Goal: Task Accomplishment & Management: Complete application form

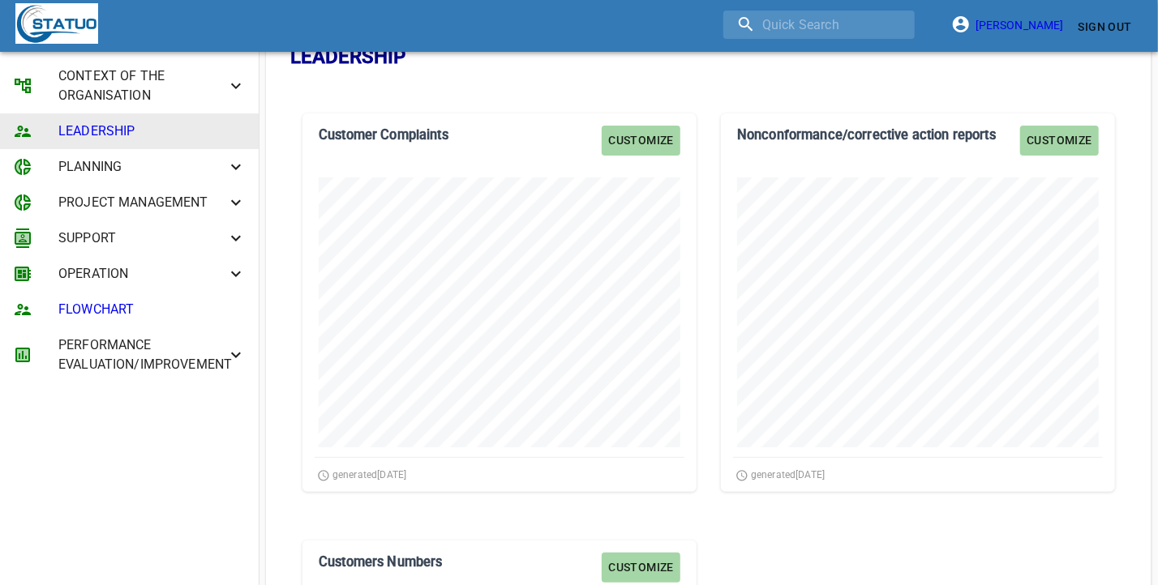
scroll to position [101, 0]
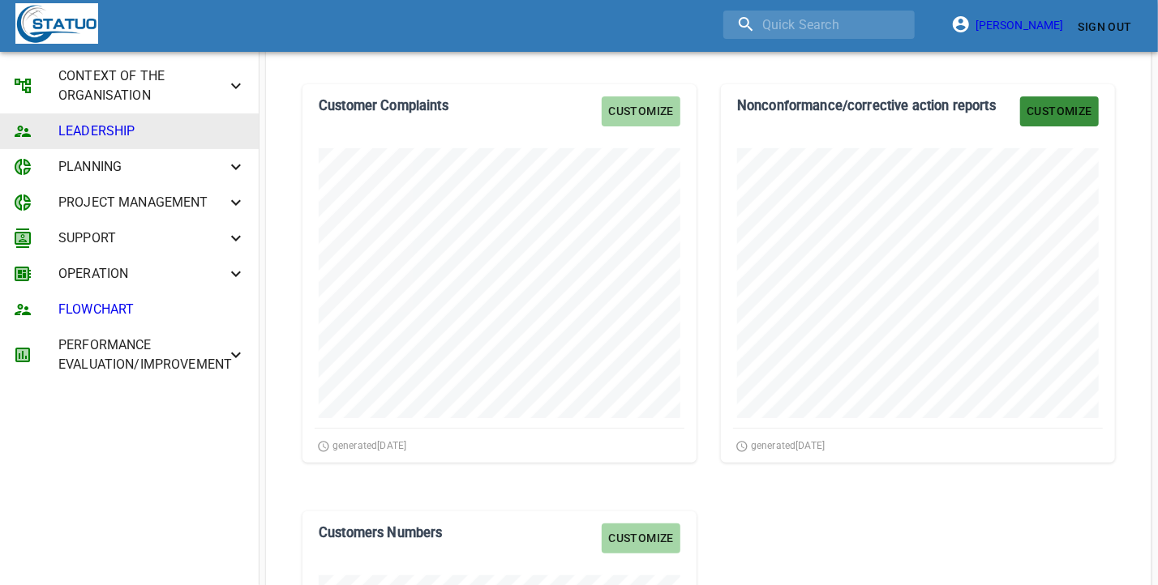
click at [1050, 105] on span "Customize" at bounding box center [1059, 111] width 66 height 20
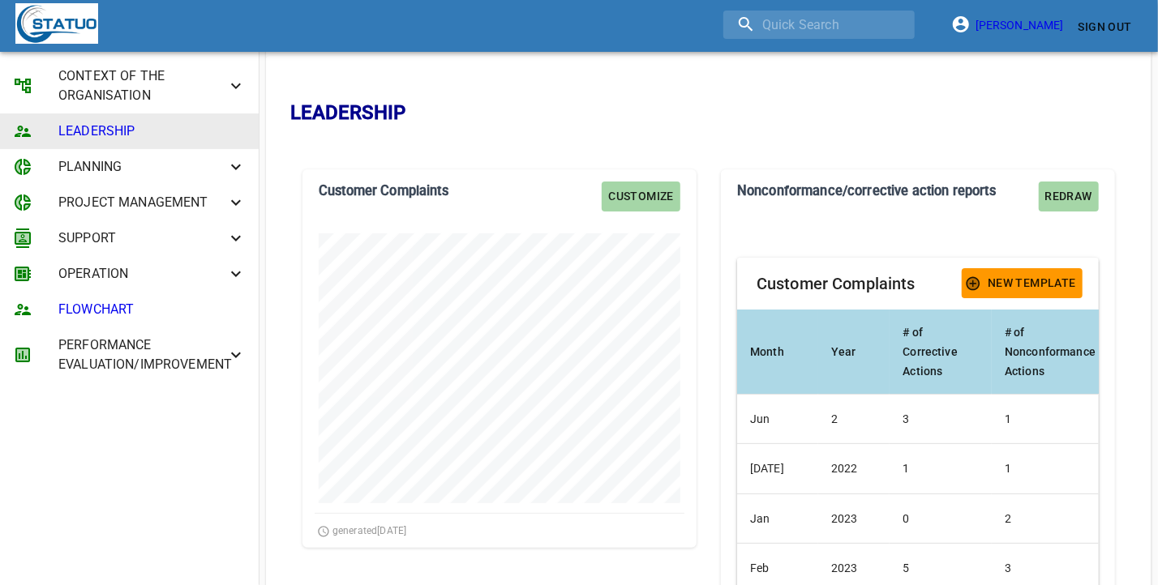
scroll to position [0, 0]
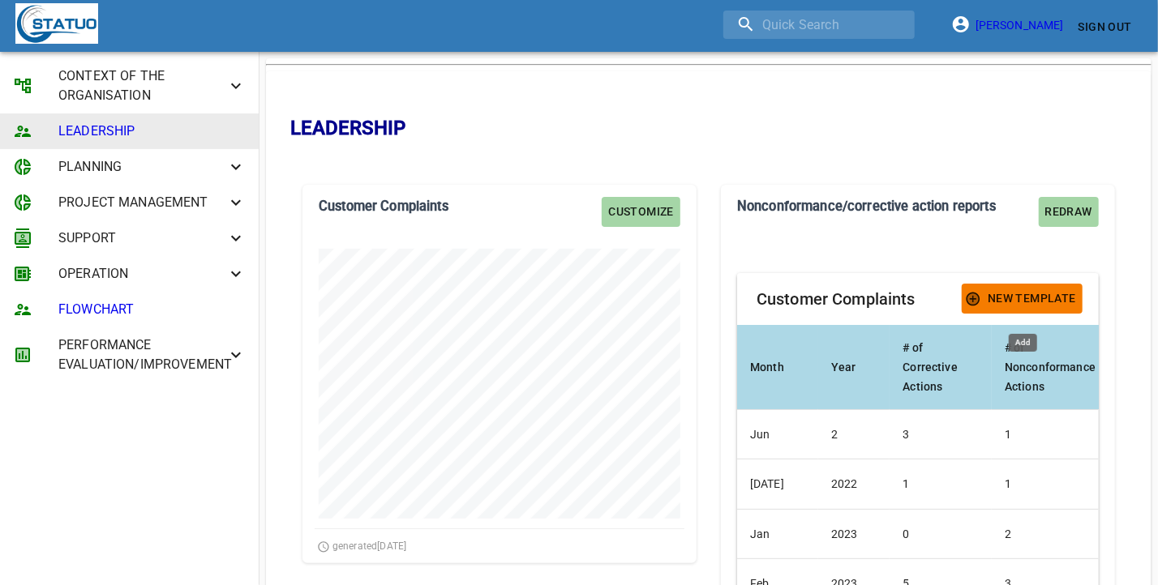
click at [1009, 304] on span "New Template" at bounding box center [1022, 299] width 108 height 20
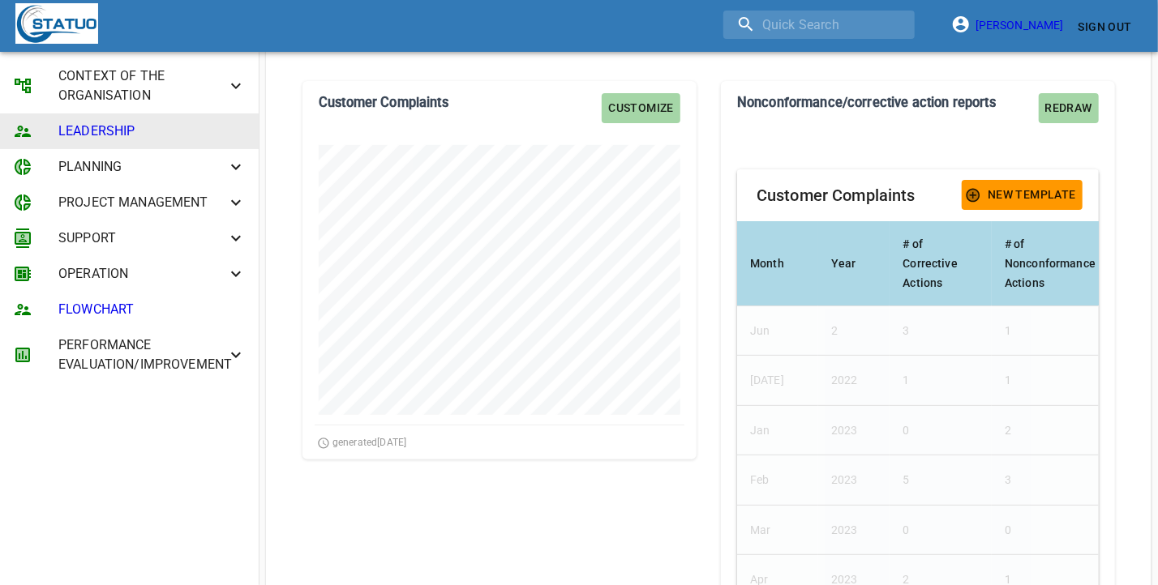
scroll to position [101, 0]
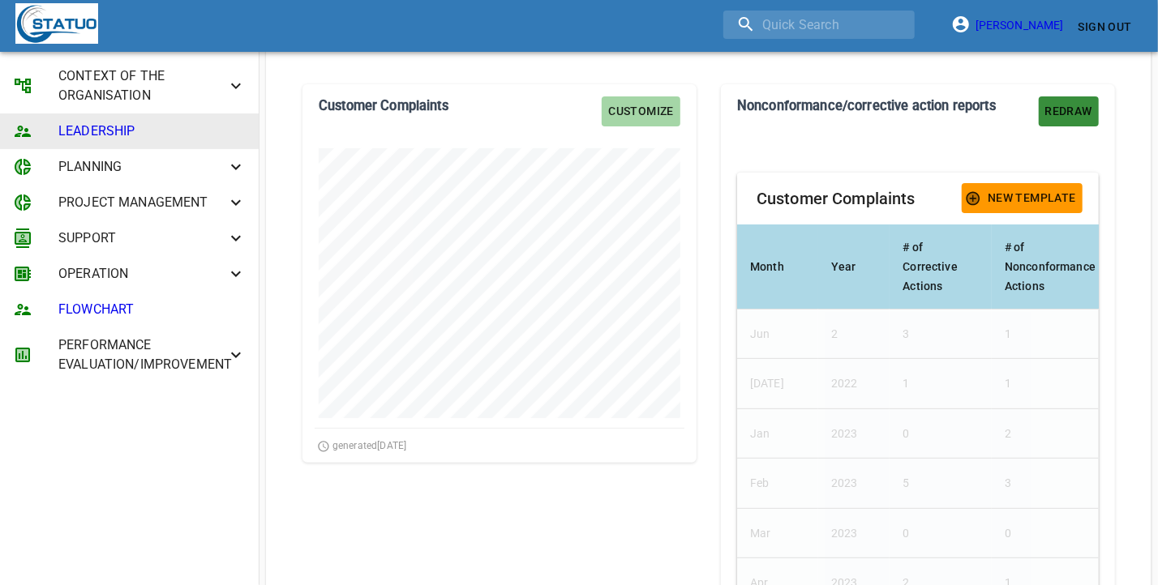
click at [1054, 101] on span "Redraw" at bounding box center [1068, 111] width 47 height 20
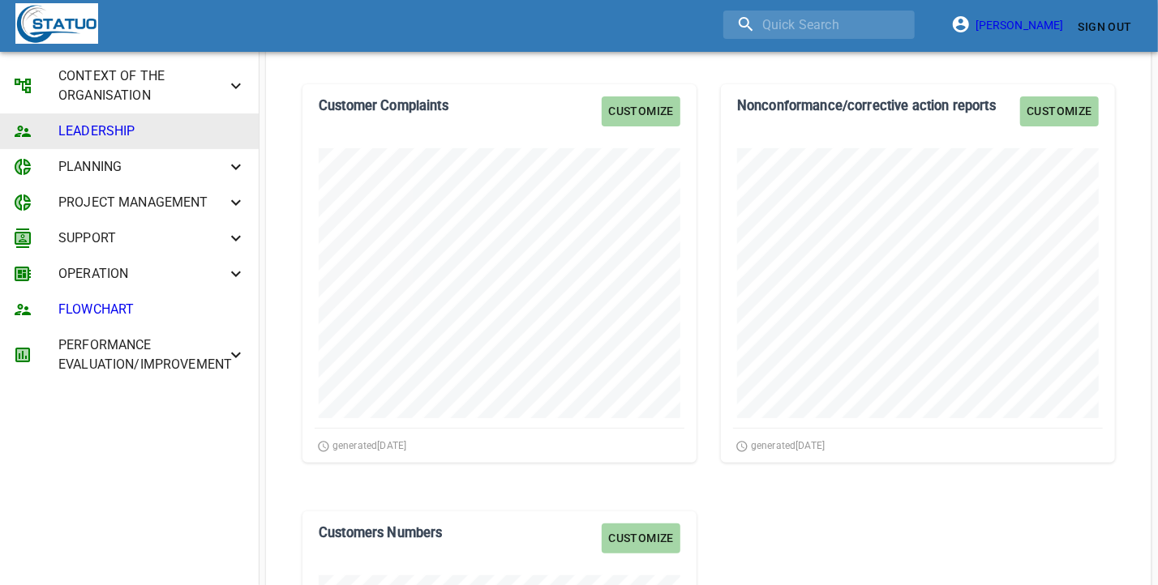
scroll to position [379, 394]
click at [1057, 92] on div "Customize Nonconformance/corrective action reports" at bounding box center [918, 111] width 394 height 54
click at [1054, 104] on span "Customize" at bounding box center [1059, 111] width 66 height 20
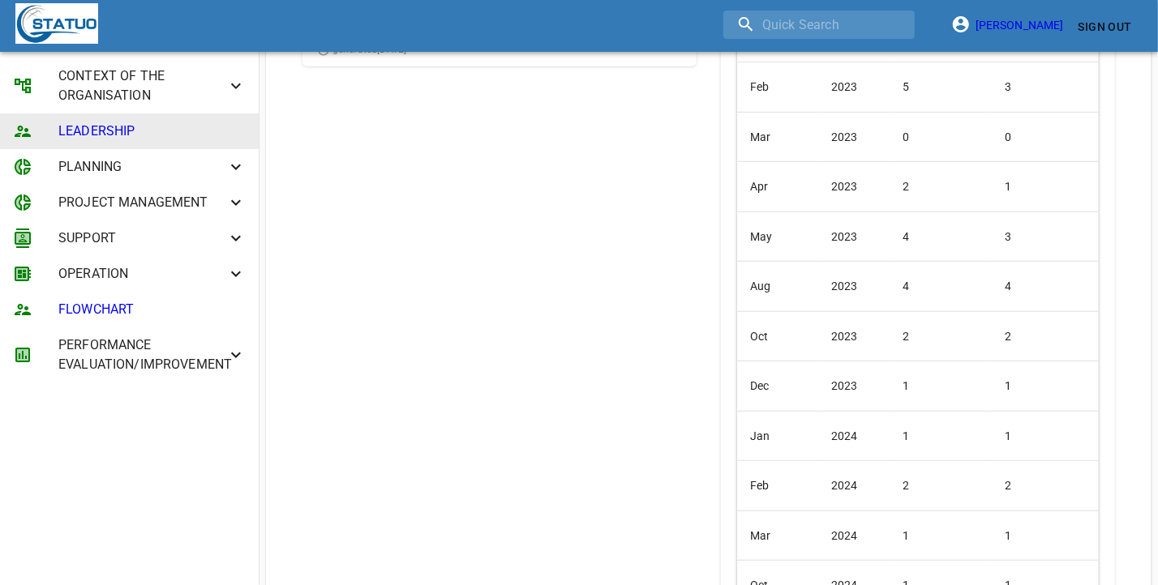
scroll to position [810, 0]
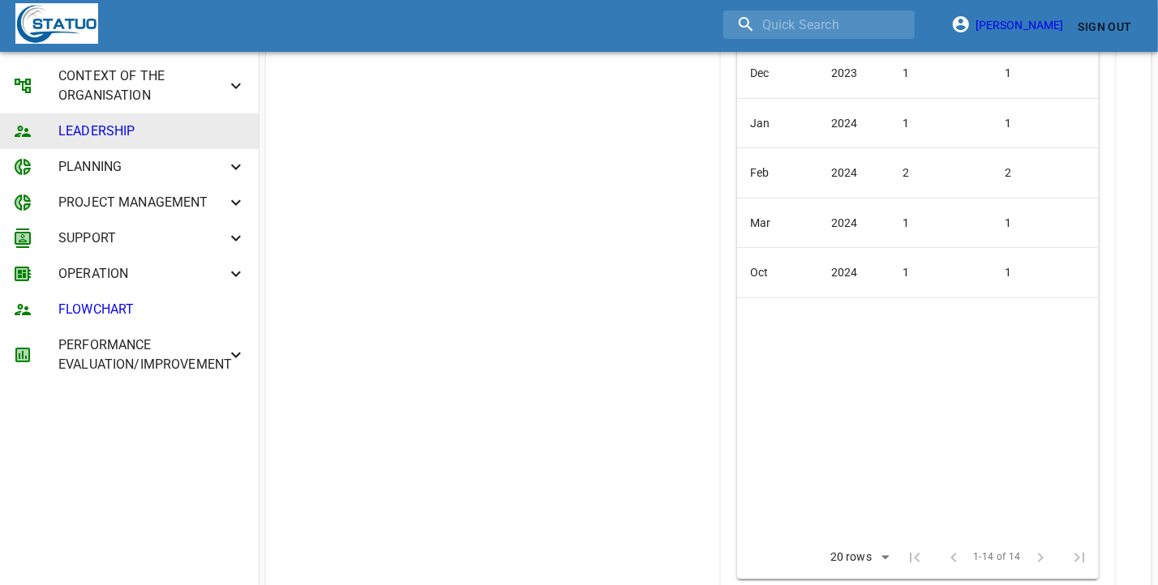
click at [851, 257] on td "2024" at bounding box center [854, 273] width 72 height 50
drag, startPoint x: 838, startPoint y: 265, endPoint x: 843, endPoint y: 274, distance: 10.2
click at [838, 268] on td "2024" at bounding box center [854, 273] width 72 height 50
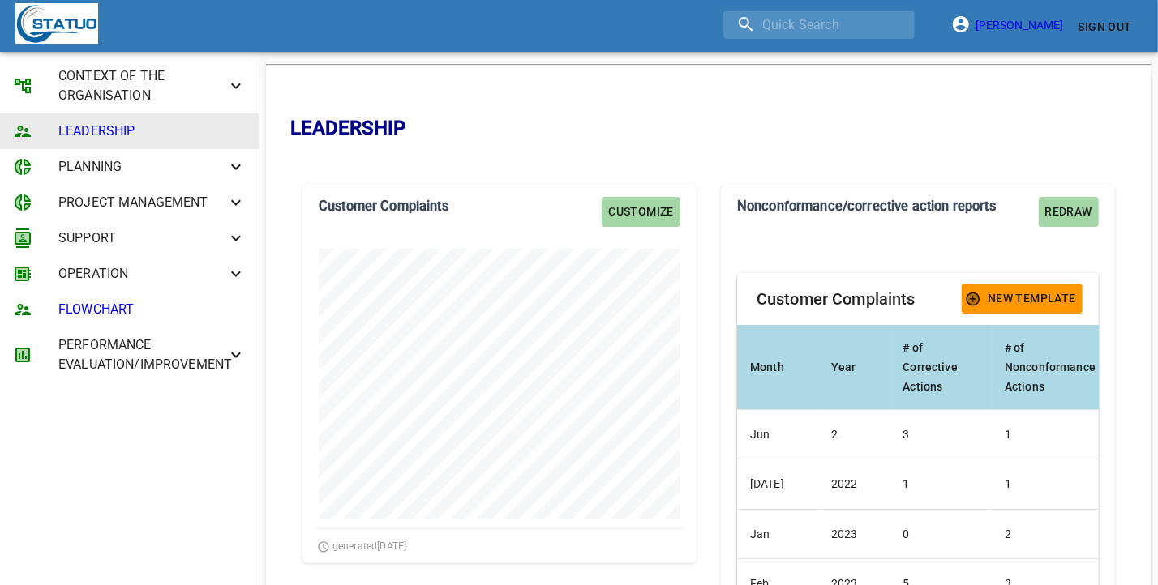
scroll to position [0, 0]
click at [878, 300] on h6 "Customer Complaints" at bounding box center [835, 299] width 159 height 26
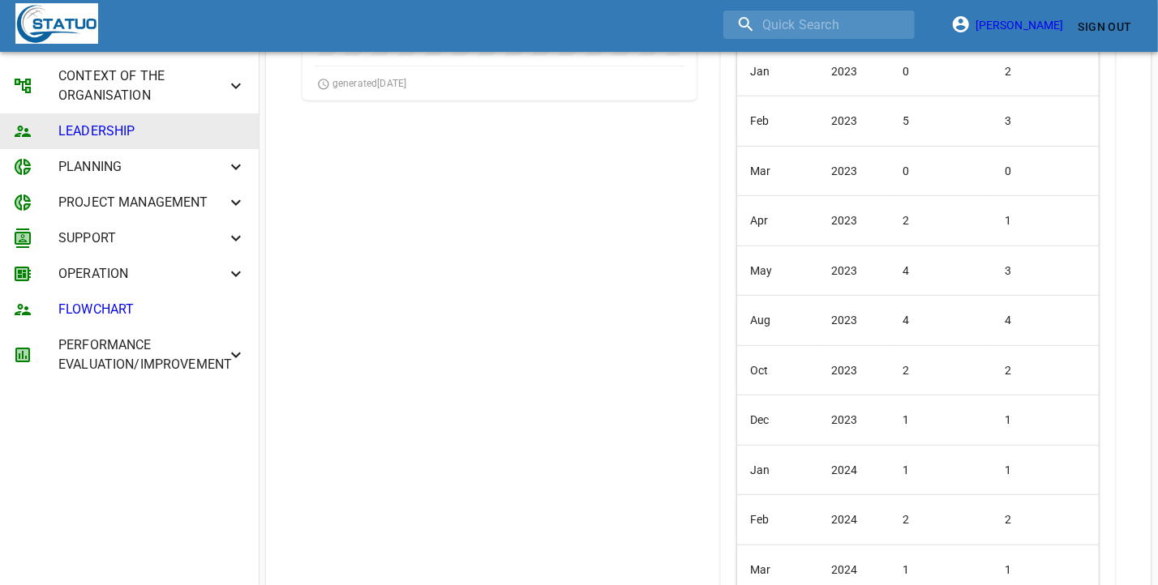
scroll to position [709, 0]
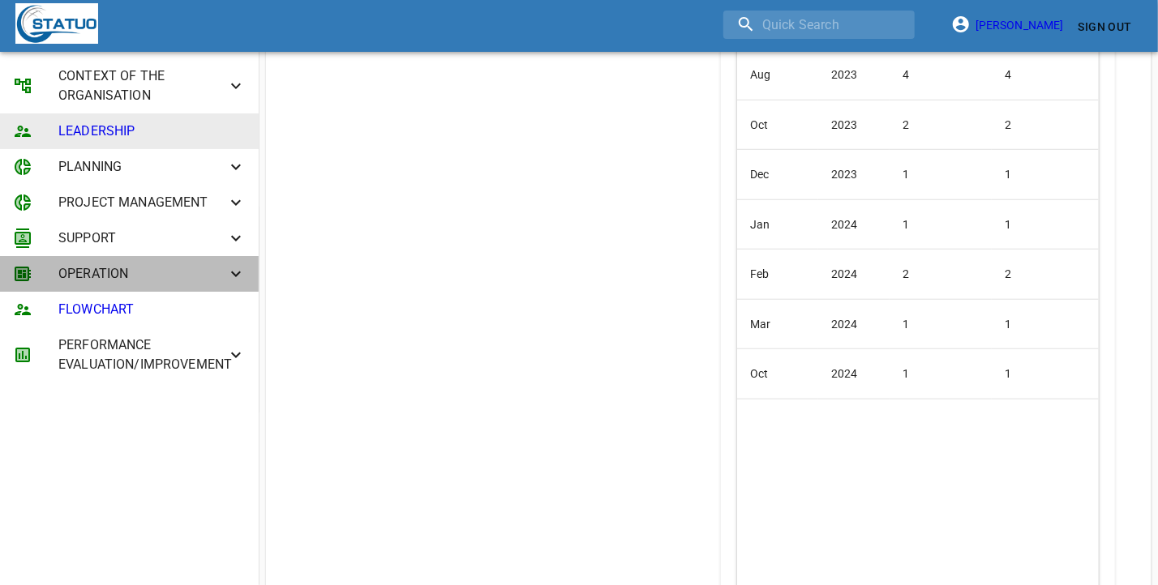
click at [197, 265] on span "OPERATION" at bounding box center [142, 273] width 168 height 19
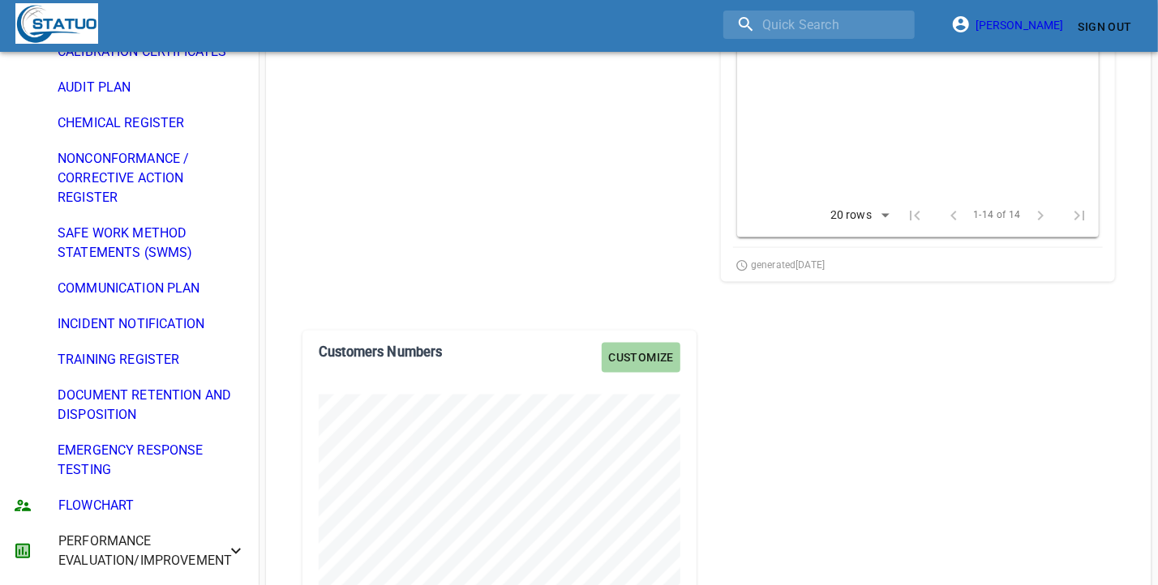
scroll to position [1216, 0]
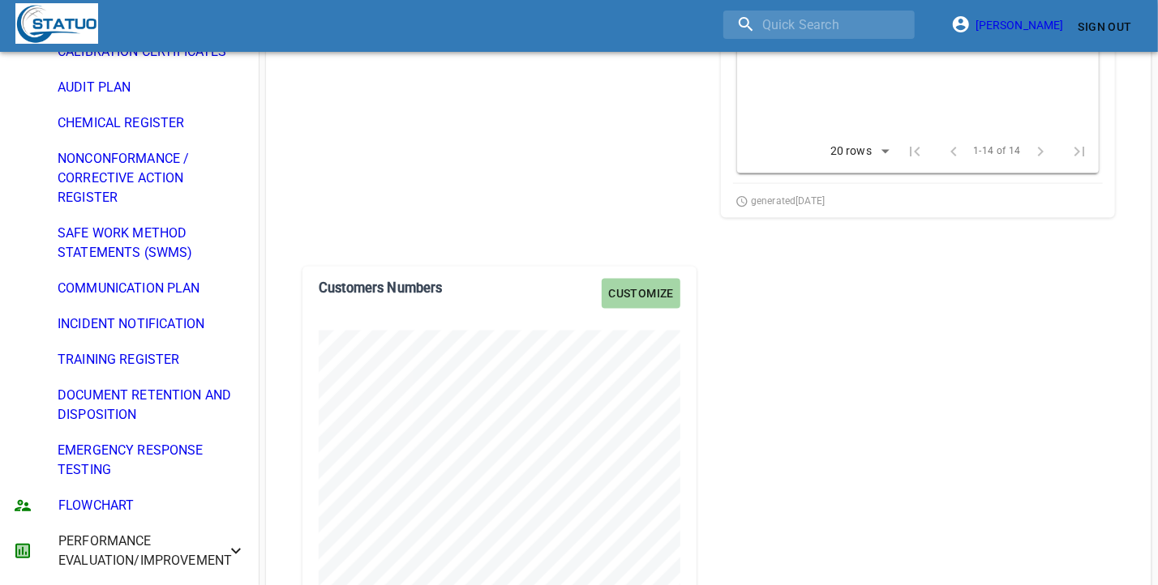
click at [196, 165] on span "NONCONFORMANCE / CORRECTIVE ACTION REGISTER" at bounding box center [152, 178] width 188 height 58
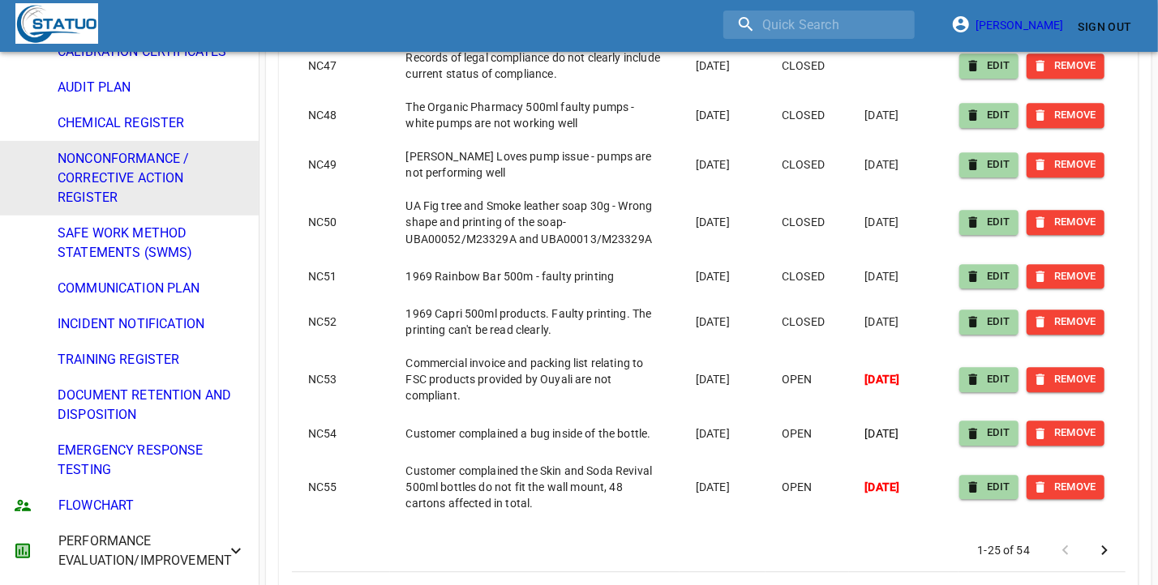
scroll to position [5776, 0]
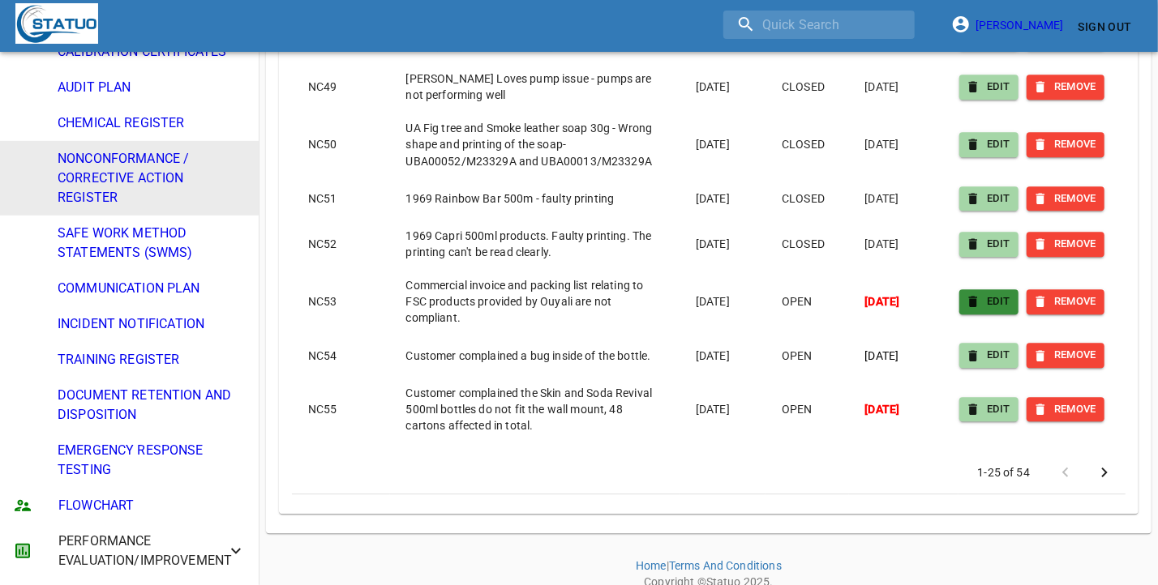
click at [998, 293] on span "EDIT" at bounding box center [988, 302] width 43 height 19
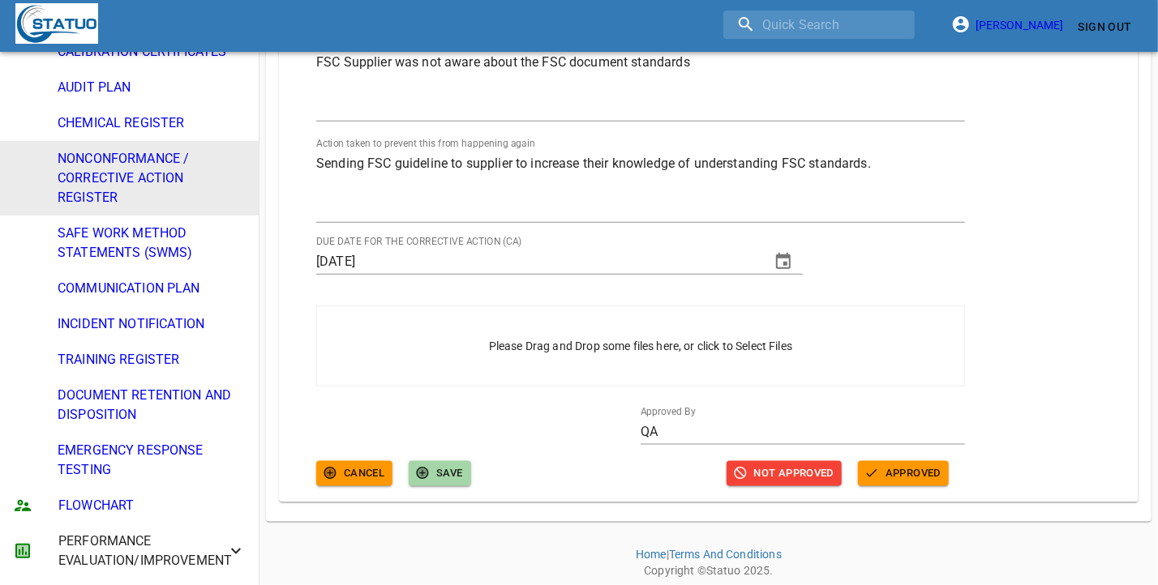
scroll to position [932, 0]
click at [882, 480] on span "APPROVED" at bounding box center [903, 475] width 75 height 19
click at [889, 478] on span "APPROVED" at bounding box center [903, 475] width 75 height 19
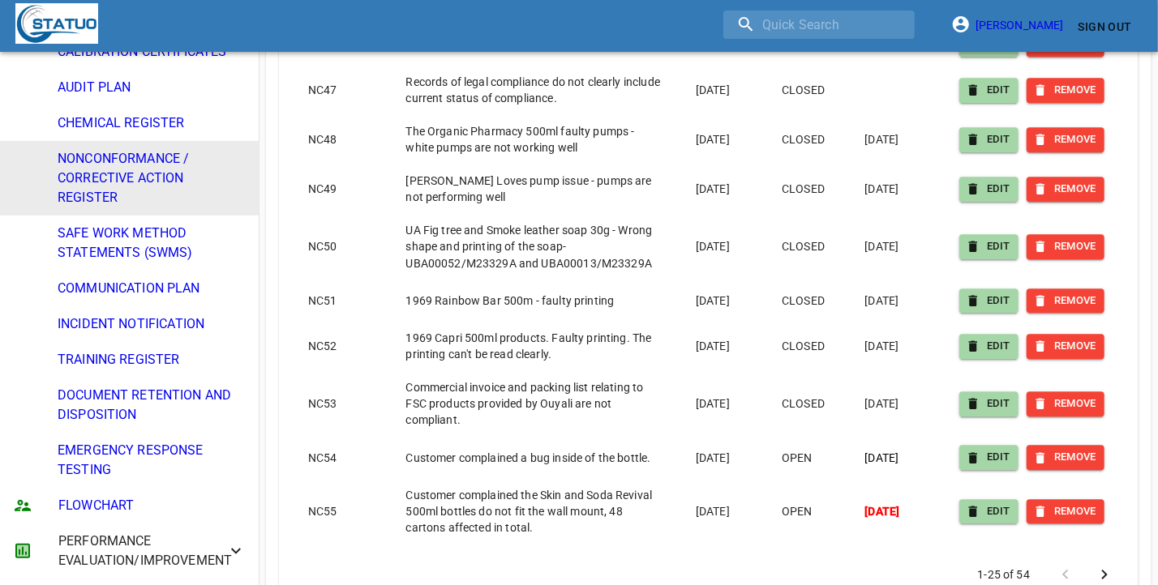
scroll to position [5776, 0]
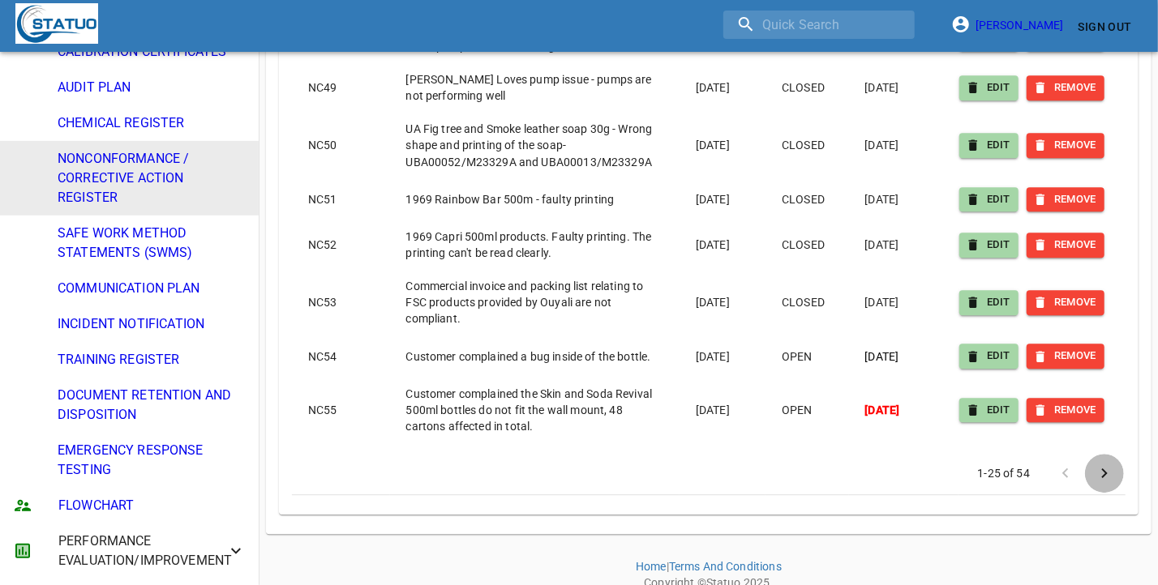
click at [1096, 464] on icon "Next page" at bounding box center [1103, 473] width 19 height 19
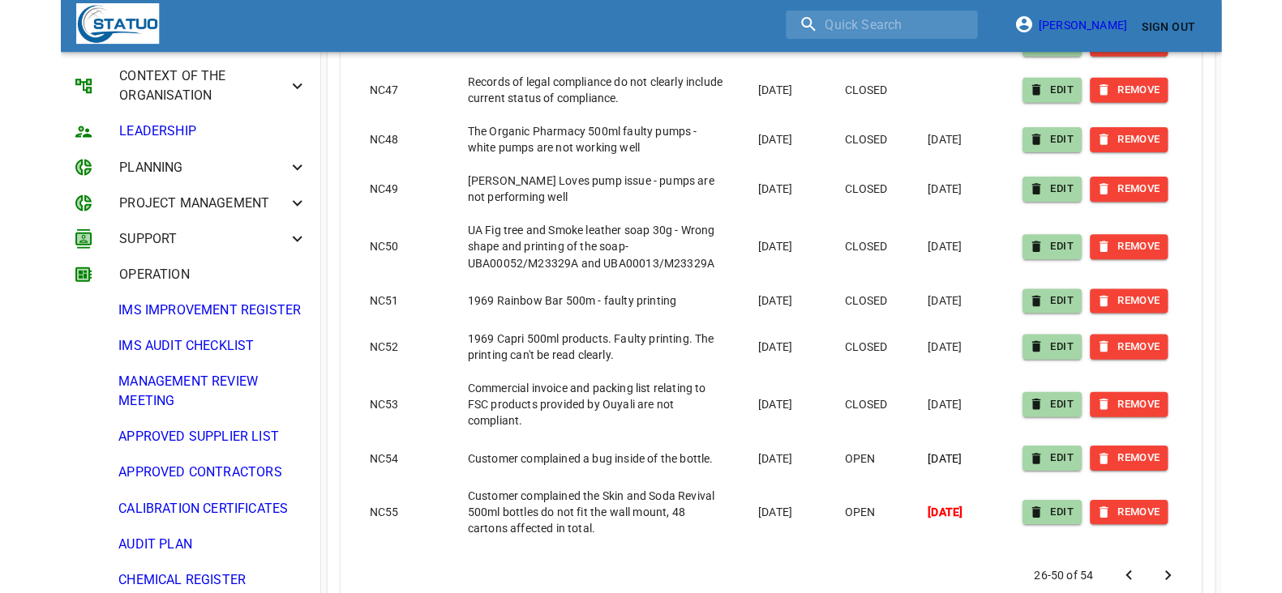
scroll to position [4524, 0]
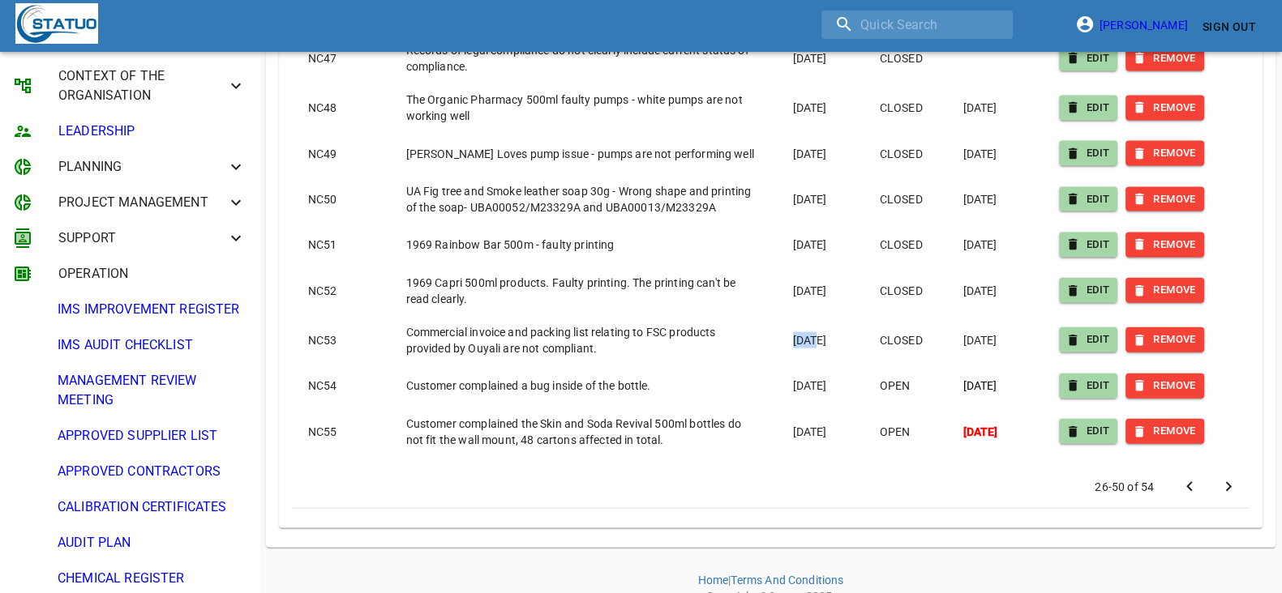
drag, startPoint x: 811, startPoint y: 330, endPoint x: 770, endPoint y: 327, distance: 40.7
click at [777, 327] on td "27/08/2024" at bounding box center [820, 347] width 87 height 49
click at [824, 334] on span "27/08/2024" at bounding box center [810, 340] width 34 height 13
drag, startPoint x: 853, startPoint y: 324, endPoint x: 777, endPoint y: 334, distance: 76.8
click at [777, 334] on td "27/08/2024" at bounding box center [820, 347] width 87 height 49
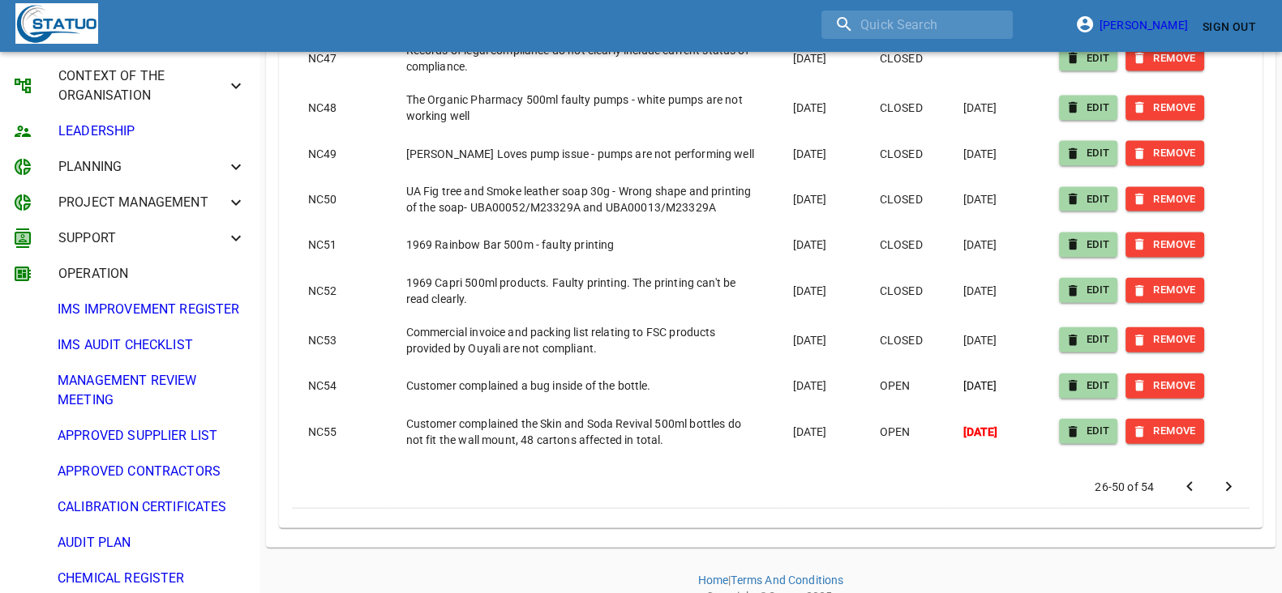
click at [811, 335] on td "27/08/2024" at bounding box center [820, 347] width 87 height 49
click at [1059, 374] on button "EDIT" at bounding box center [1088, 386] width 59 height 25
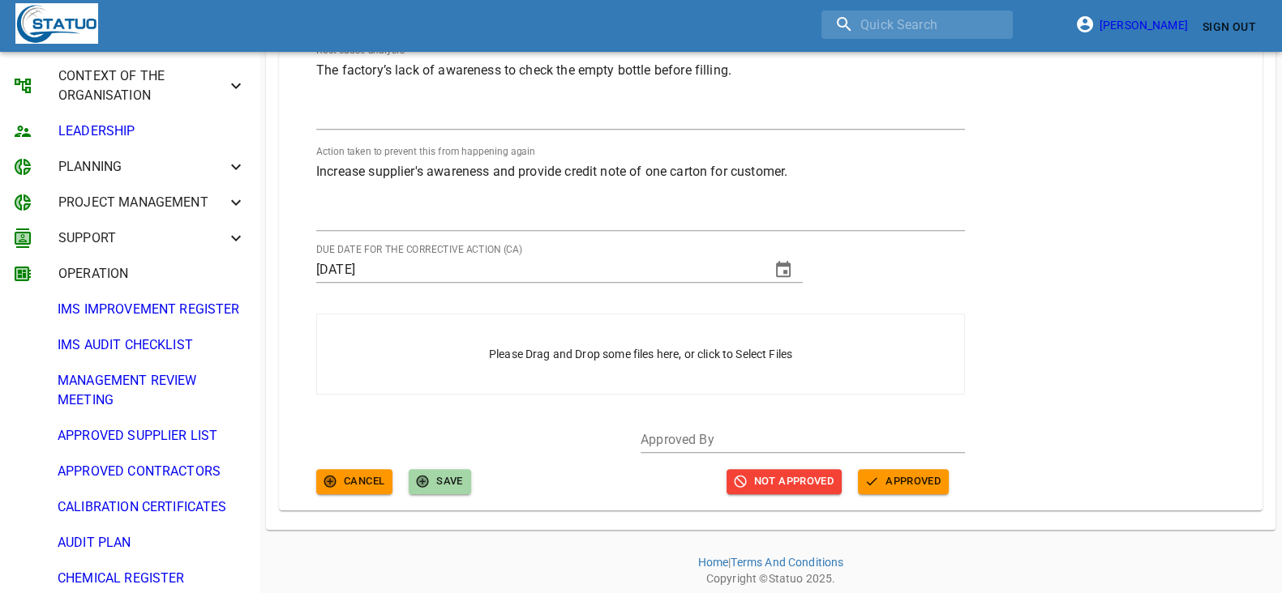
scroll to position [925, 0]
click at [917, 484] on span "APPROVED" at bounding box center [903, 482] width 75 height 19
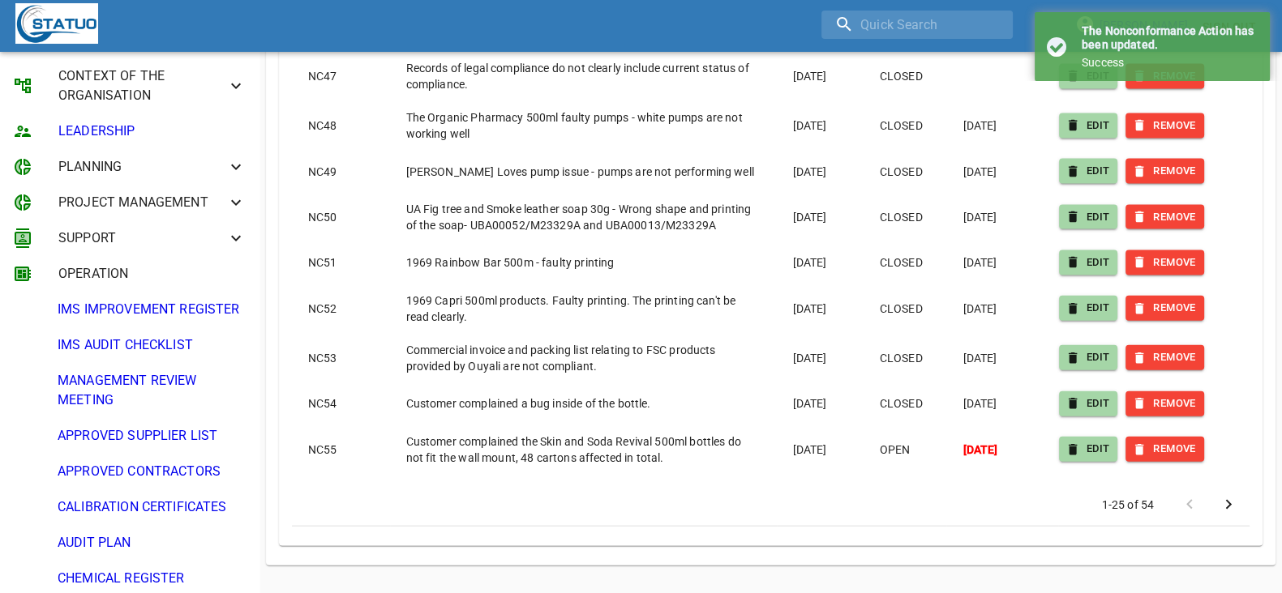
scroll to position [4524, 0]
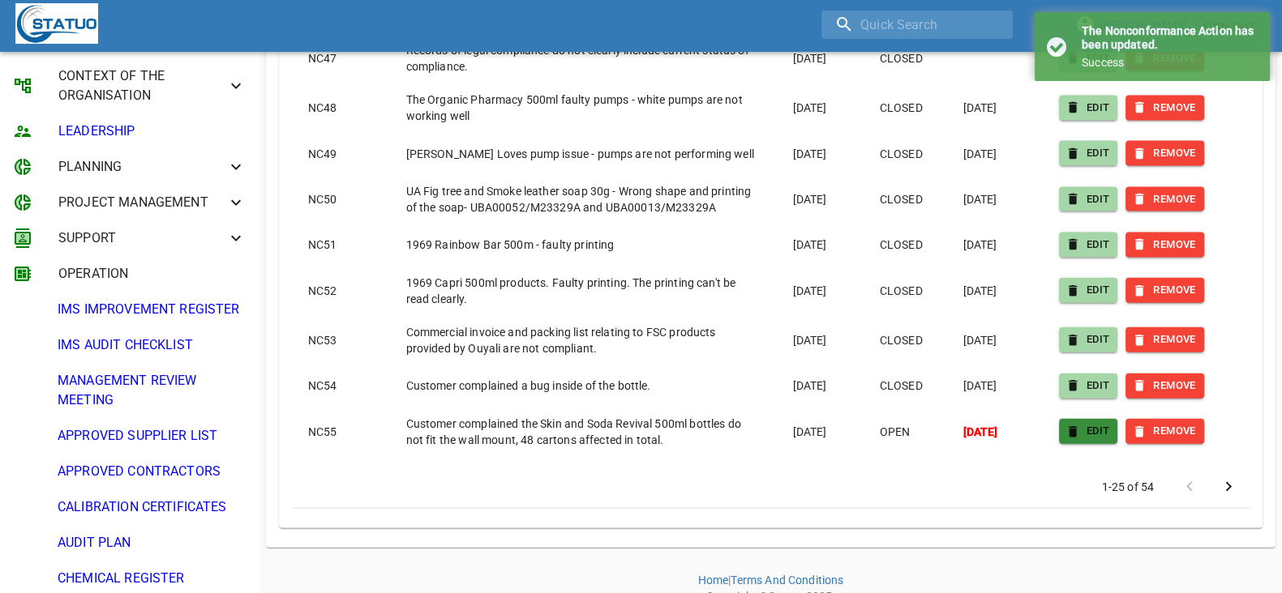
click at [1098, 422] on span "EDIT" at bounding box center [1088, 431] width 43 height 19
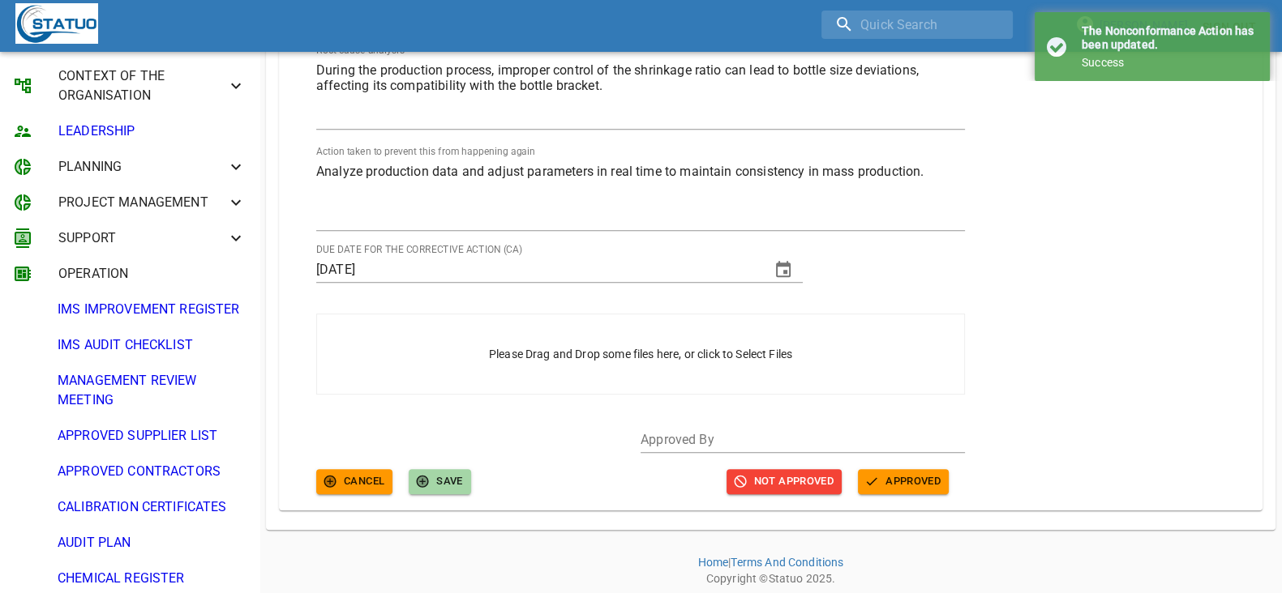
scroll to position [925, 0]
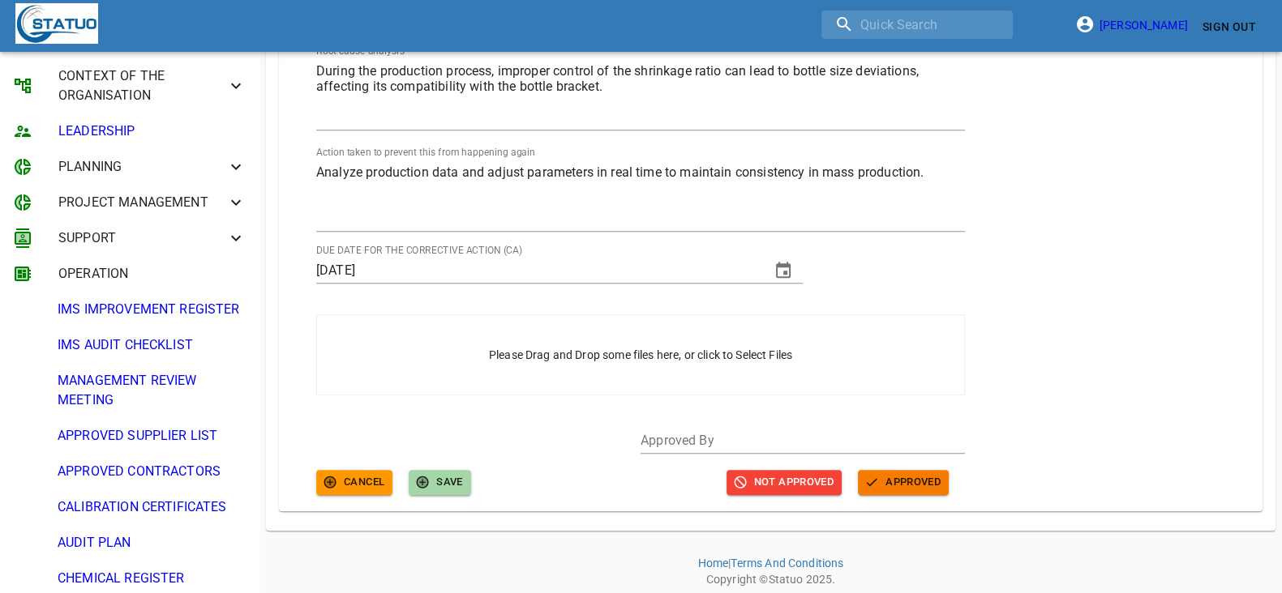
click at [904, 477] on span "APPROVED" at bounding box center [903, 482] width 75 height 19
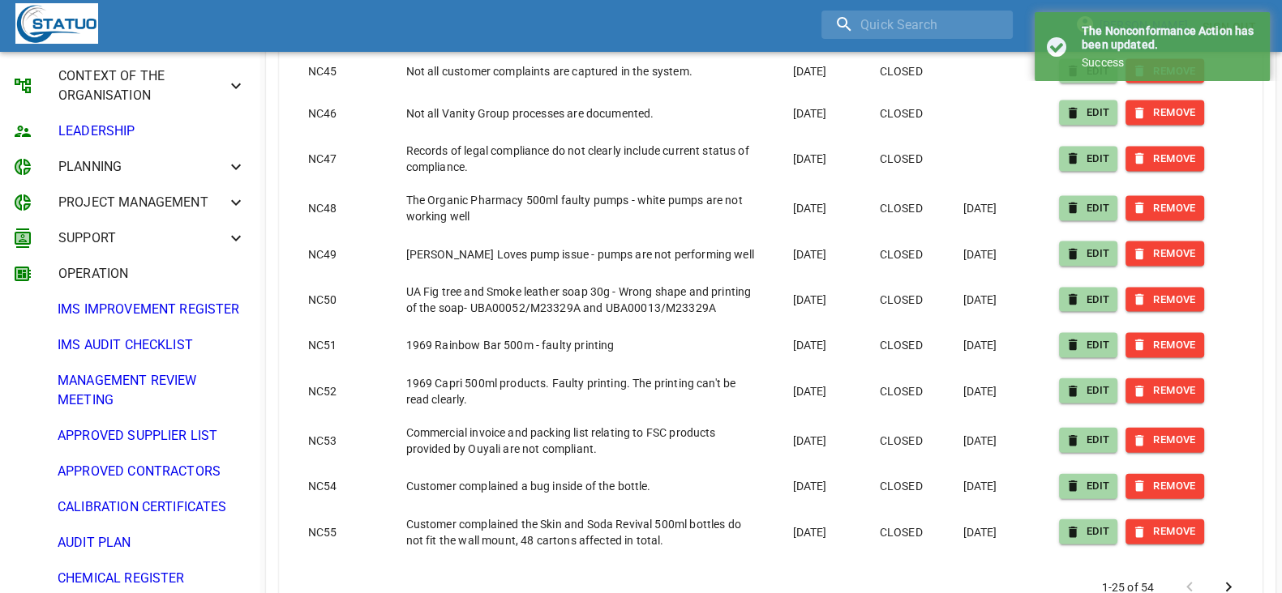
scroll to position [4524, 0]
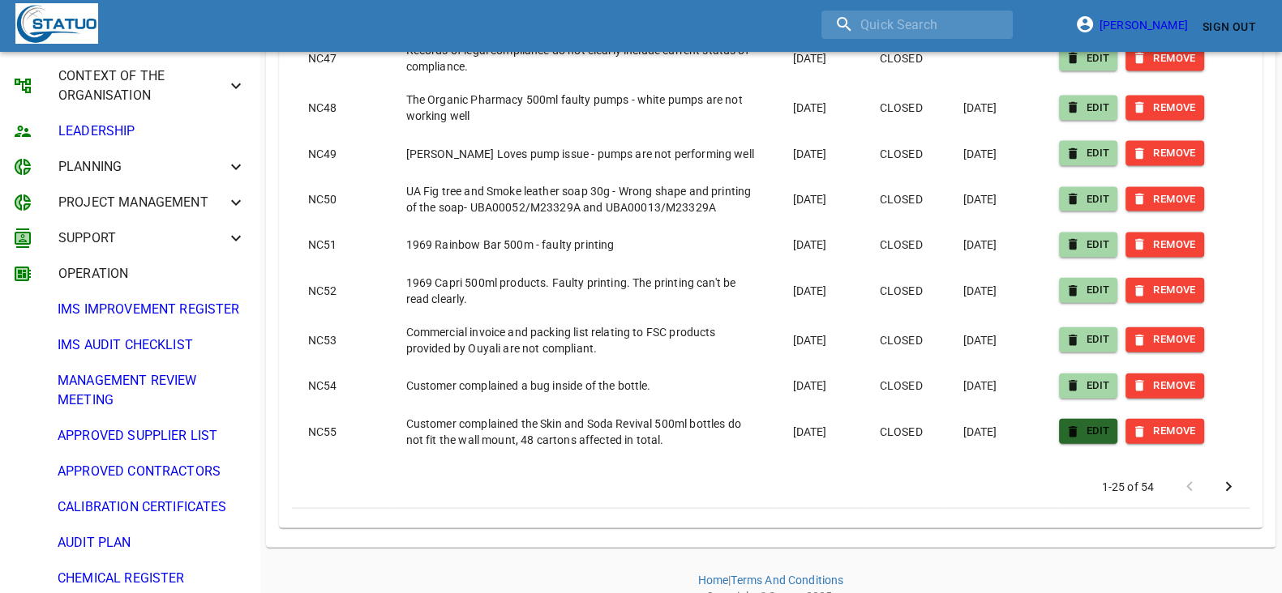
click at [1078, 425] on icon "button" at bounding box center [1072, 432] width 15 height 15
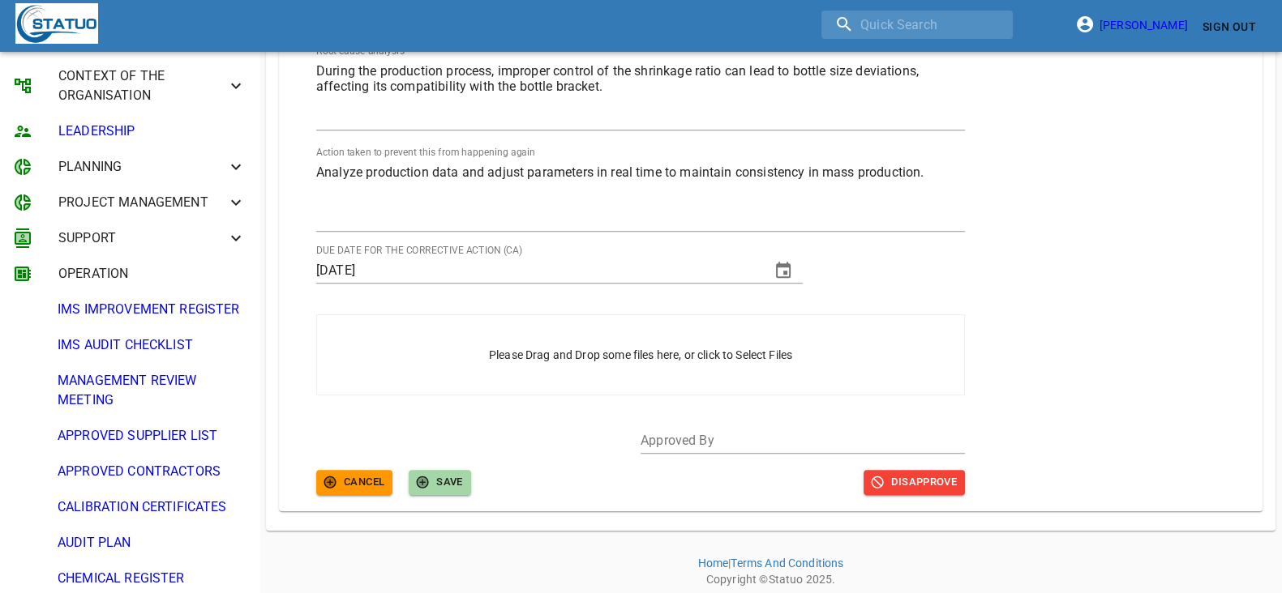
click at [722, 439] on input "text" at bounding box center [802, 441] width 324 height 26
type input "Charles"
click at [456, 487] on span "SAVE" at bounding box center [440, 482] width 46 height 19
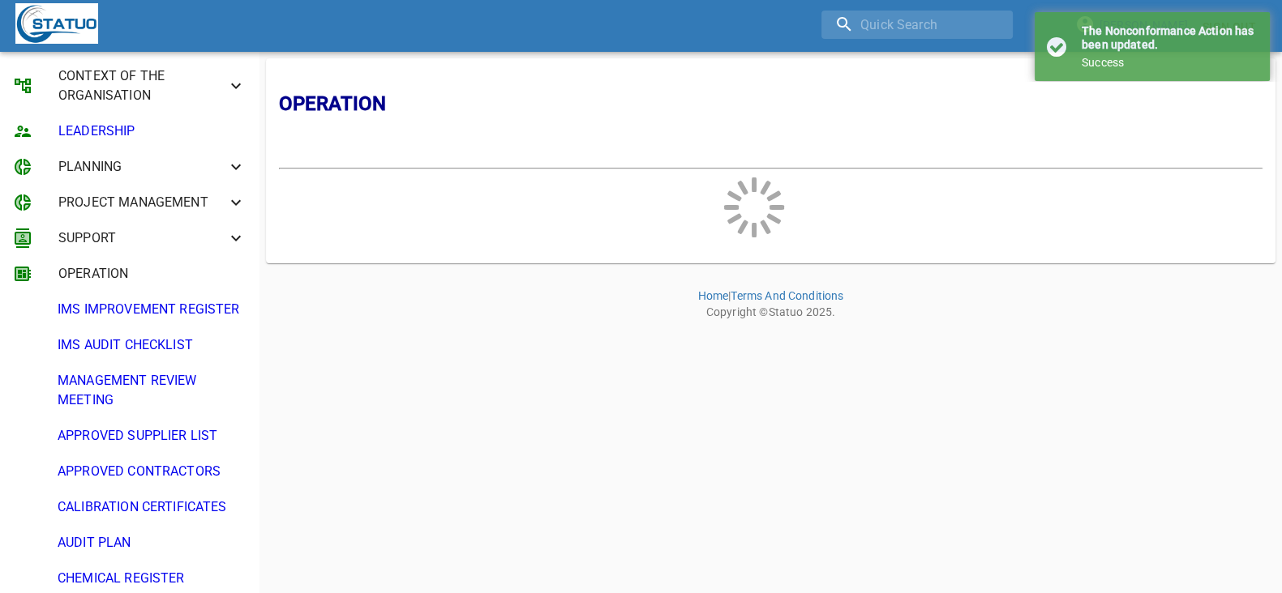
scroll to position [0, 0]
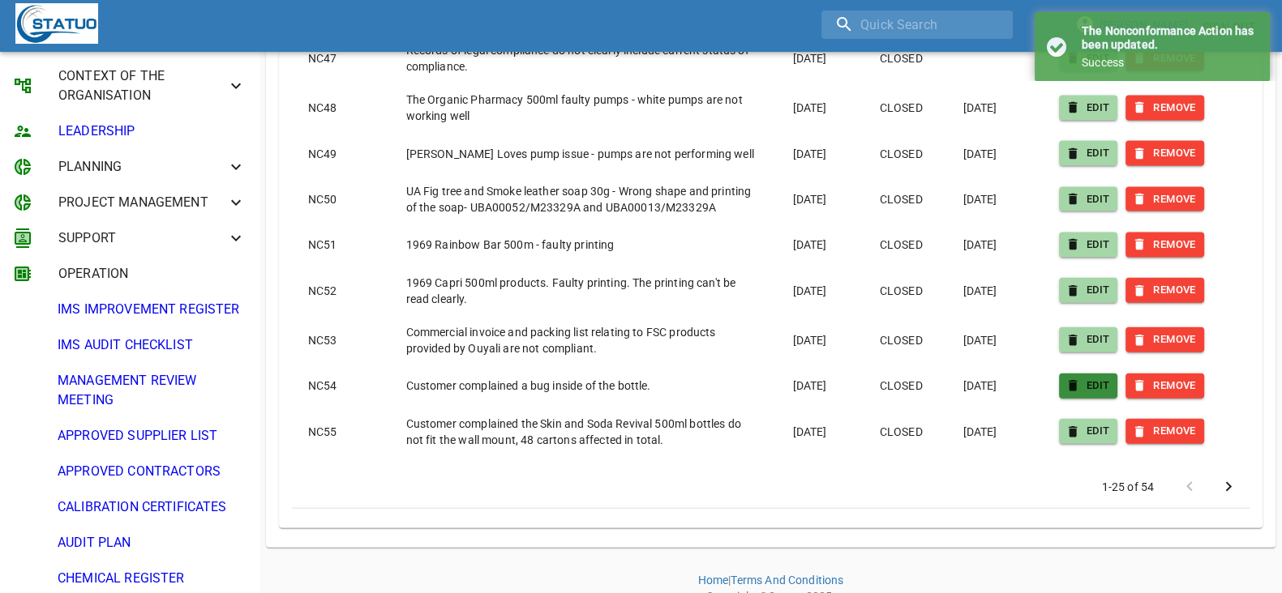
click at [1087, 377] on span "EDIT" at bounding box center [1088, 386] width 43 height 19
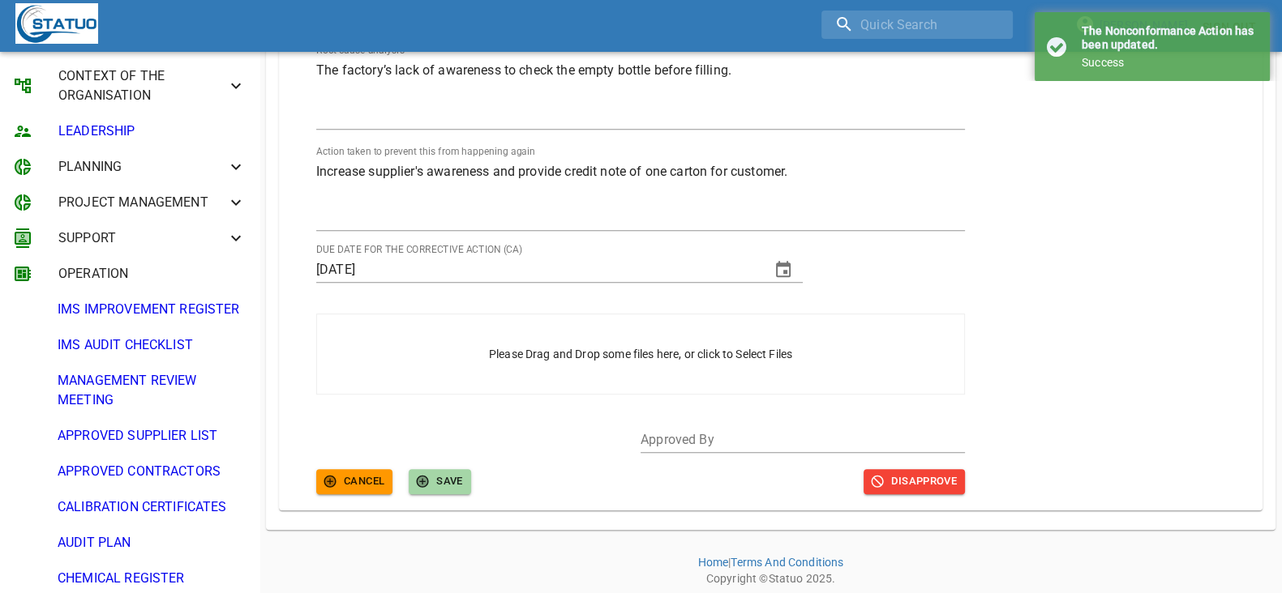
scroll to position [925, 0]
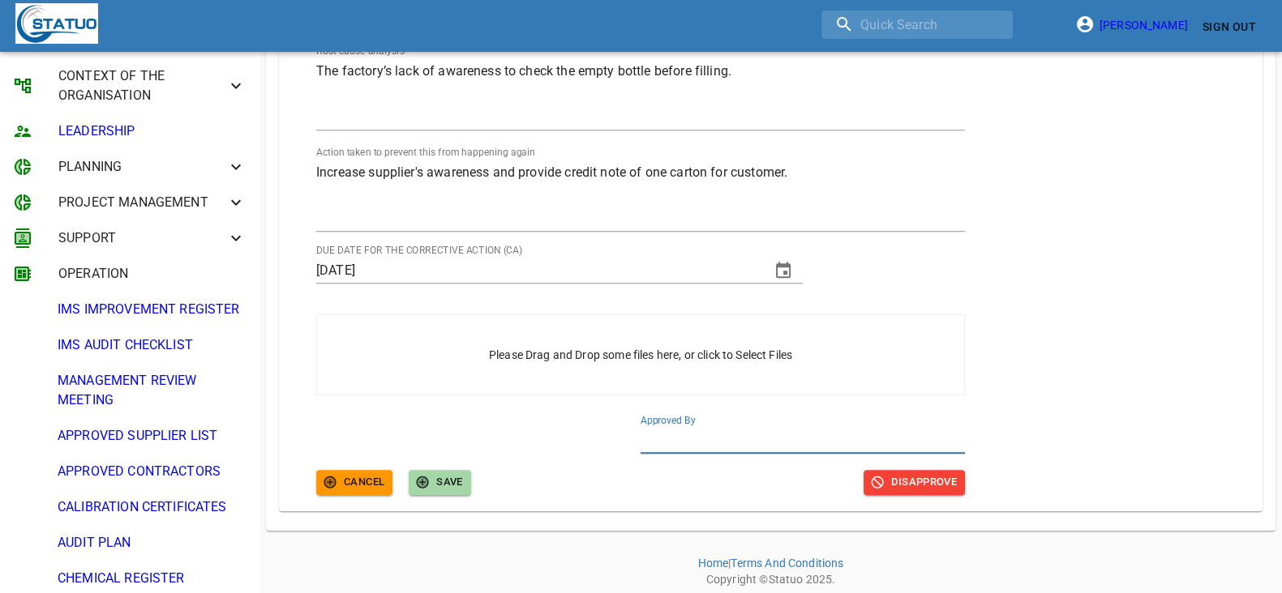
click at [700, 442] on input "text" at bounding box center [802, 441] width 324 height 26
type input "QA"
click at [426, 477] on icon "button" at bounding box center [423, 483] width 12 height 12
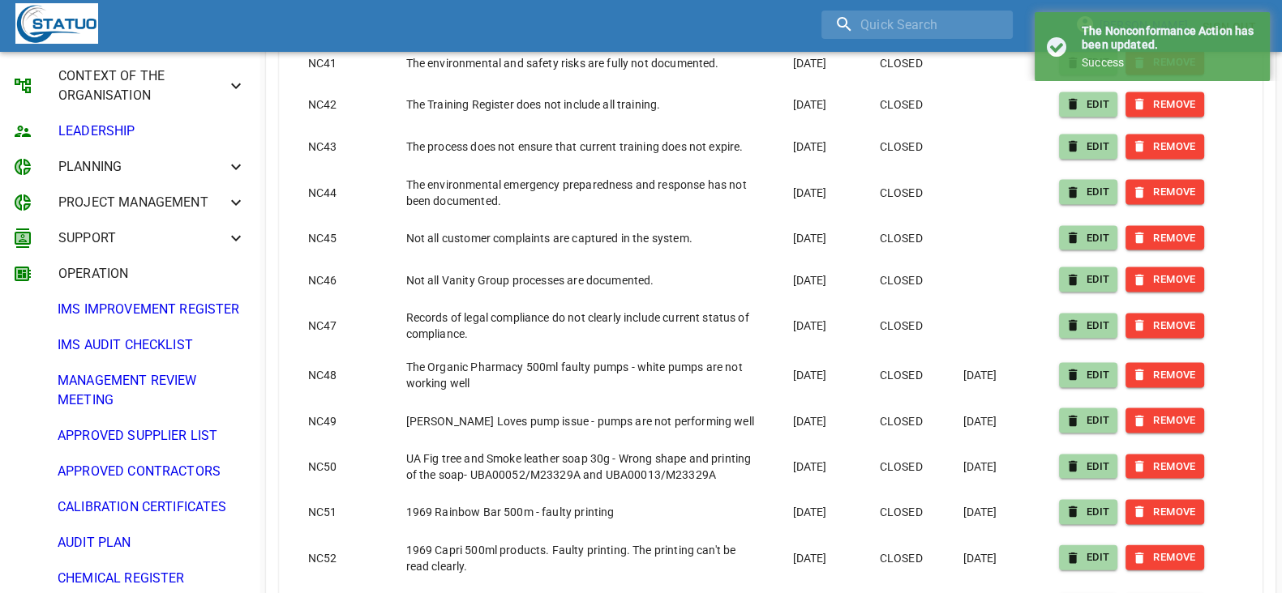
scroll to position [4524, 0]
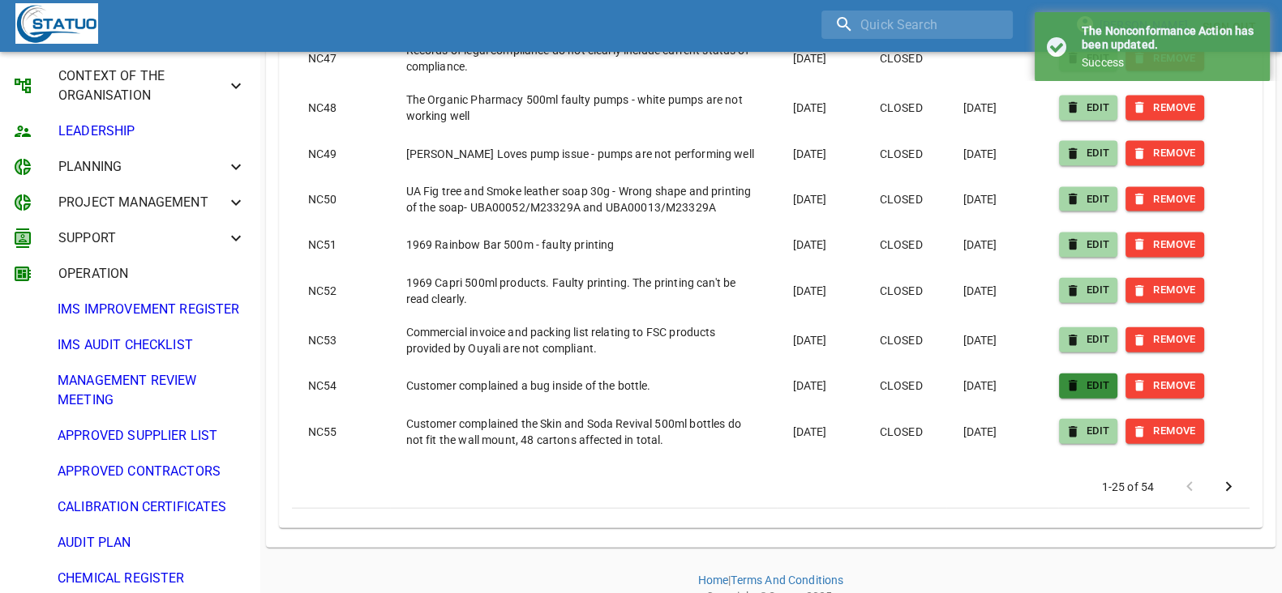
click at [1078, 379] on icon "button" at bounding box center [1072, 386] width 15 height 15
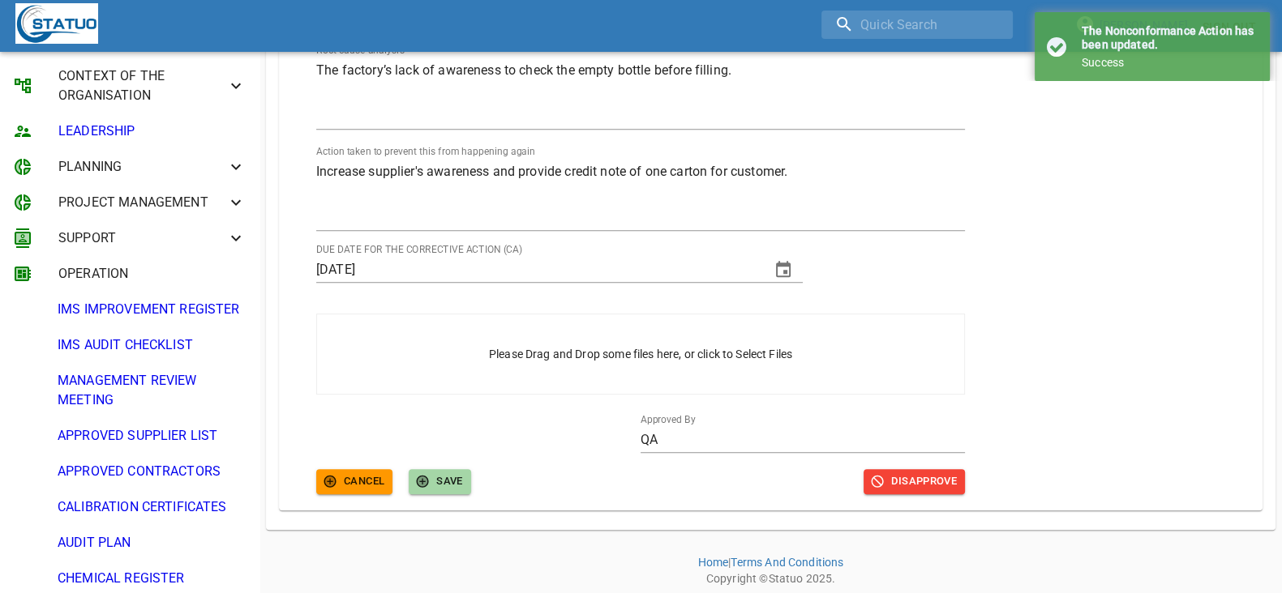
scroll to position [925, 0]
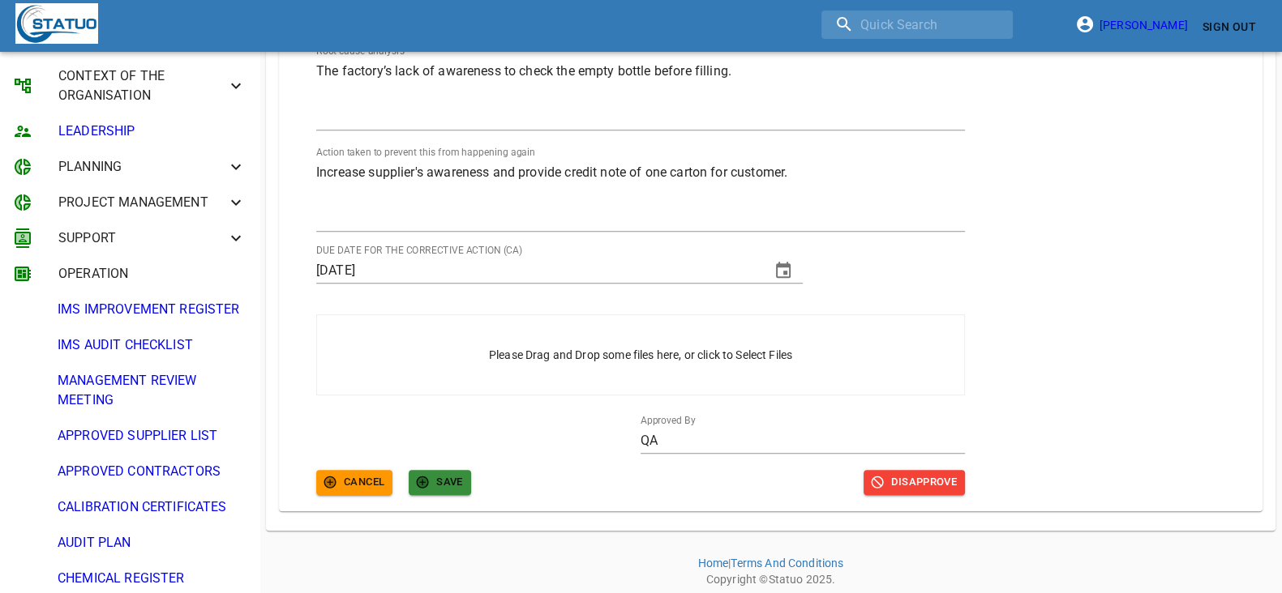
click at [461, 480] on span "SAVE" at bounding box center [440, 482] width 46 height 19
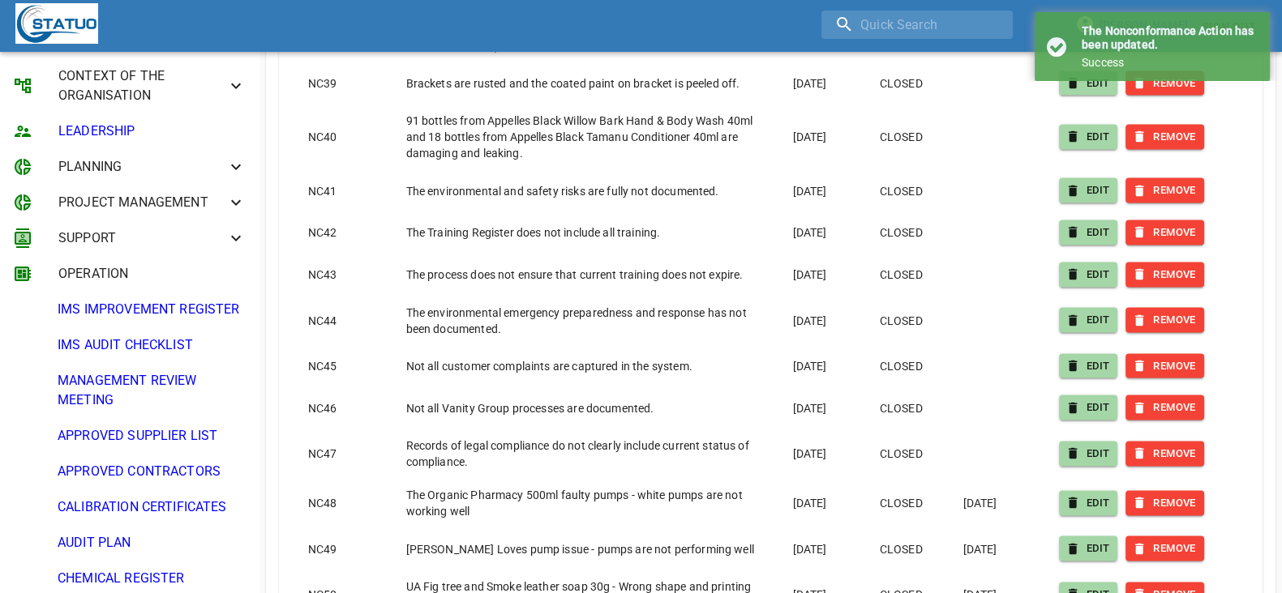
scroll to position [4459, 0]
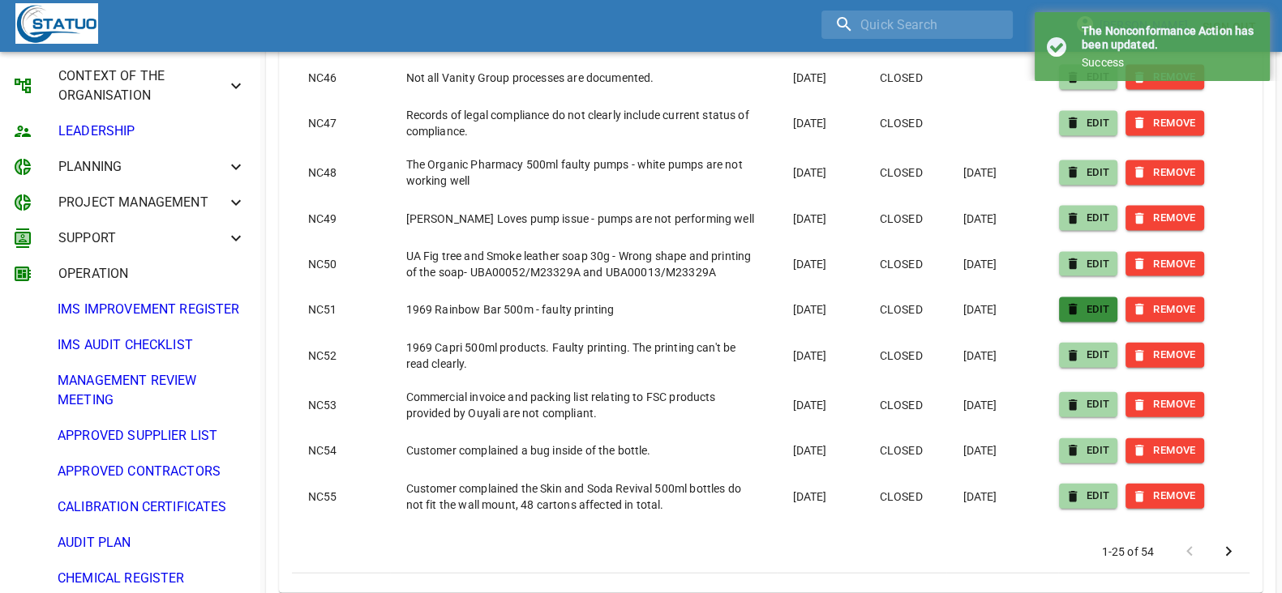
click at [1081, 301] on span "EDIT" at bounding box center [1088, 310] width 43 height 19
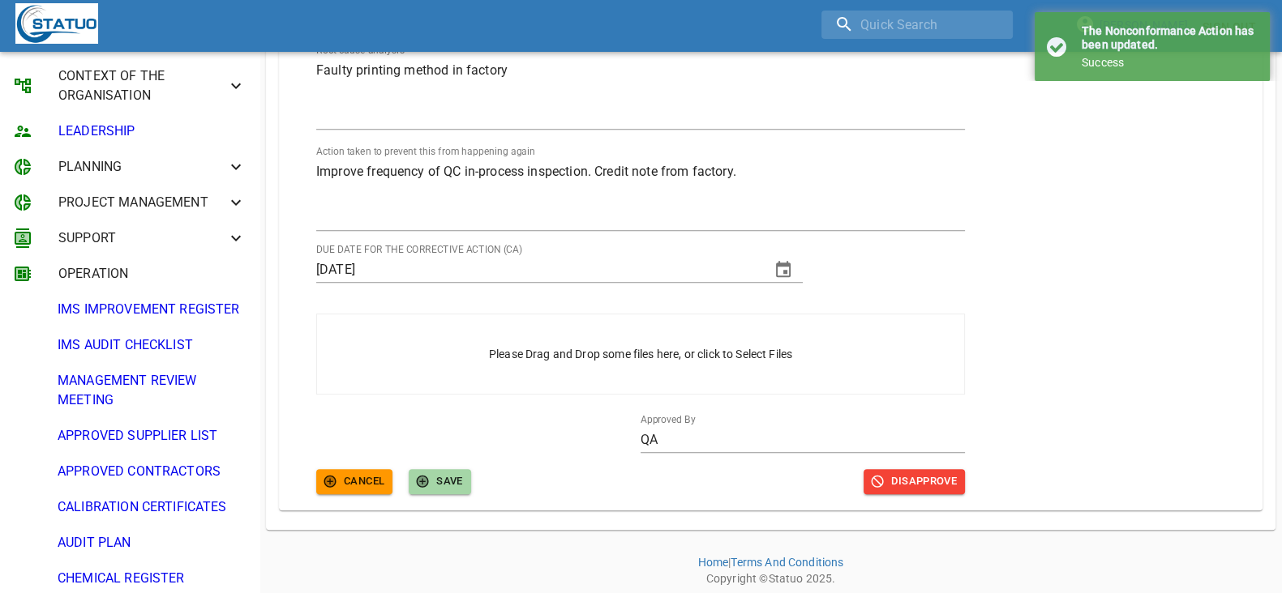
scroll to position [925, 0]
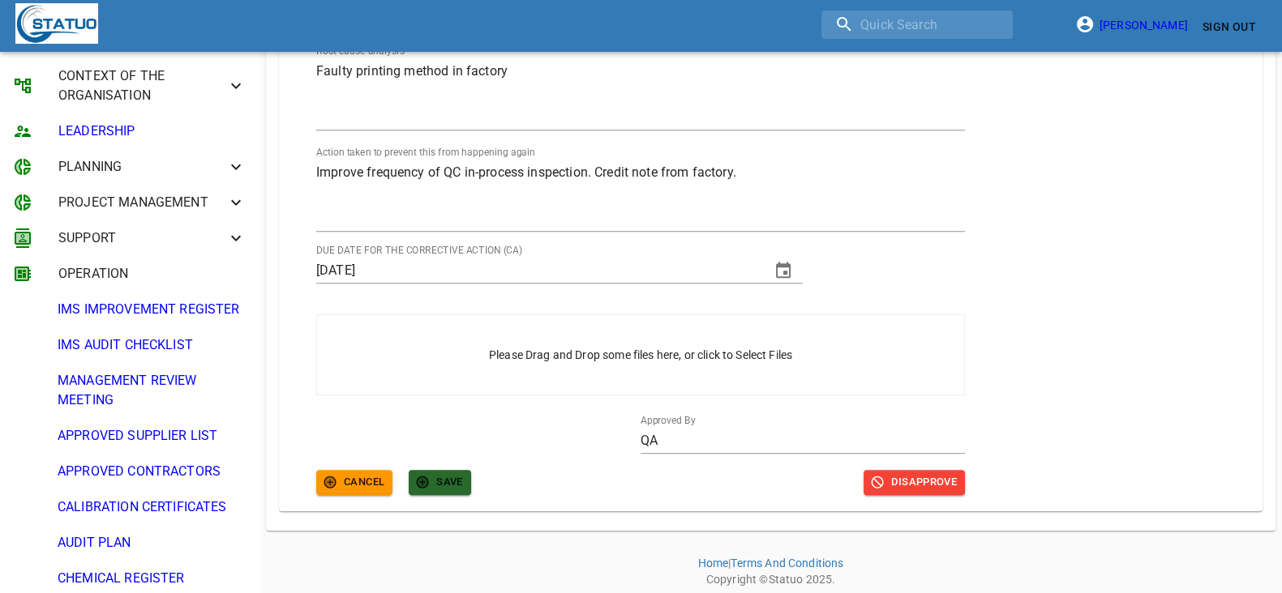
click at [456, 473] on span "SAVE" at bounding box center [440, 482] width 46 height 19
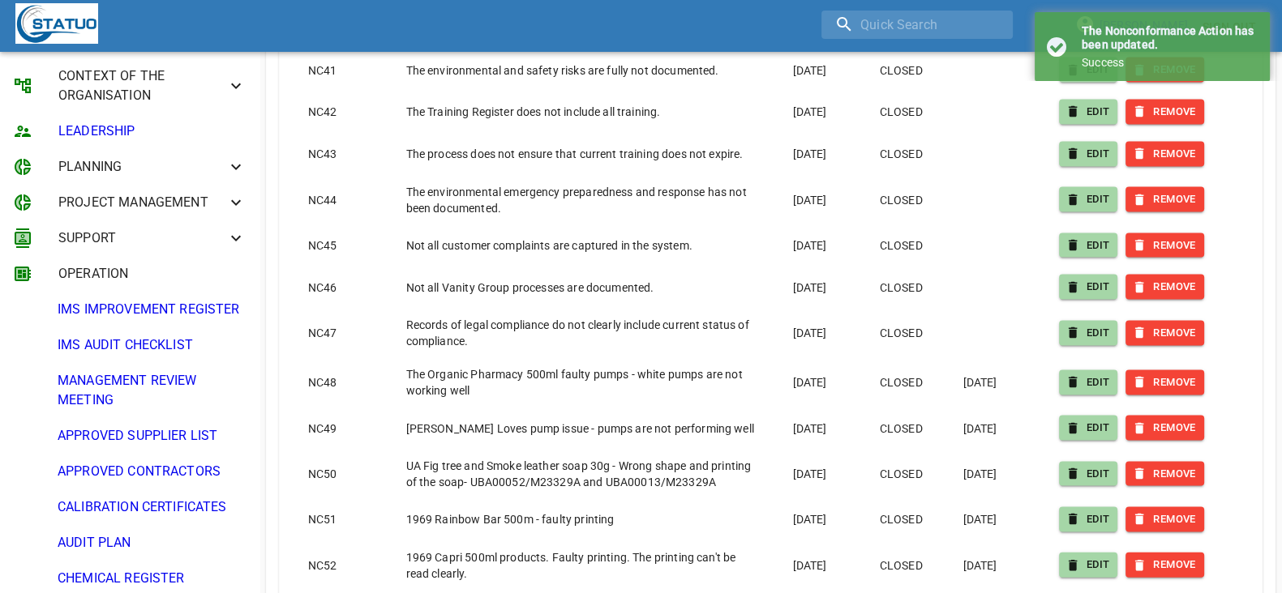
scroll to position [4524, 0]
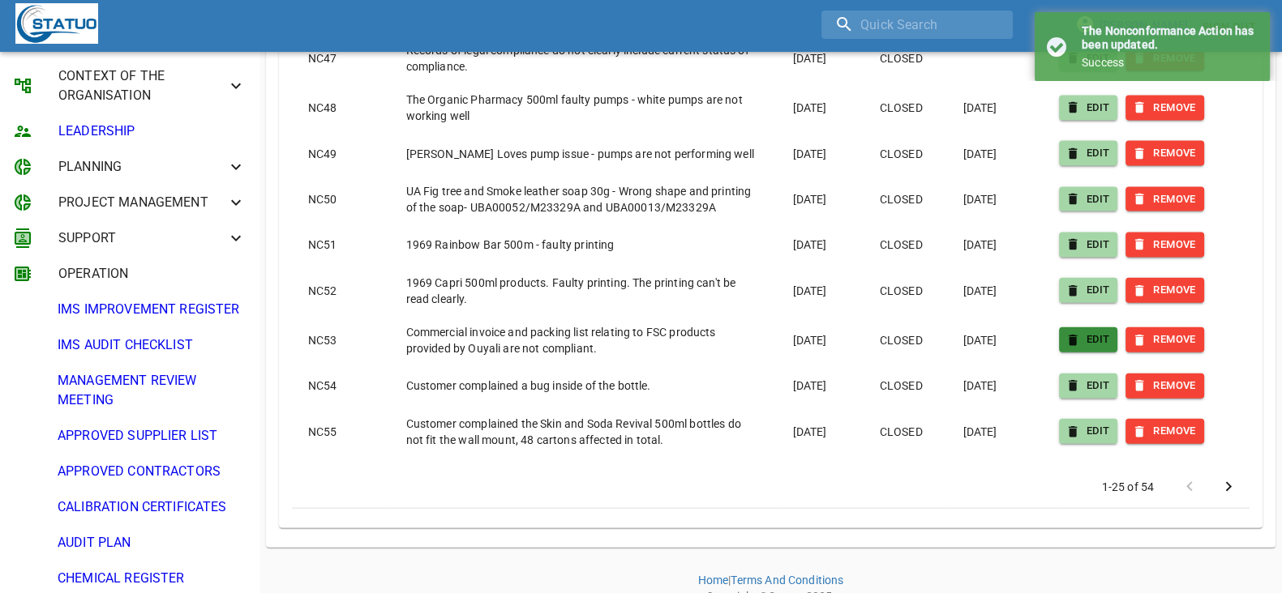
click at [1074, 335] on icon "button" at bounding box center [1073, 340] width 9 height 11
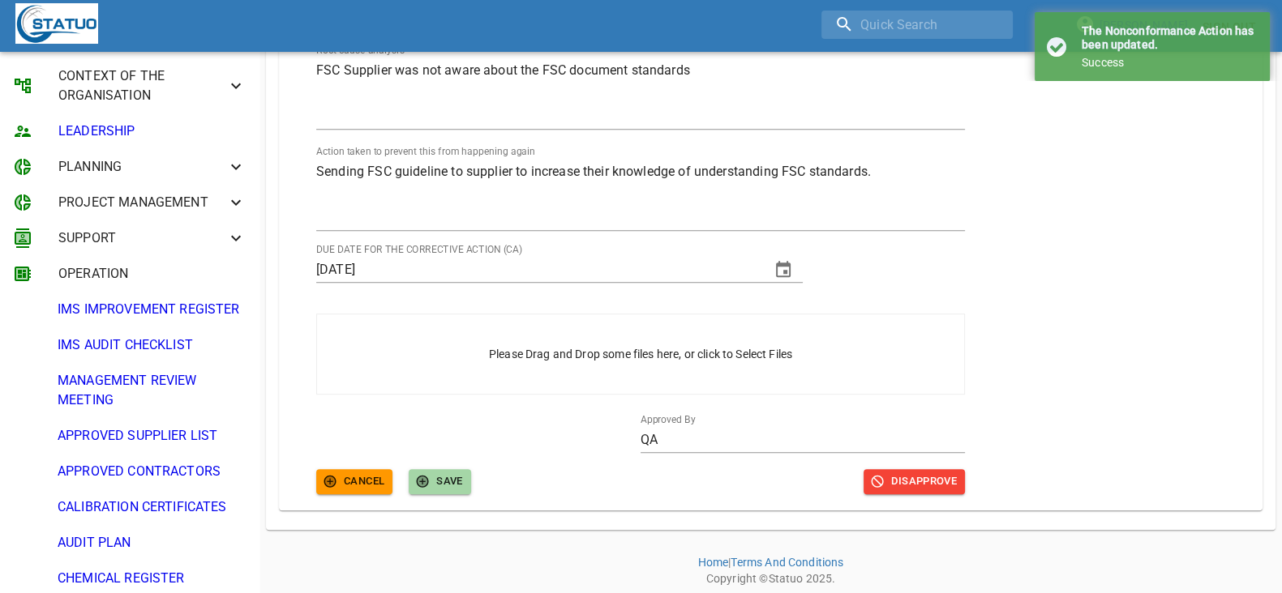
scroll to position [925, 0]
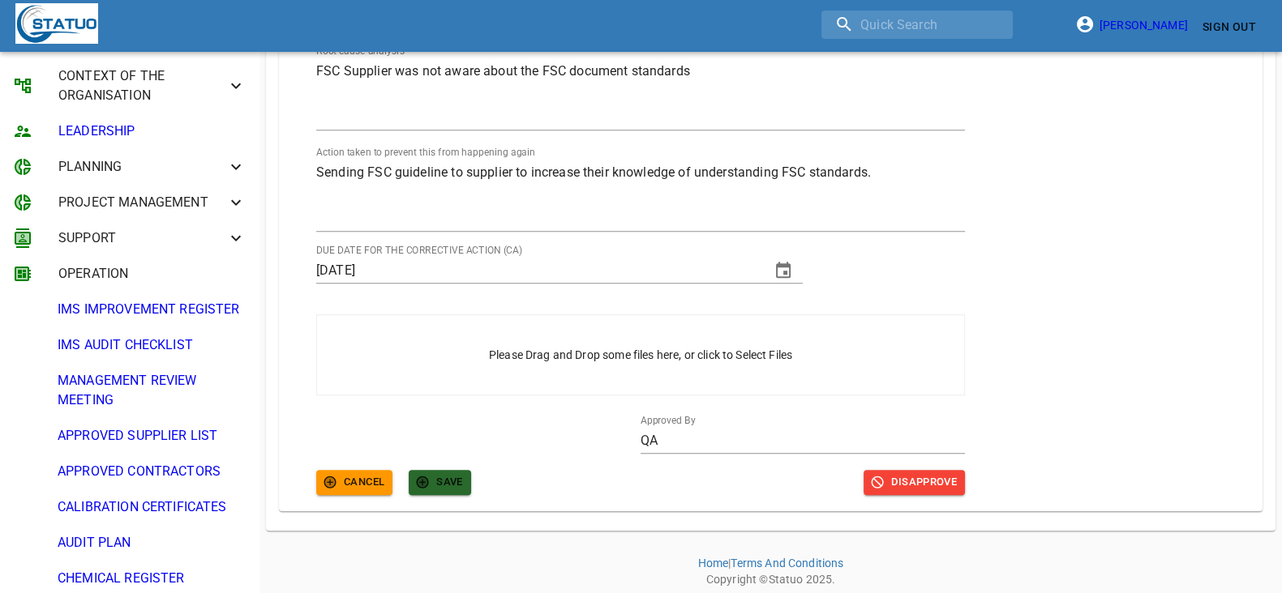
click at [422, 478] on icon "button" at bounding box center [423, 483] width 10 height 10
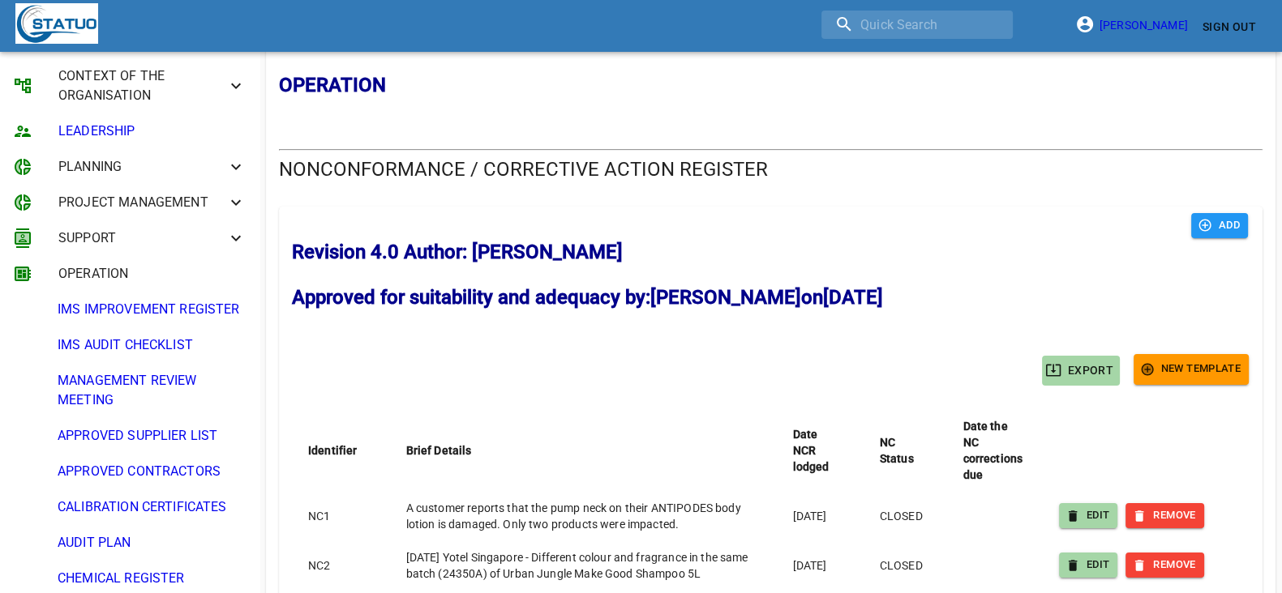
scroll to position [0, 0]
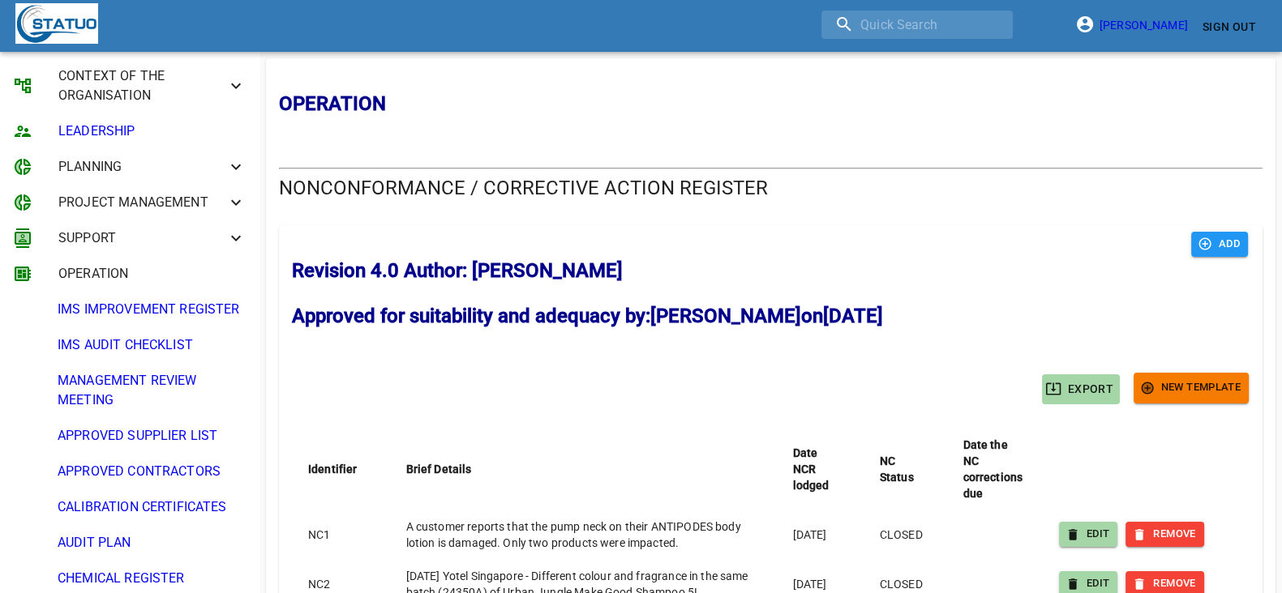
click at [1157, 389] on span "New Template" at bounding box center [1190, 388] width 99 height 19
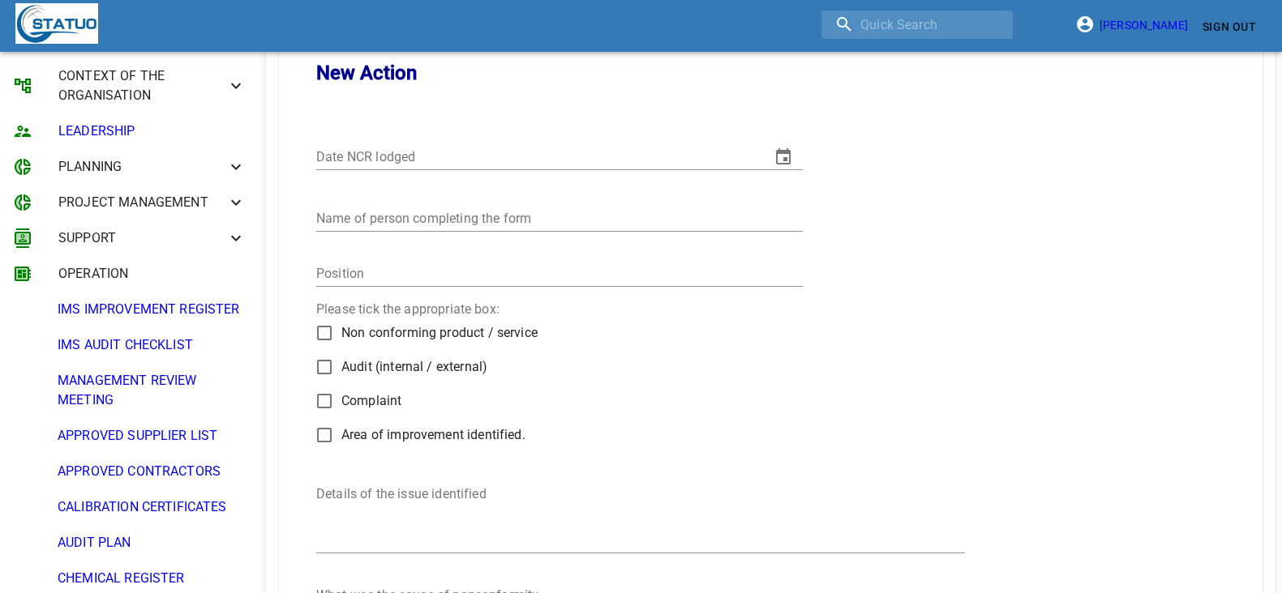
scroll to position [202, 0]
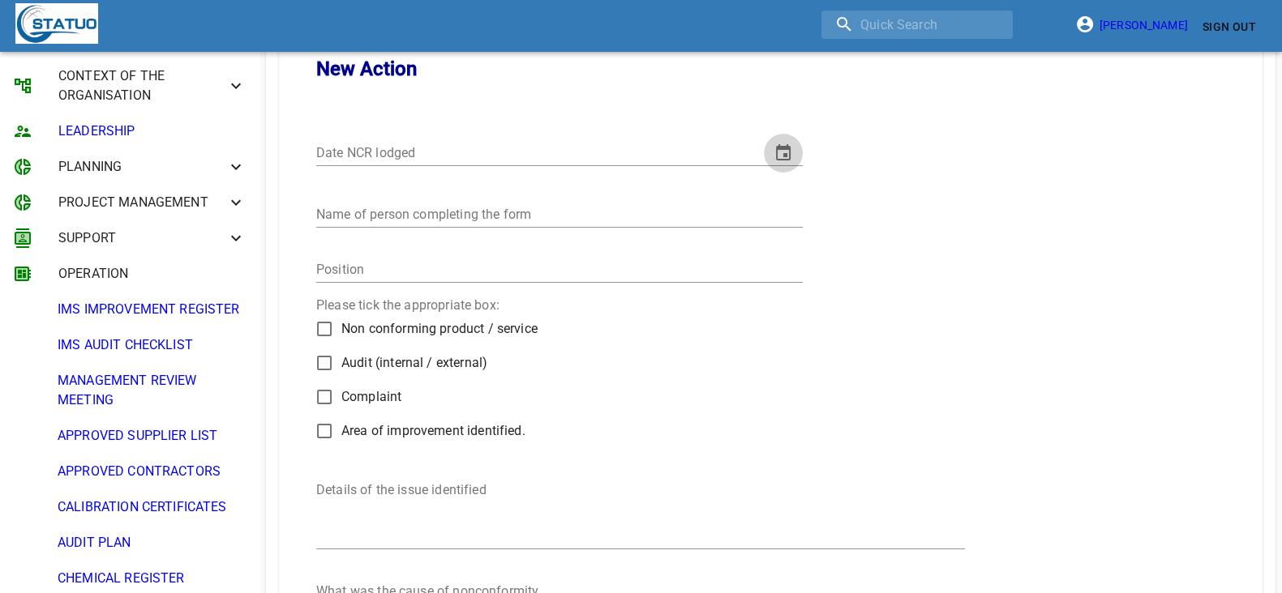
click at [784, 148] on icon "change date" at bounding box center [782, 152] width 19 height 19
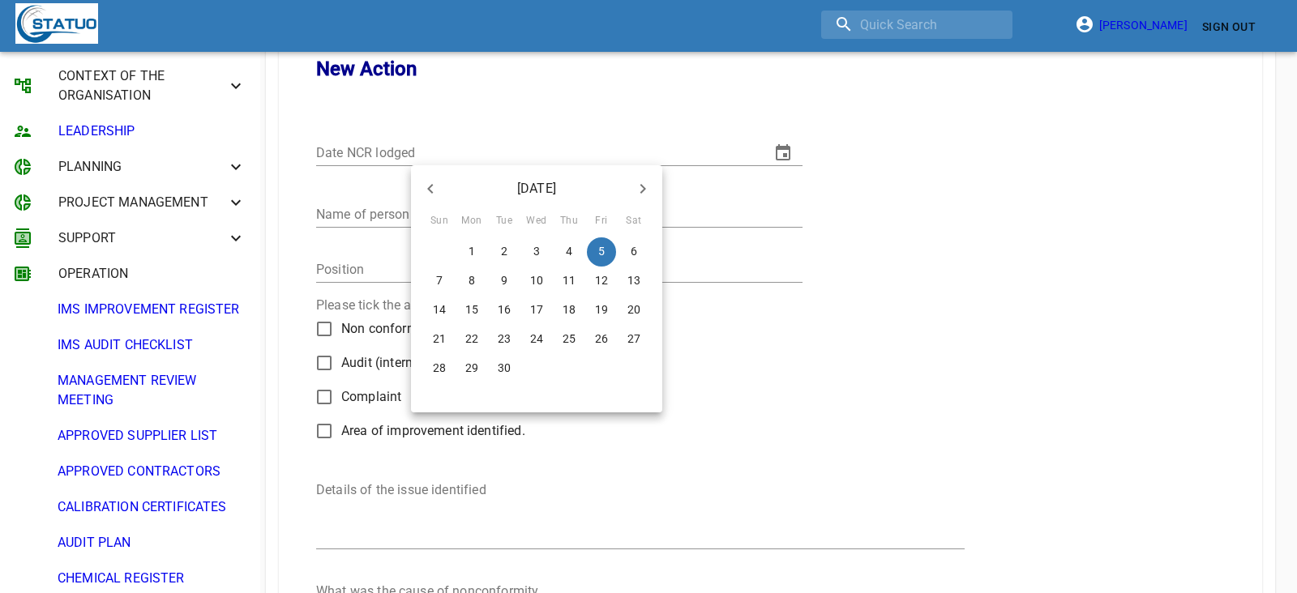
click at [466, 246] on span "1" at bounding box center [471, 251] width 29 height 16
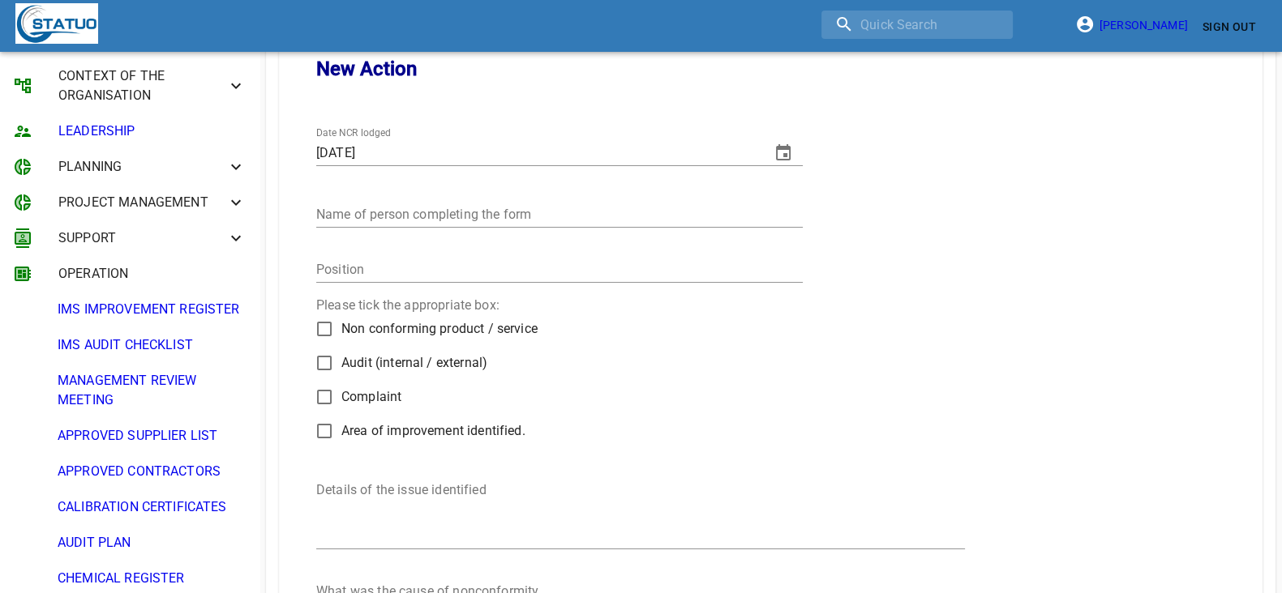
click at [785, 145] on icon "change date" at bounding box center [783, 152] width 15 height 16
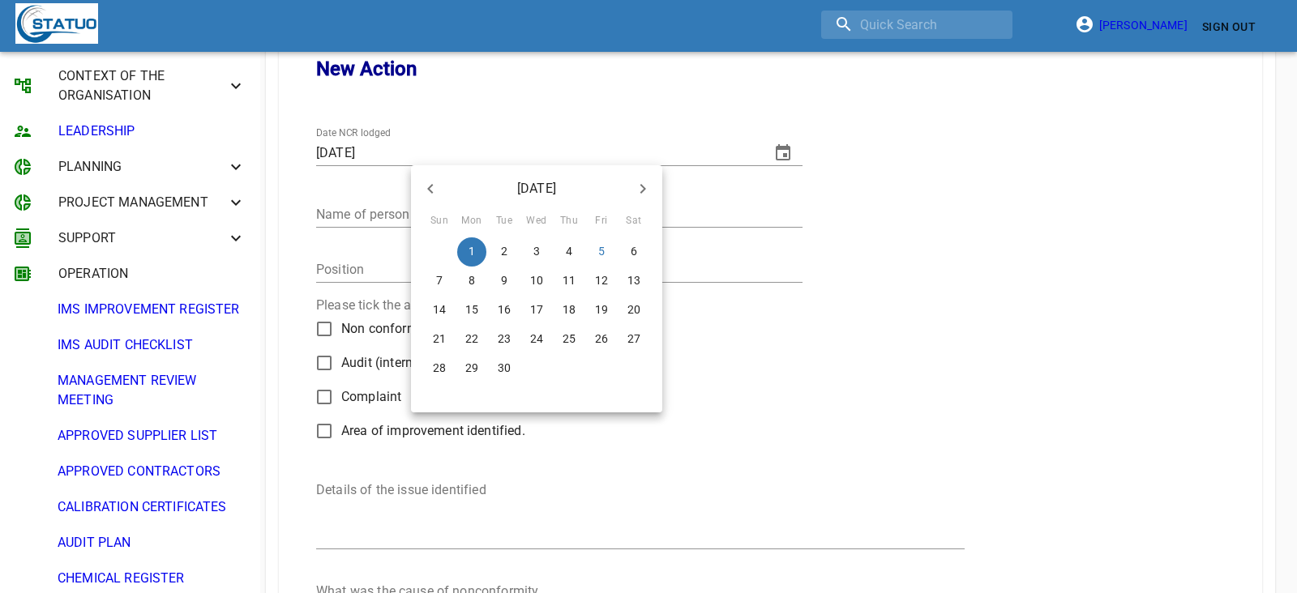
click at [425, 192] on icon "button" at bounding box center [430, 188] width 19 height 19
click at [567, 247] on p "1" at bounding box center [569, 251] width 6 height 16
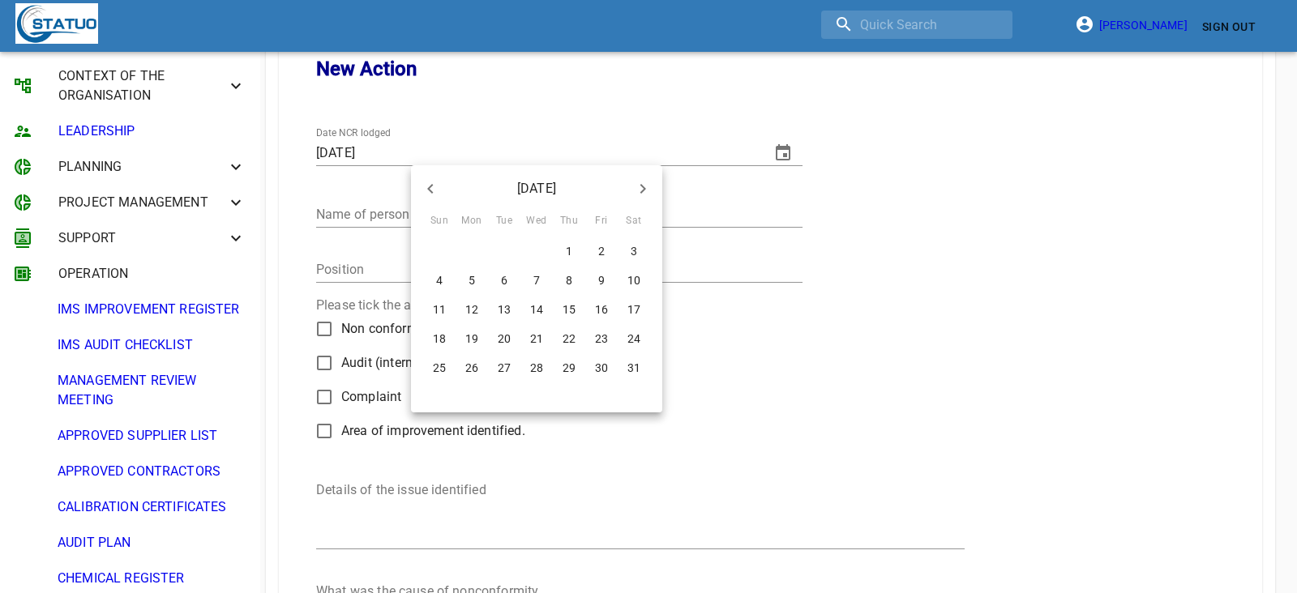
type input "01/05/2025"
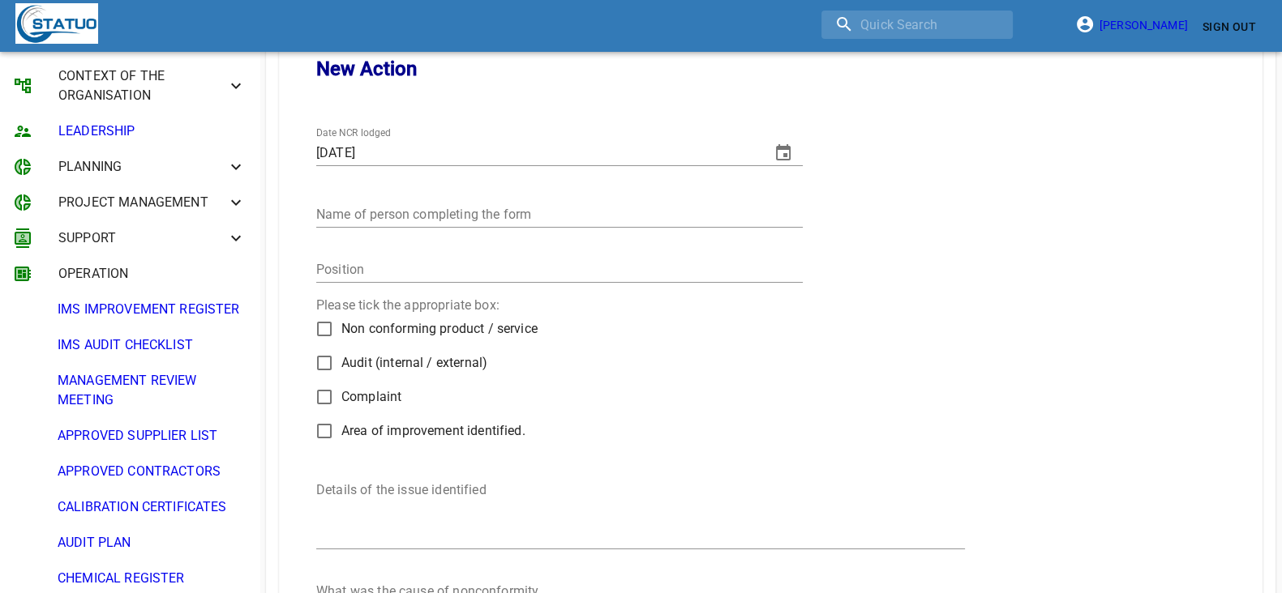
click at [478, 218] on input "Name of person completing the form" at bounding box center [559, 215] width 486 height 26
type input "[PERSON_NAME]"
click at [405, 267] on input "Position" at bounding box center [559, 270] width 486 height 26
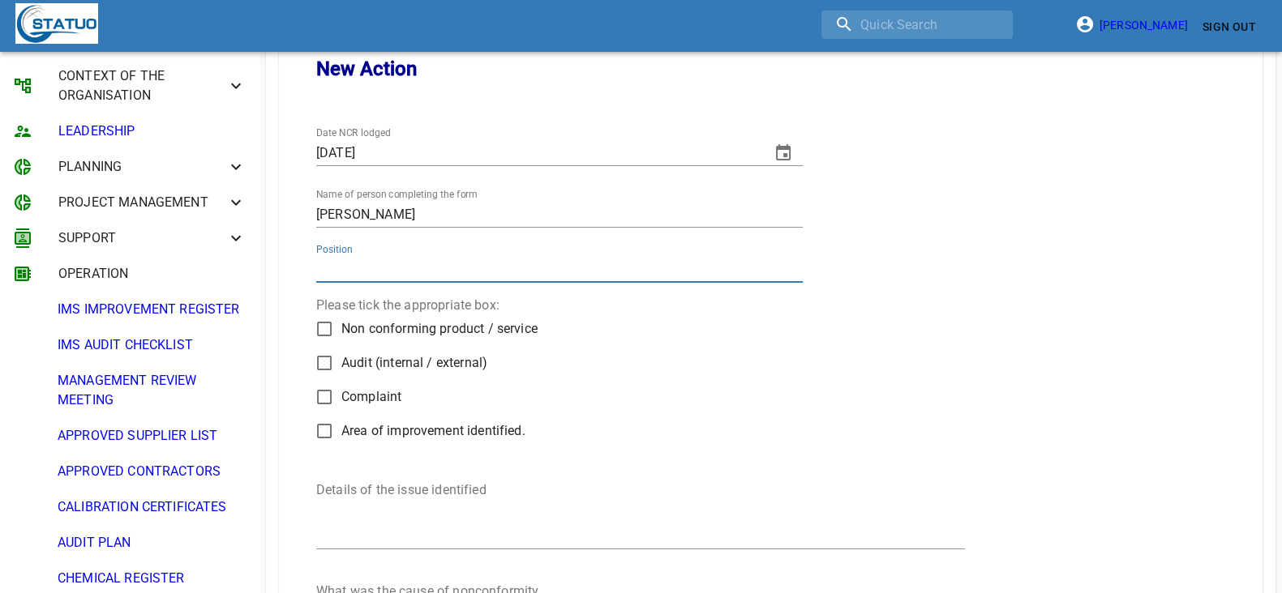
type input "Senior QA asociate"
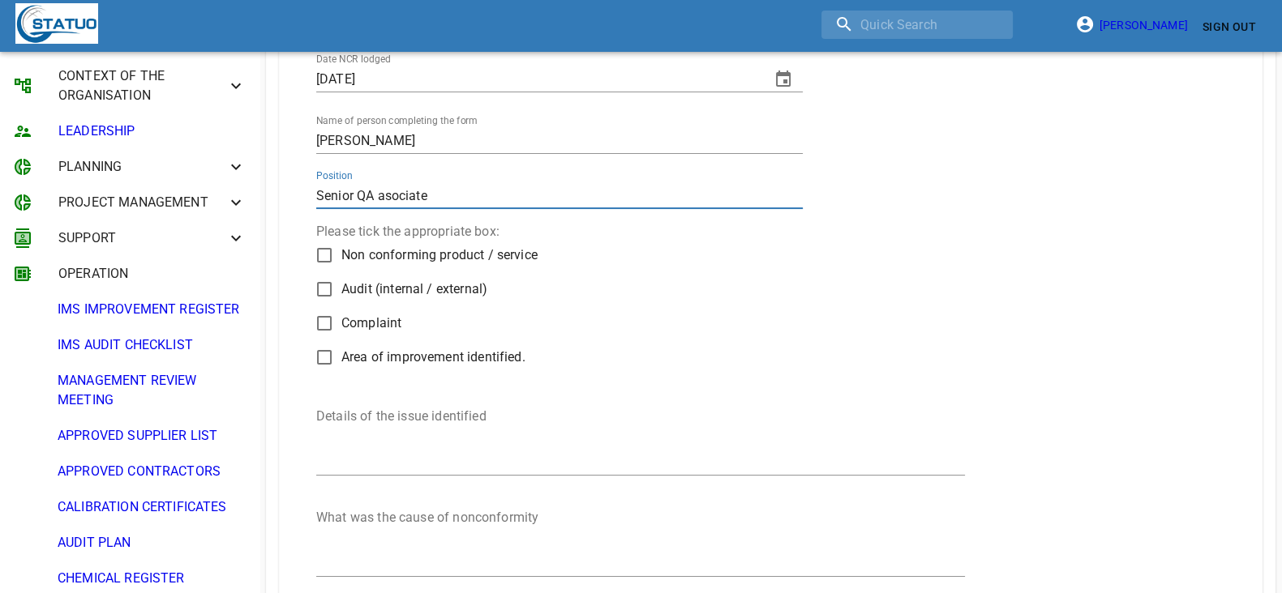
scroll to position [304, 0]
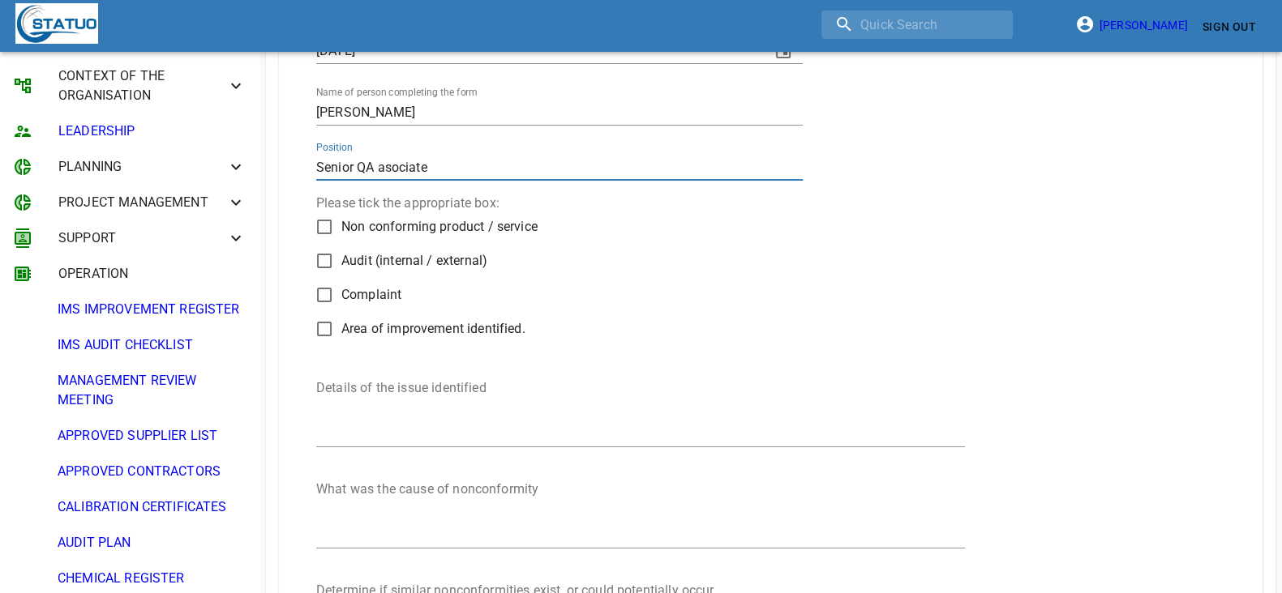
click at [367, 293] on span "Complaint" at bounding box center [371, 294] width 60 height 19
click at [341, 293] on input "Complaint" at bounding box center [324, 295] width 34 height 34
checkbox input "true"
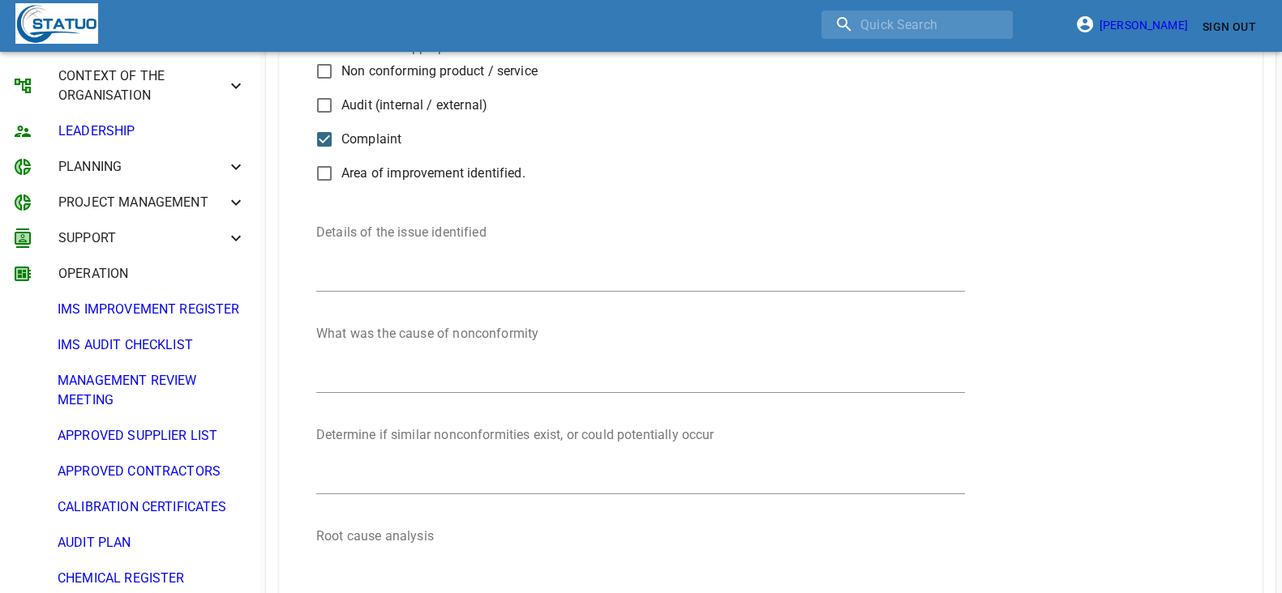
scroll to position [507, 0]
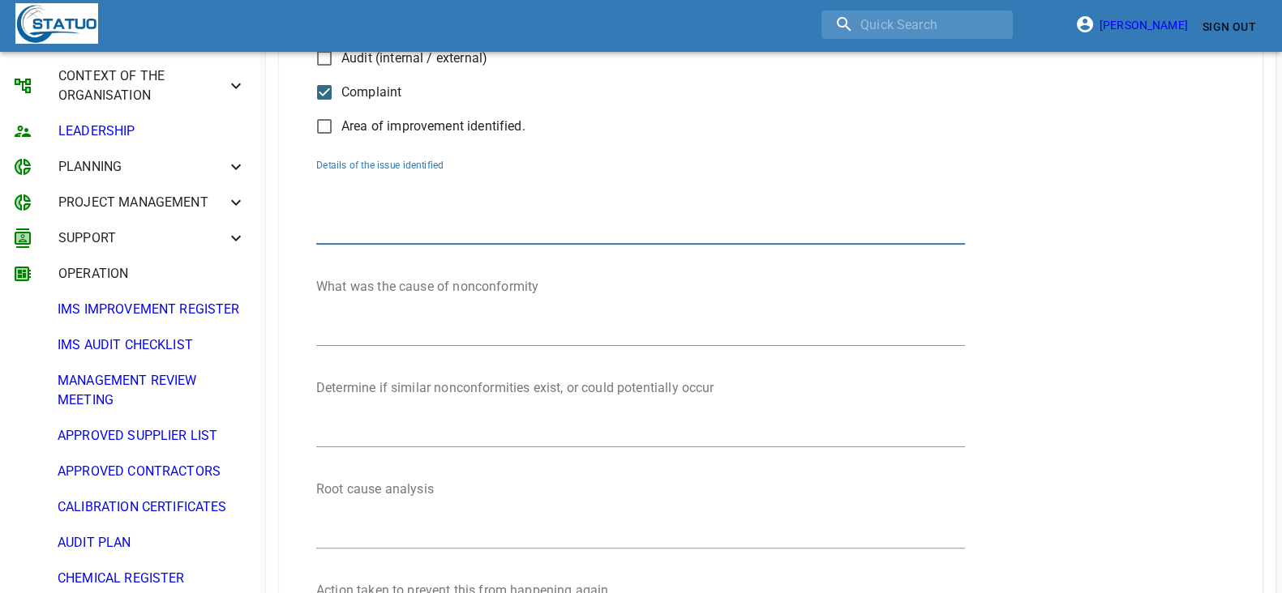
click at [377, 205] on textarea "Details of the issue identified" at bounding box center [640, 209] width 649 height 62
paste textarea "Customer complained the Antipodes Glow Daily 500ml can be pulled from the wallm…"
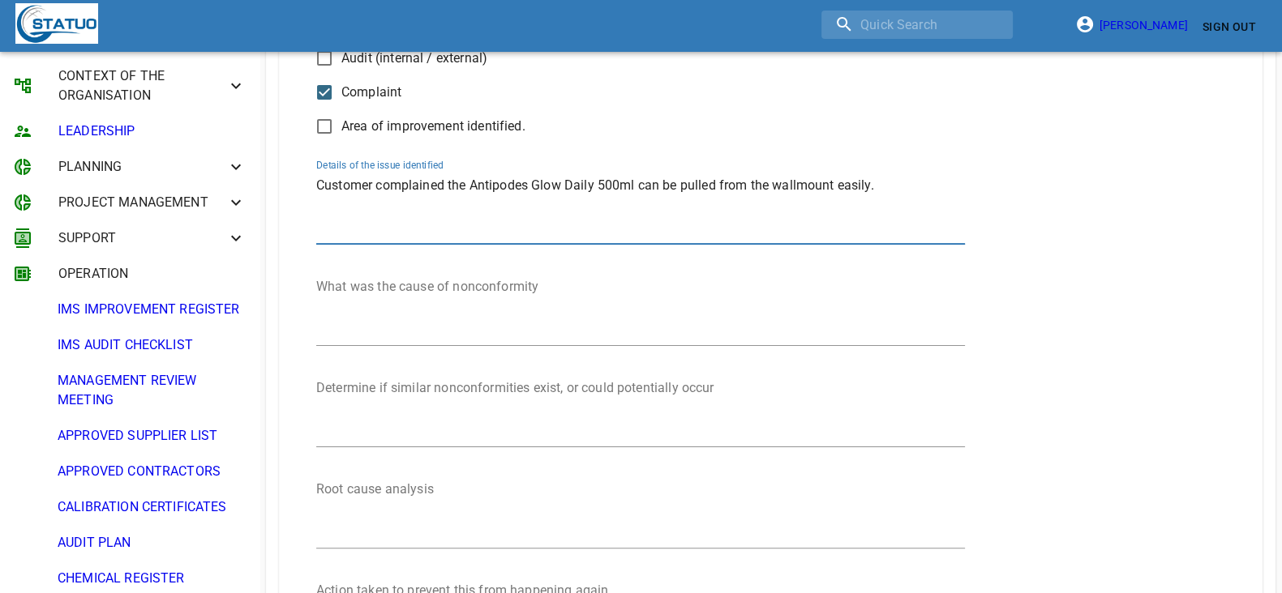
type textarea "Customer complained the Antipodes Glow Daily 500ml can be pulled from the wallm…"
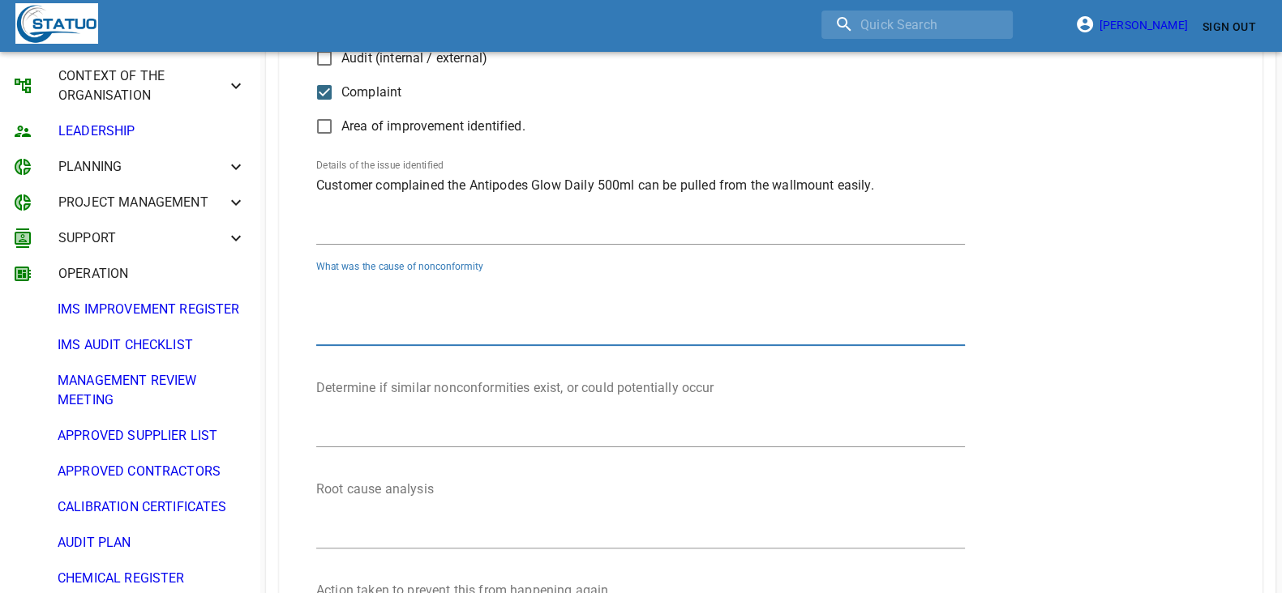
click at [533, 322] on textarea "Details of the issue identified" at bounding box center [640, 310] width 649 height 62
paste textarea "The factory may used wrong bottle model(SH44-2) during production."
type textarea "The factory may used wrong bottle model(SH44-2) during production."
click at [499, 383] on textarea "Details of the issue identified" at bounding box center [640, 411] width 649 height 62
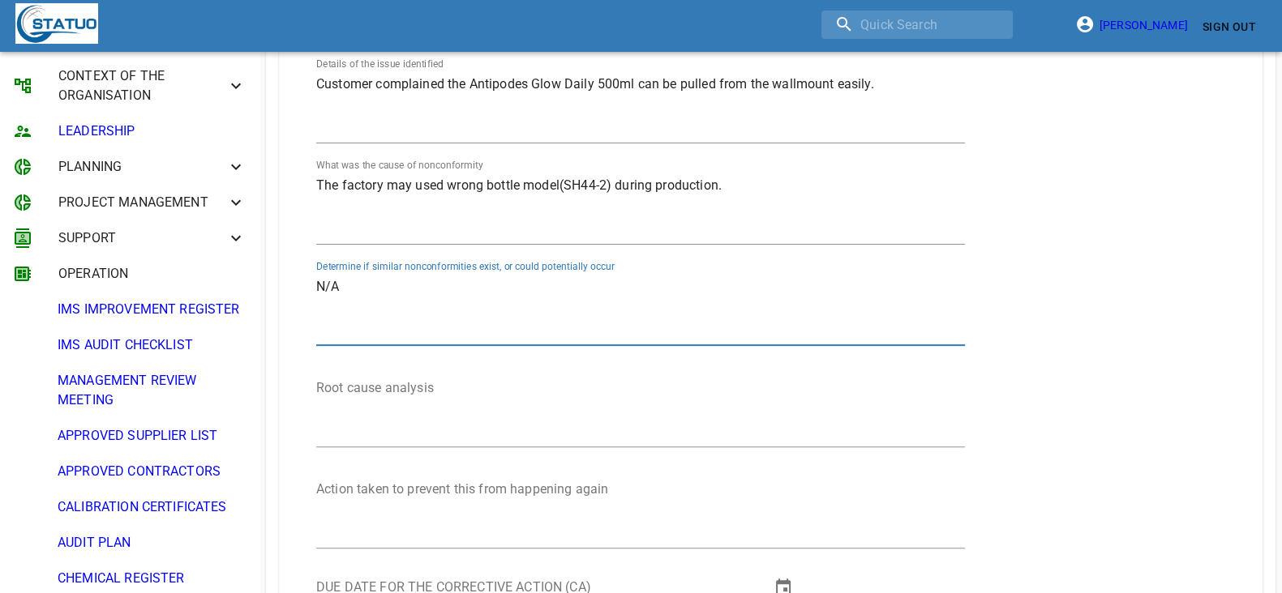
scroll to position [810, 0]
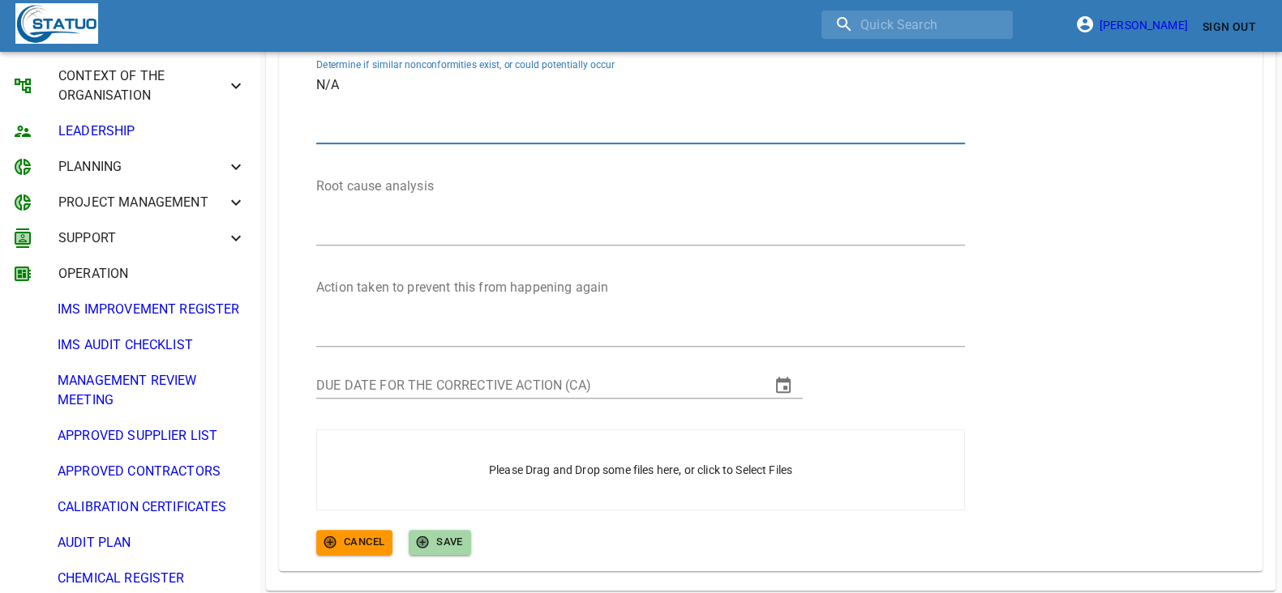
type textarea "N/A"
click at [393, 188] on textarea "Details of the issue identified" at bounding box center [640, 209] width 649 height 62
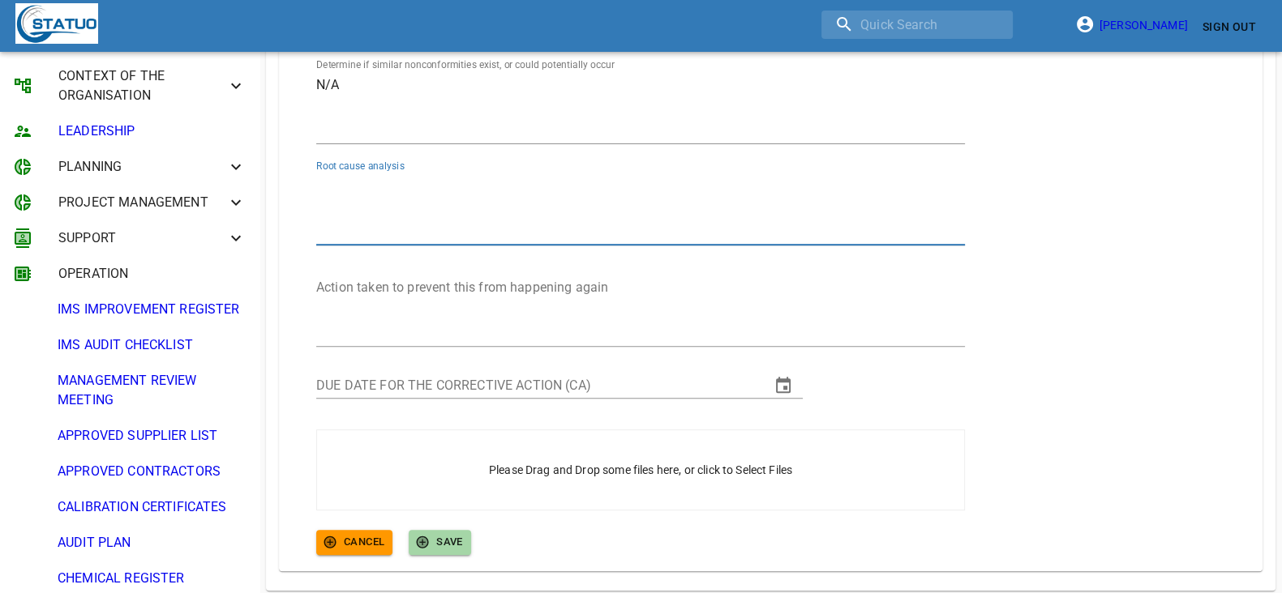
paste textarea "We compared the confirmed sample (NPD stage SH44-1) and complained sample, obse…"
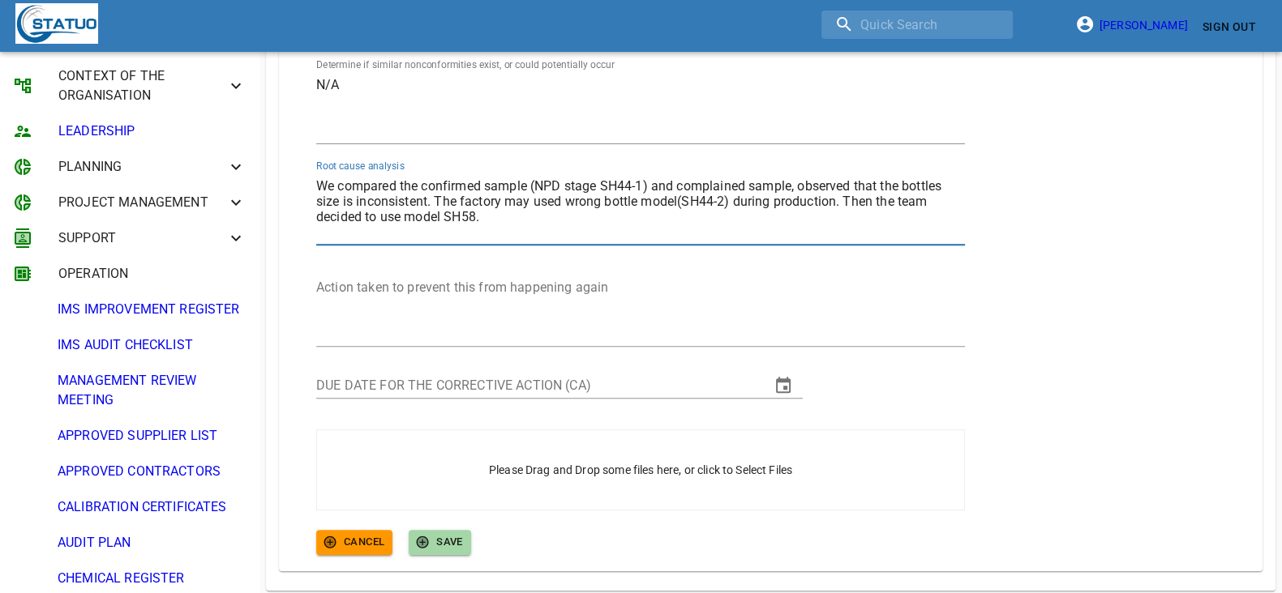
type textarea "We compared the confirmed sample (NPD stage SH44-1) and complained sample, obse…"
click at [404, 302] on textarea "Details of the issue identified" at bounding box center [640, 311] width 649 height 62
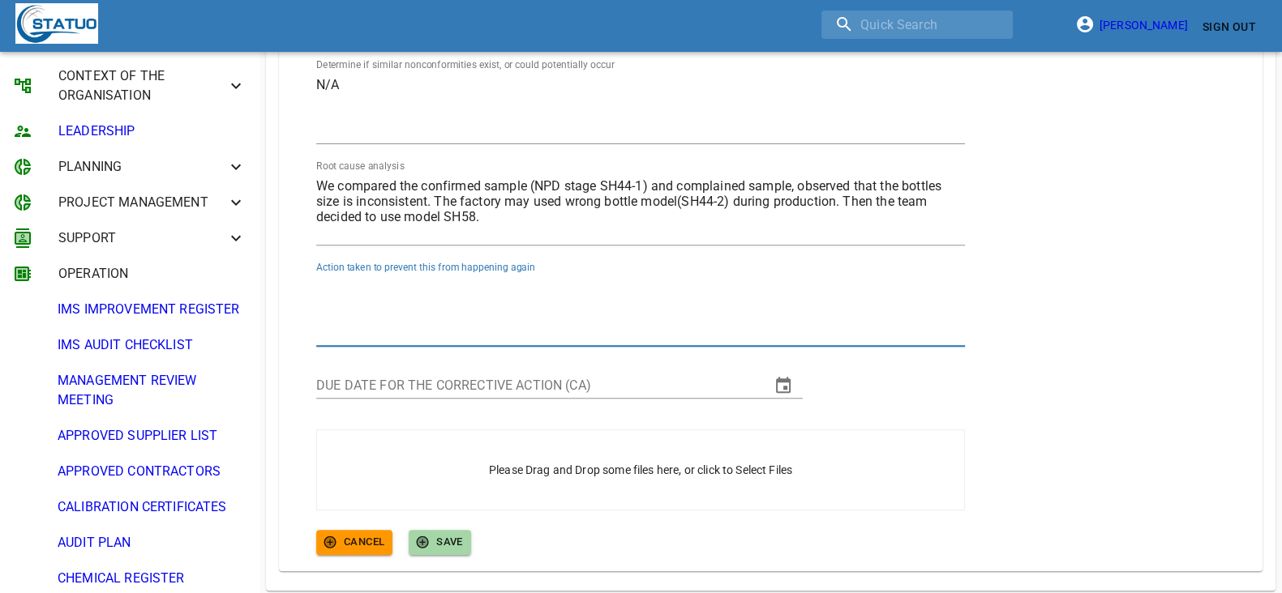
paste textarea "Usage of model SH58"
type textarea "Usage of model SH58"
click at [499, 387] on input "DUE DATE FOR THE CORRECTIVE ACTION (CA)" at bounding box center [536, 386] width 441 height 26
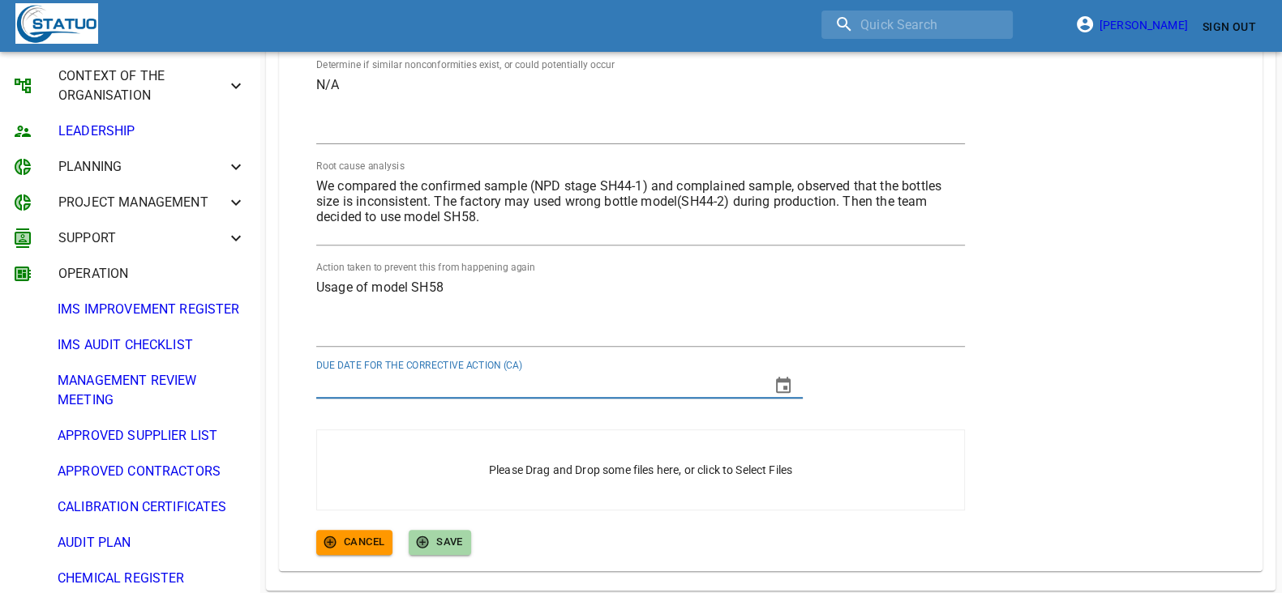
click at [786, 384] on icon "change date" at bounding box center [783, 385] width 15 height 16
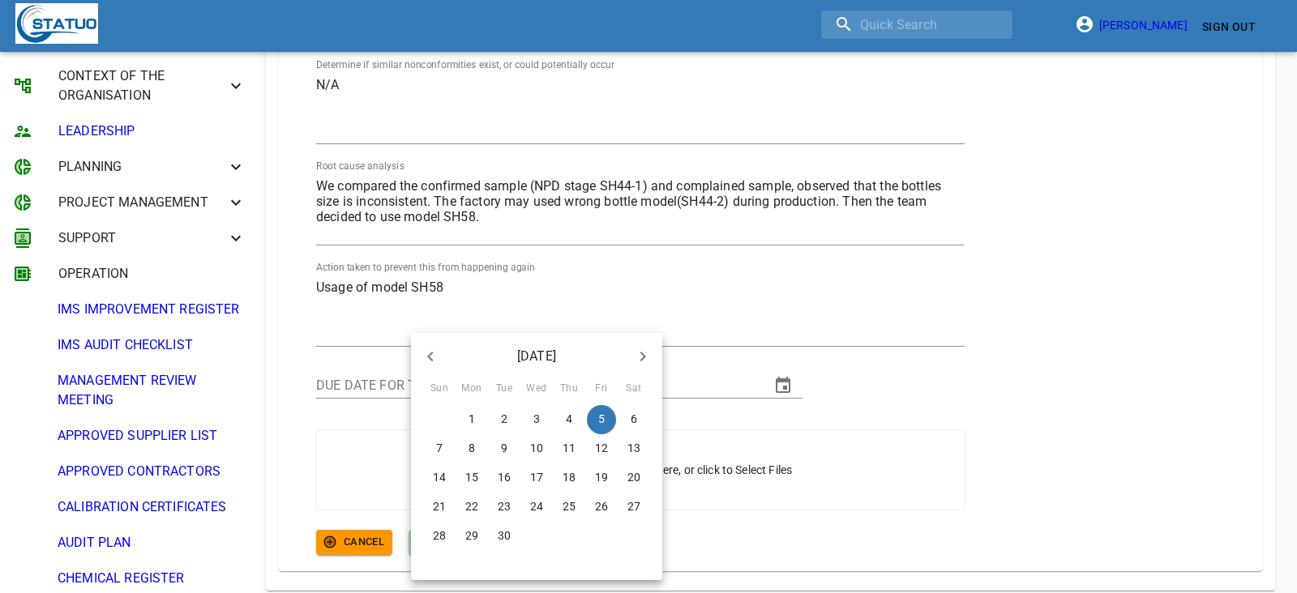
click at [423, 353] on icon "button" at bounding box center [430, 356] width 19 height 19
click at [540, 447] on span "9" at bounding box center [536, 448] width 29 height 16
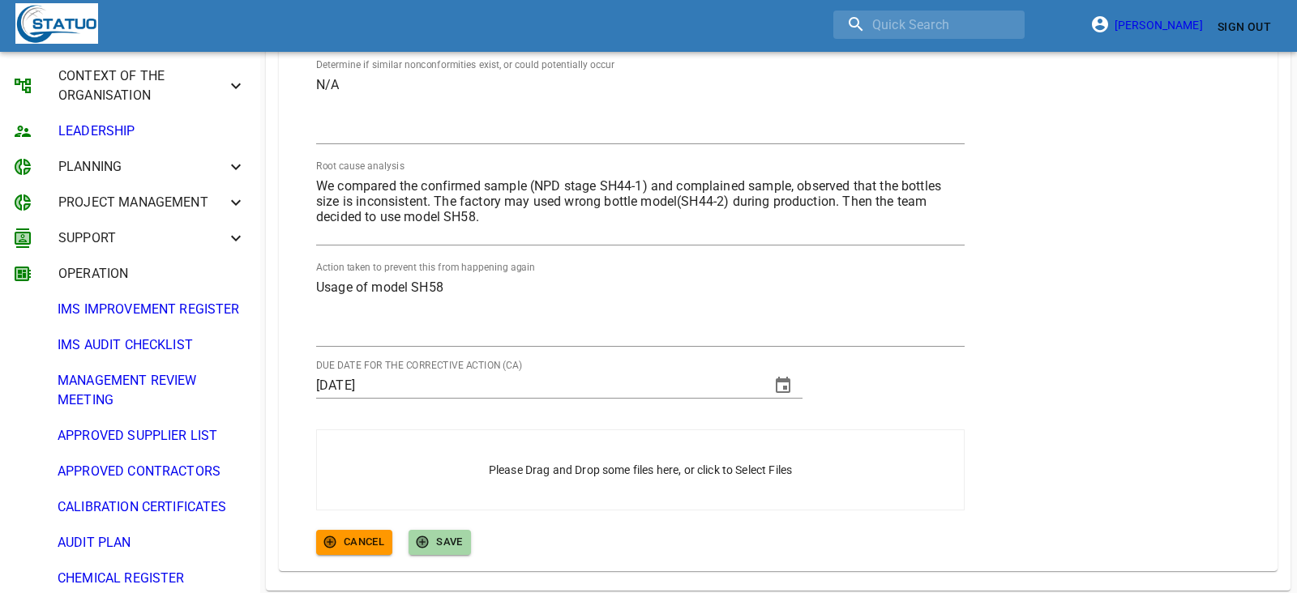
type input "09/07/2025"
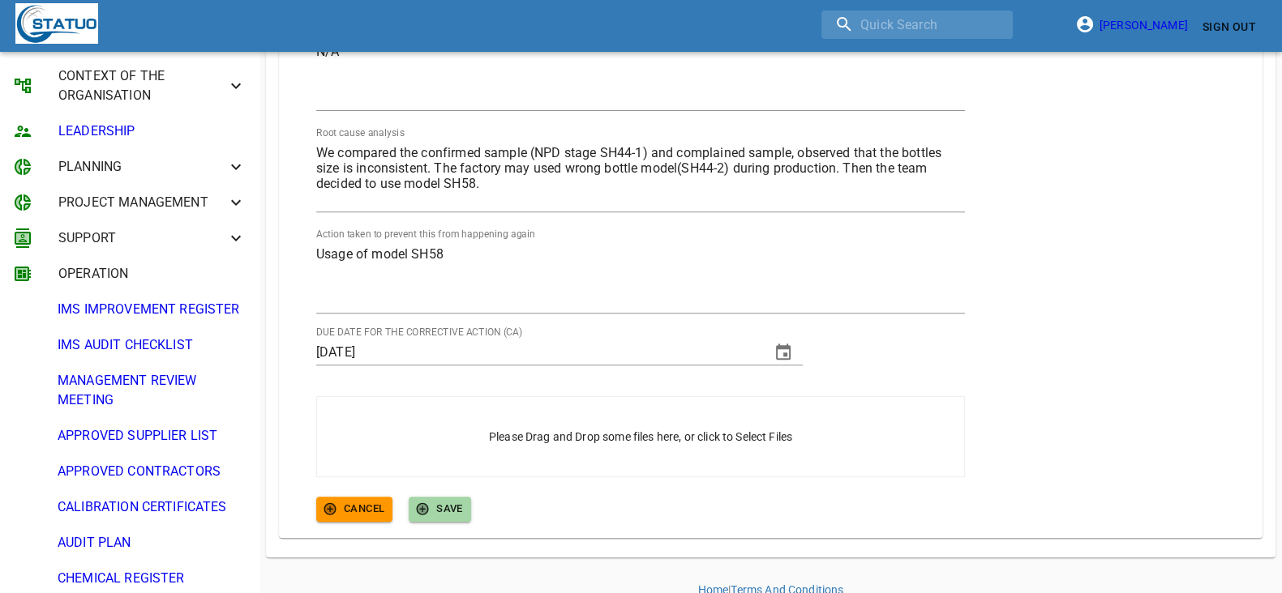
scroll to position [870, 0]
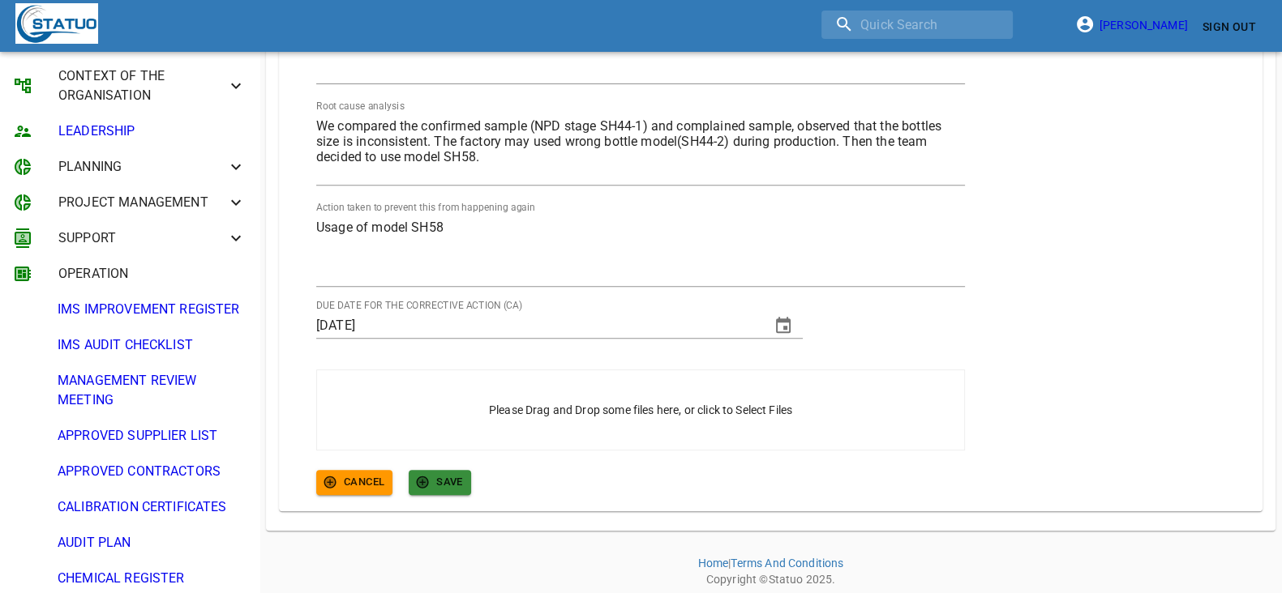
click at [454, 477] on span "SAVE" at bounding box center [440, 482] width 46 height 19
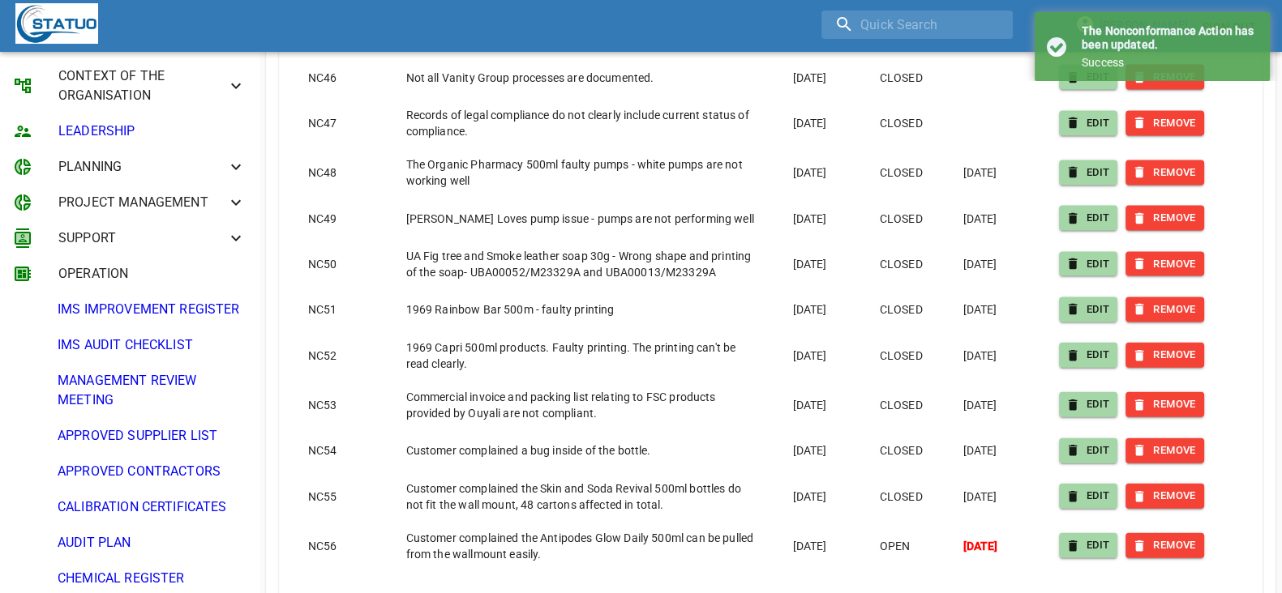
scroll to position [4572, 0]
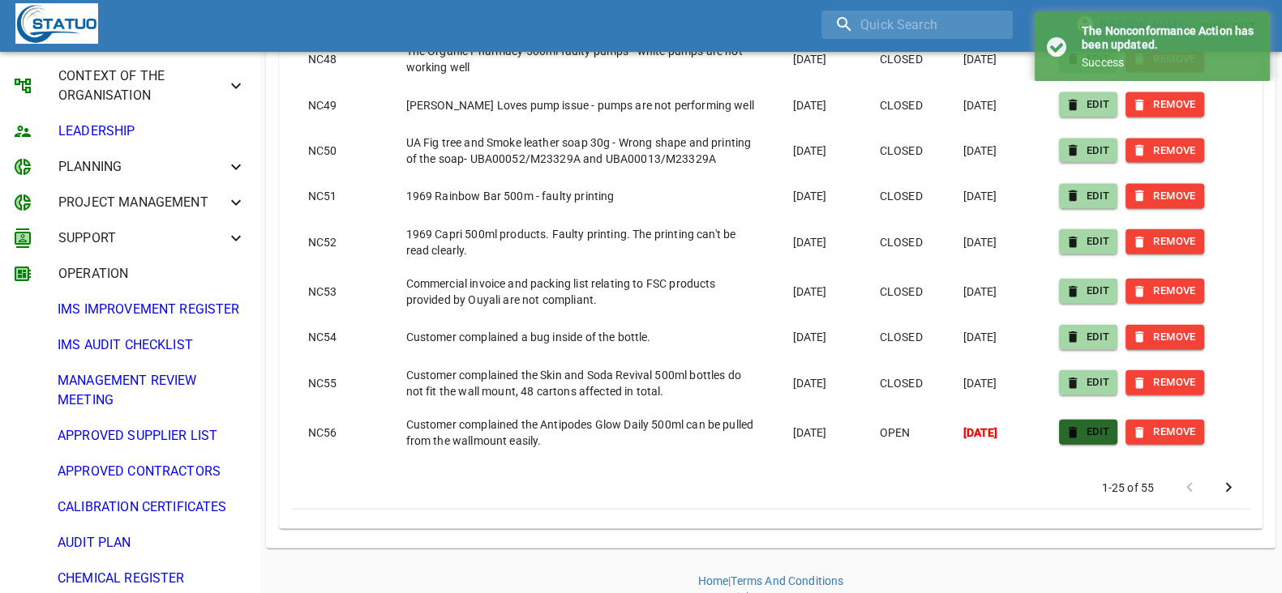
click at [1103, 423] on span "EDIT" at bounding box center [1088, 432] width 43 height 19
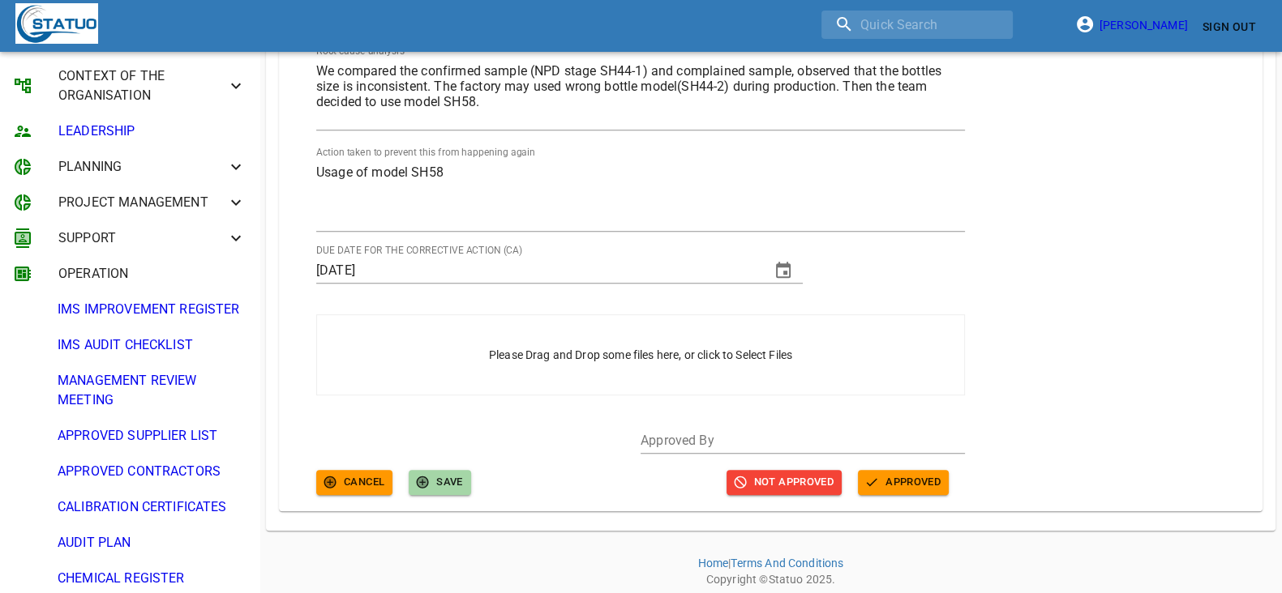
click at [713, 439] on input "text" at bounding box center [802, 441] width 324 height 26
type input "QA"
click at [919, 485] on span "APPROVED" at bounding box center [903, 482] width 75 height 19
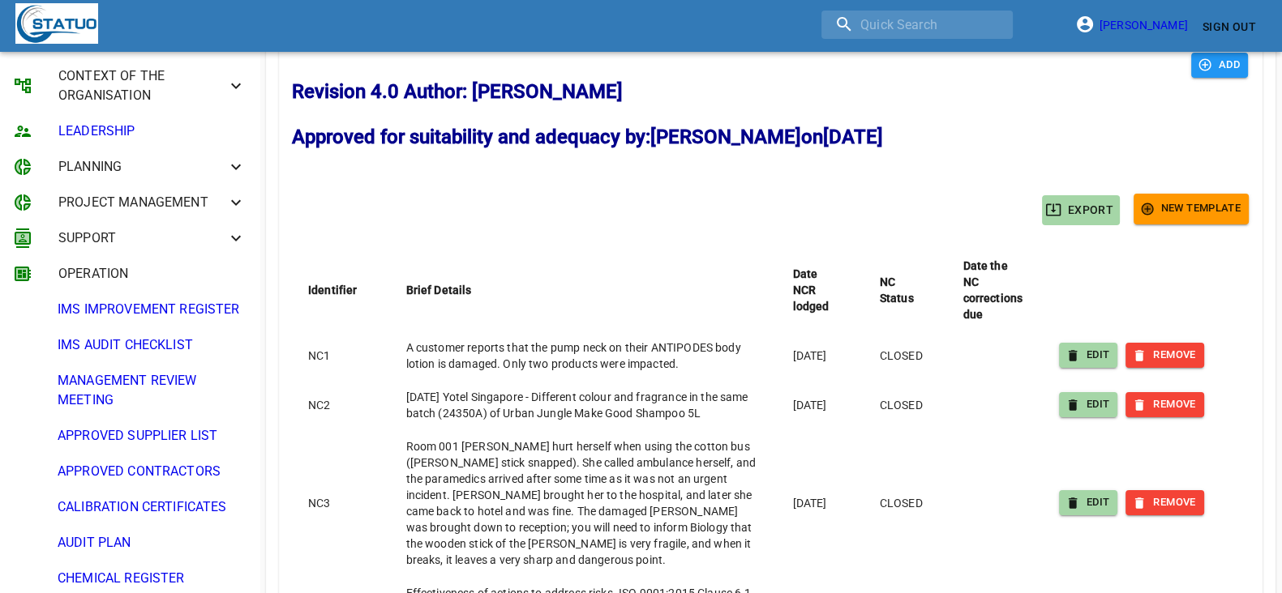
scroll to position [0, 0]
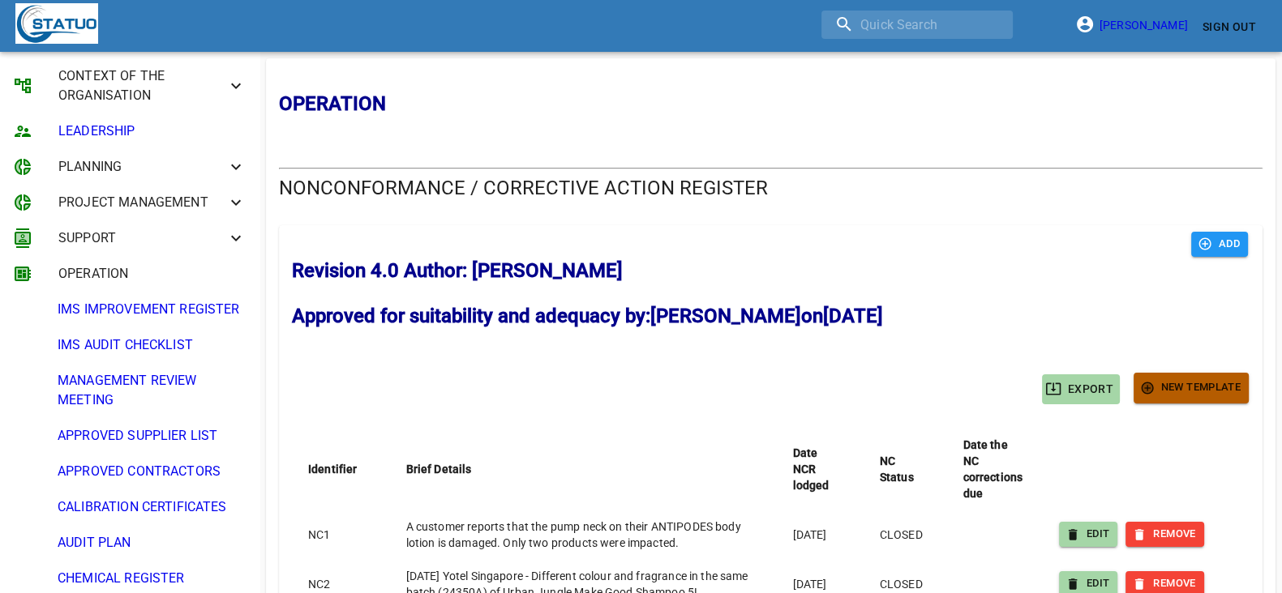
click at [1157, 391] on span "New Template" at bounding box center [1190, 388] width 99 height 19
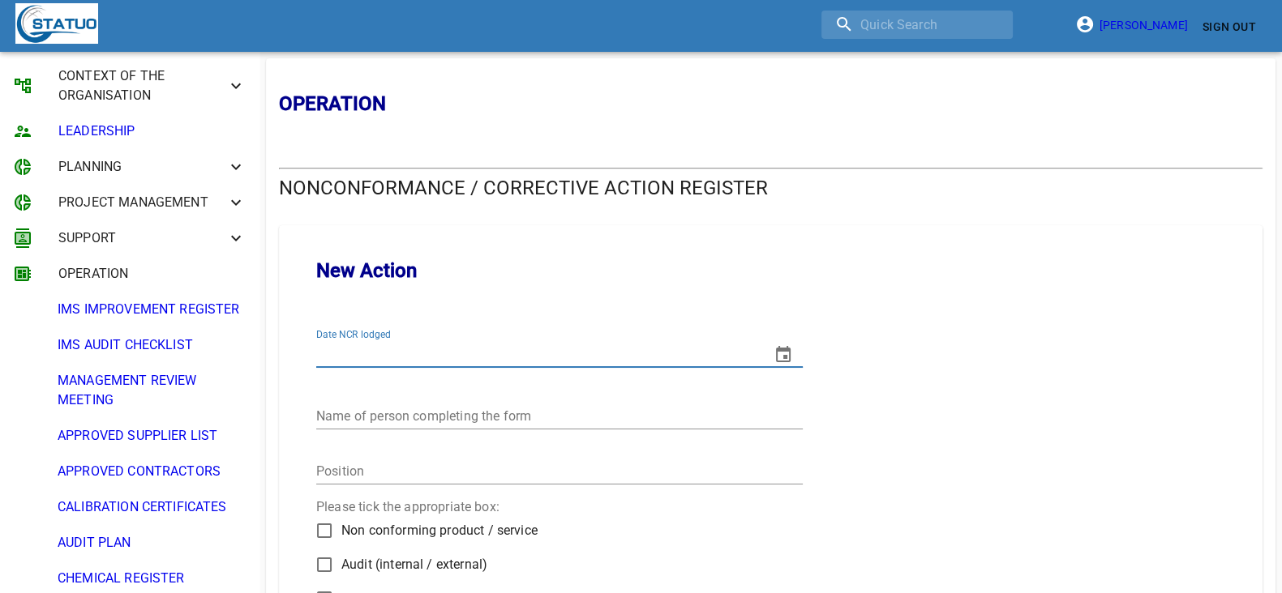
drag, startPoint x: 515, startPoint y: 356, endPoint x: 677, endPoint y: 366, distance: 162.5
click at [516, 355] on input "Date NCR lodged" at bounding box center [536, 355] width 441 height 26
click at [776, 352] on icon "change date" at bounding box center [782, 354] width 19 height 19
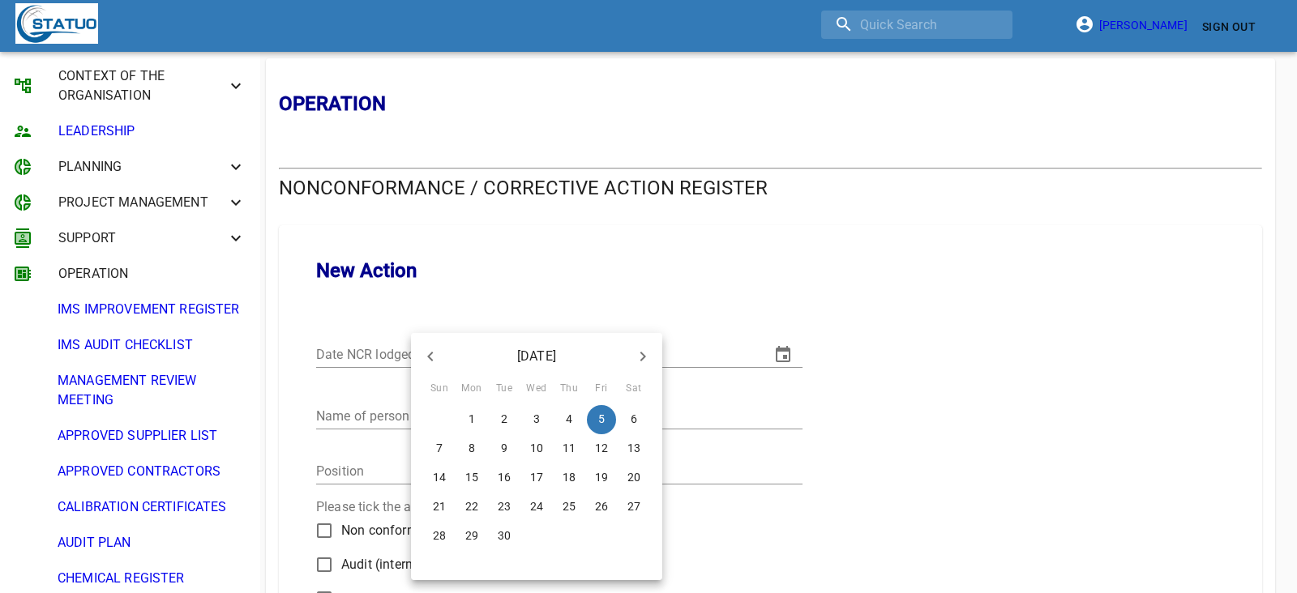
click at [428, 349] on icon "button" at bounding box center [430, 356] width 19 height 19
click at [473, 445] on p "4" at bounding box center [472, 448] width 6 height 16
type input "04/08/2025"
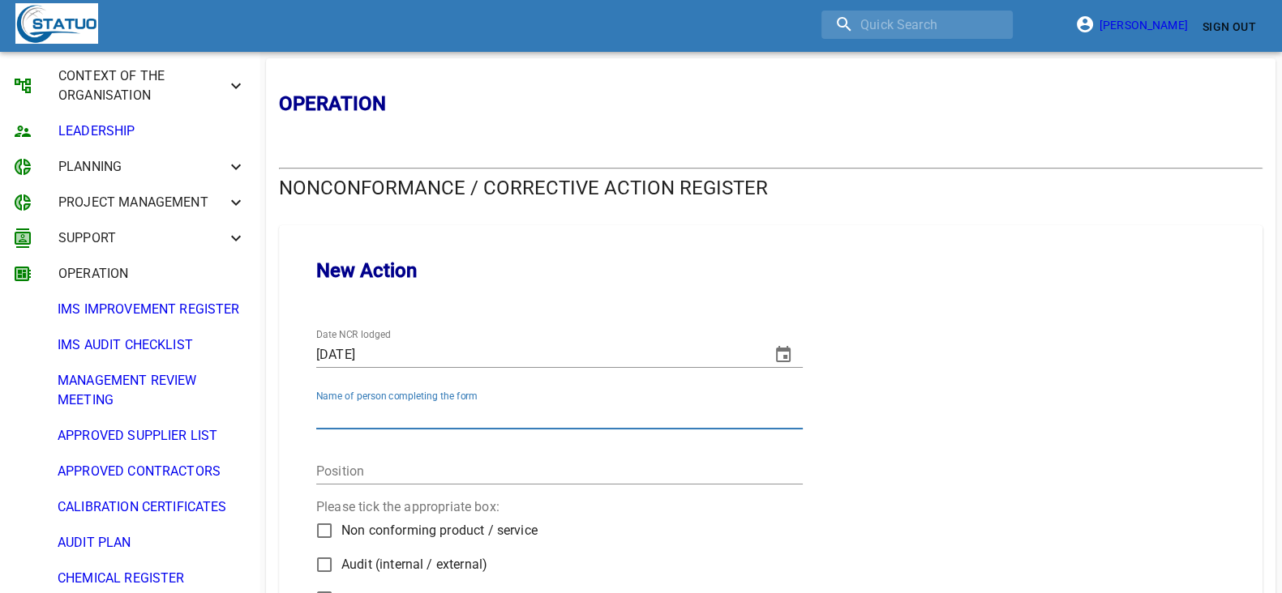
click at [361, 417] on input "Name of person completing the form" at bounding box center [559, 417] width 486 height 26
type input "[PERSON_NAME]"
click at [411, 465] on input "Position" at bounding box center [559, 472] width 486 height 26
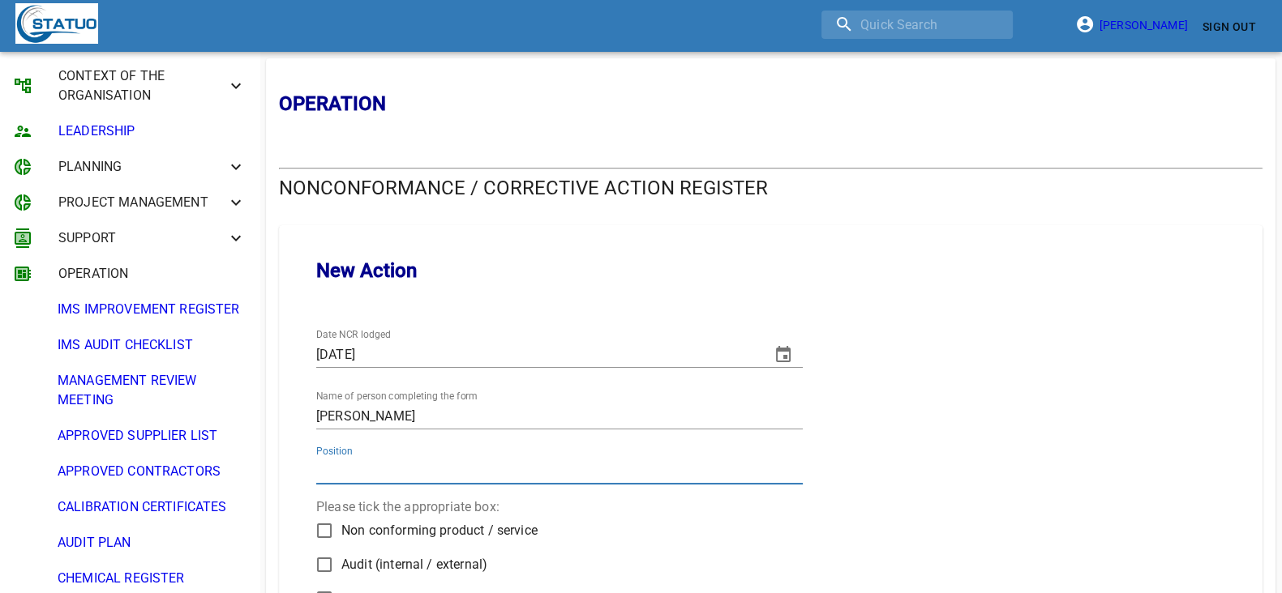
type input "Senior QA asociate"
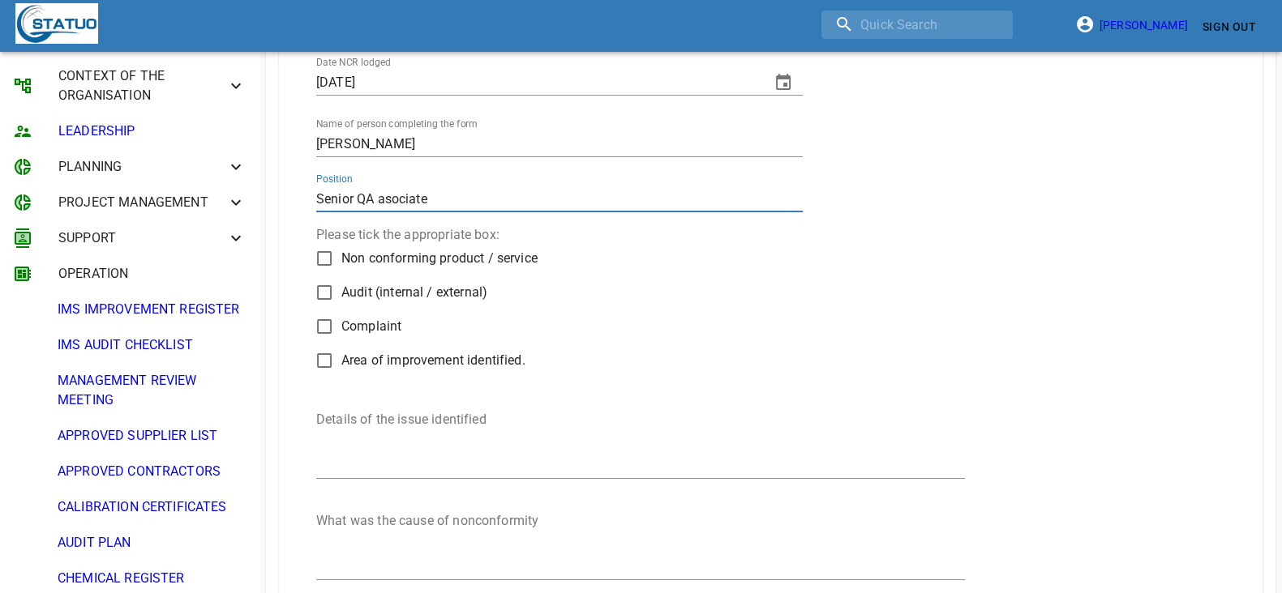
scroll to position [304, 0]
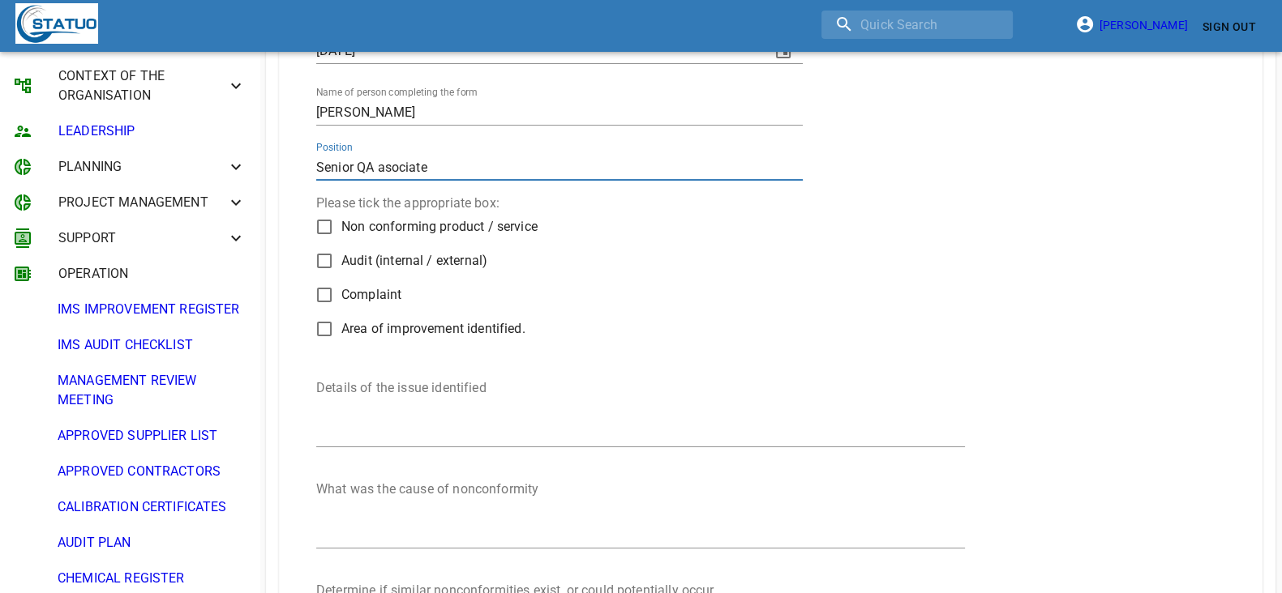
click at [359, 289] on span "Complaint" at bounding box center [371, 294] width 60 height 19
click at [341, 289] on input "Complaint" at bounding box center [324, 295] width 34 height 34
checkbox input "true"
click at [391, 431] on textarea "Details of the issue identified" at bounding box center [640, 411] width 649 height 62
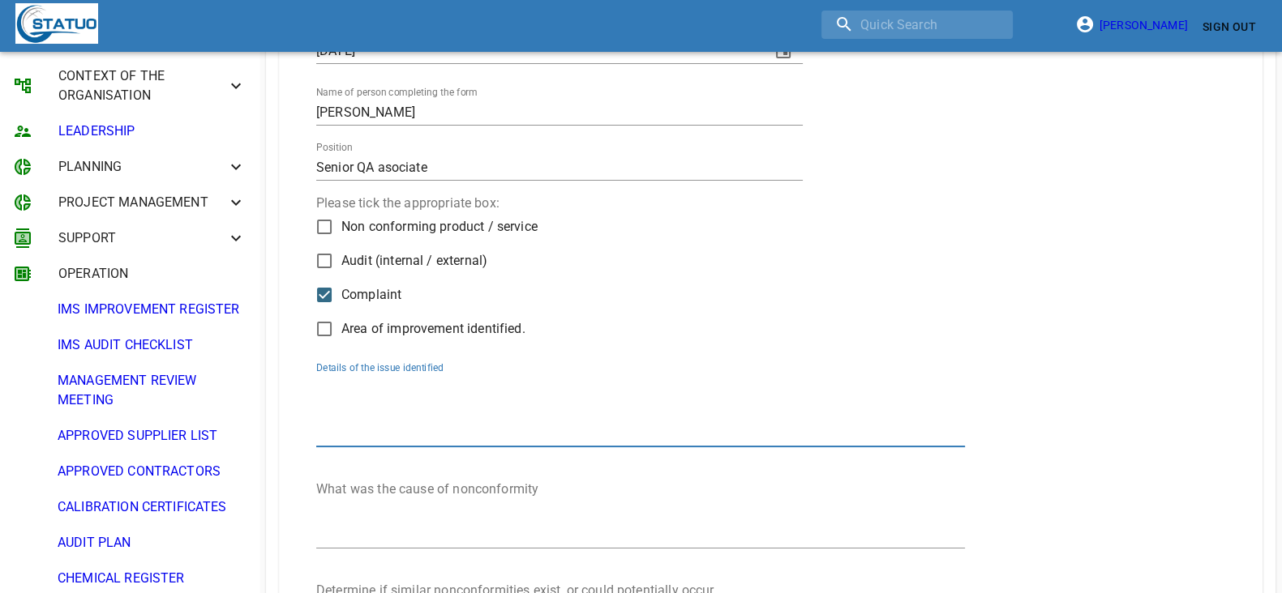
paste textarea "Customer complaint indicating that the Balmain Sanitary pads were not properly …"
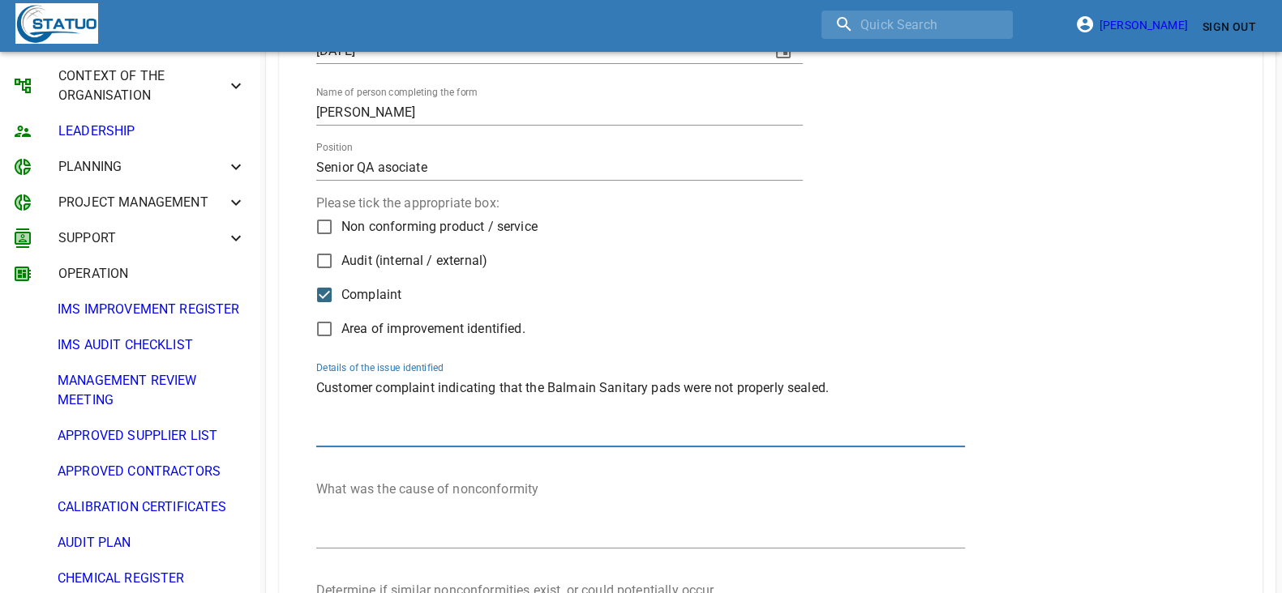
type textarea "Customer complaint indicating that the Balmain Sanitary pads were not properly …"
click at [414, 494] on textarea "Details of the issue identified" at bounding box center [640, 513] width 649 height 62
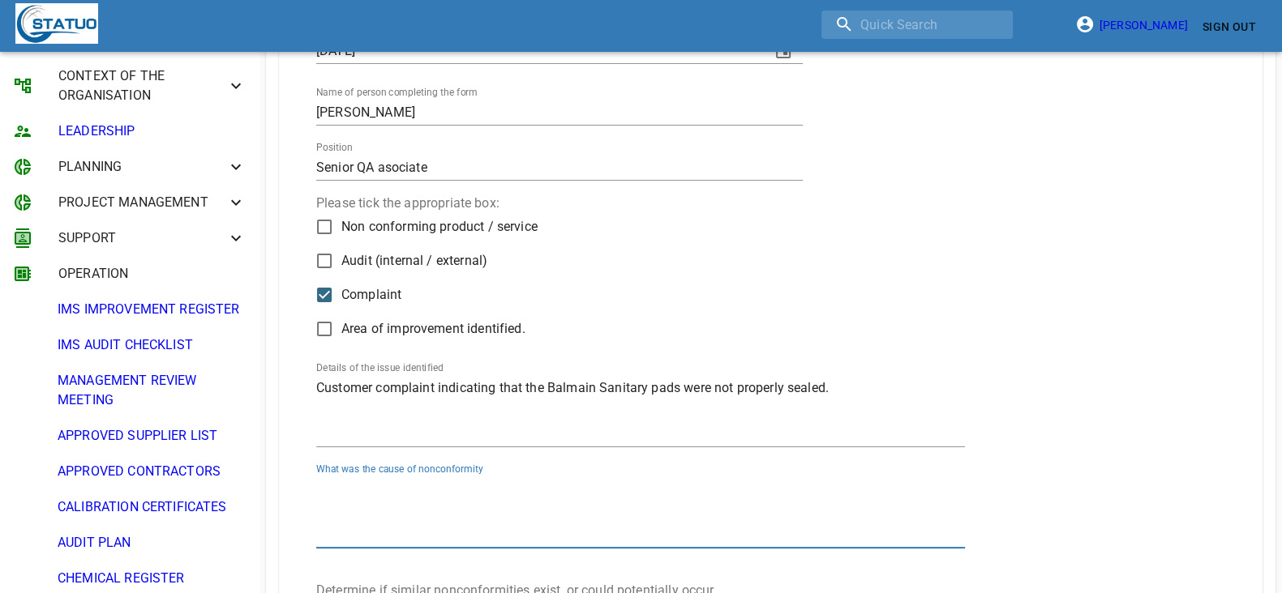
paste textarea "Normal glue(white) is not strong enough to adhere the 250gsm white artcard"
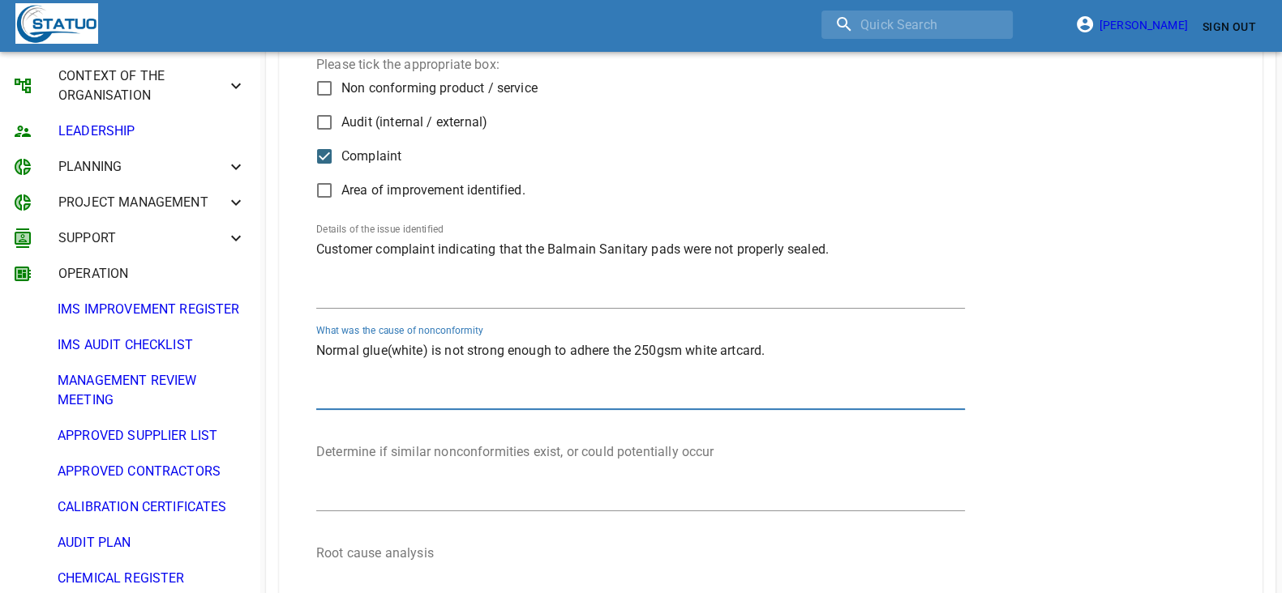
scroll to position [608, 0]
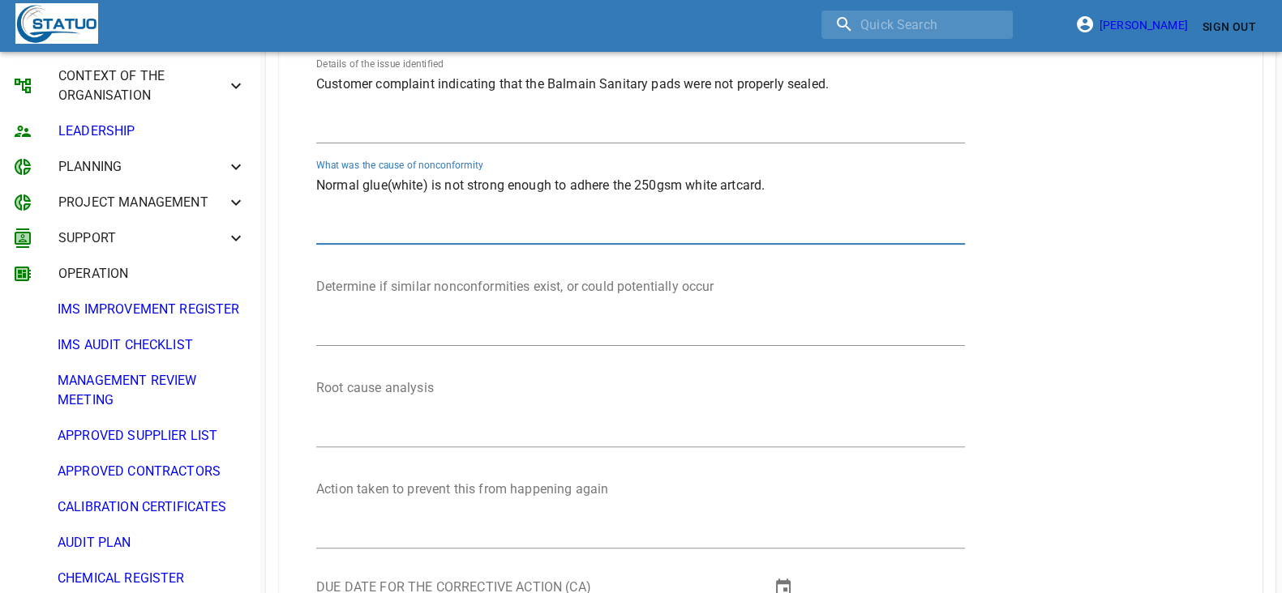
type textarea "Normal glue(white) is not strong enough to adhere the 250gsm white artcard."
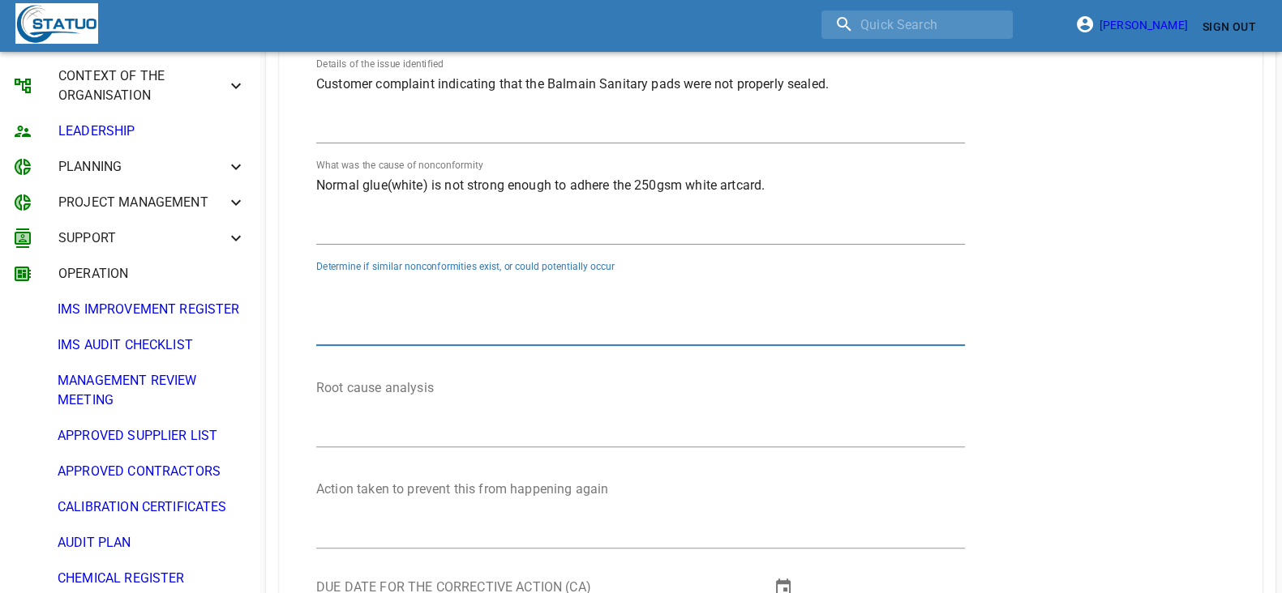
click at [379, 302] on textarea "Details of the issue identified" at bounding box center [640, 310] width 649 height 62
type textarea "N/A"
click at [385, 400] on textarea "Details of the issue identified" at bounding box center [640, 411] width 649 height 62
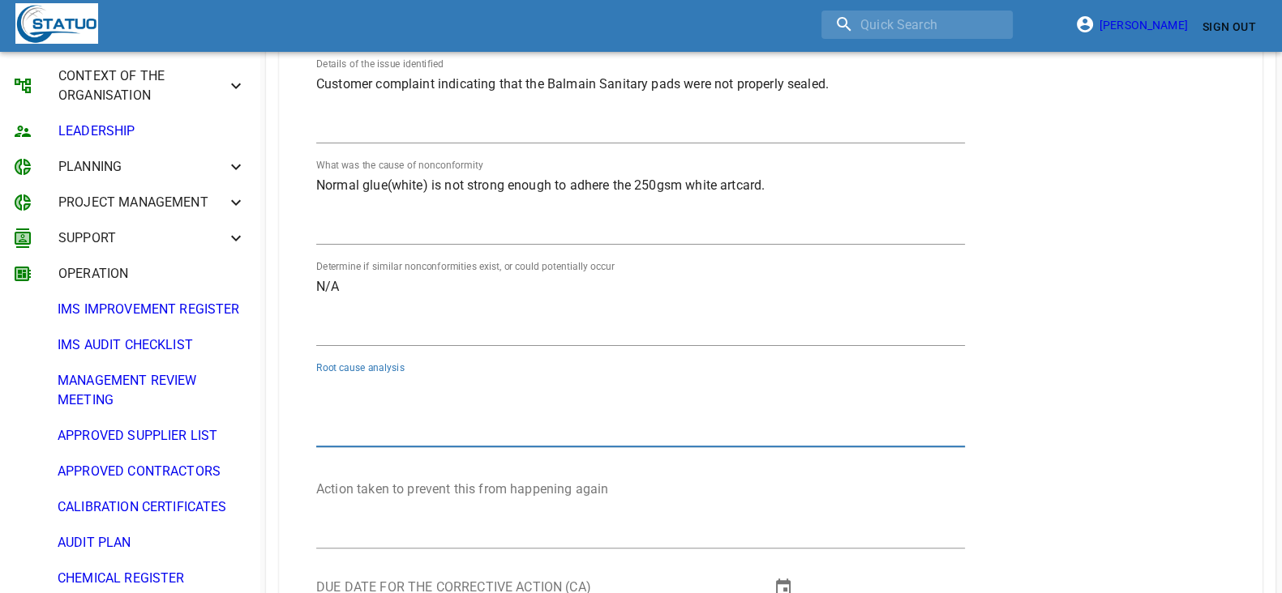
paste textarea "Normal glue(white) is not strong enough to adhere the 250gsm white artcard"
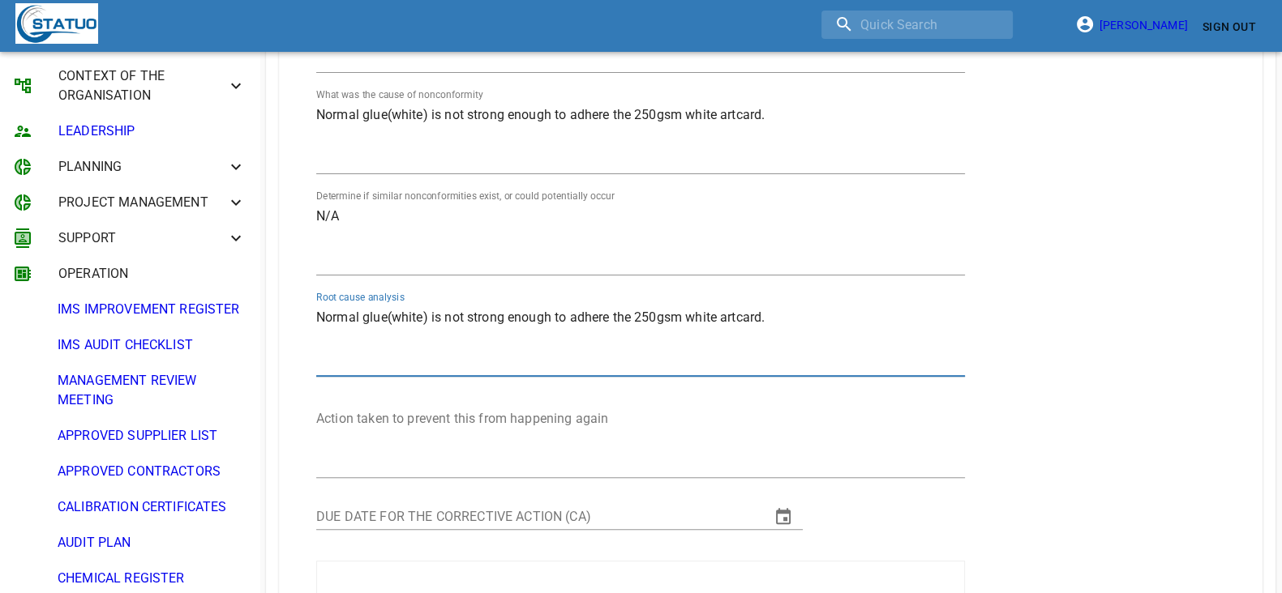
scroll to position [709, 0]
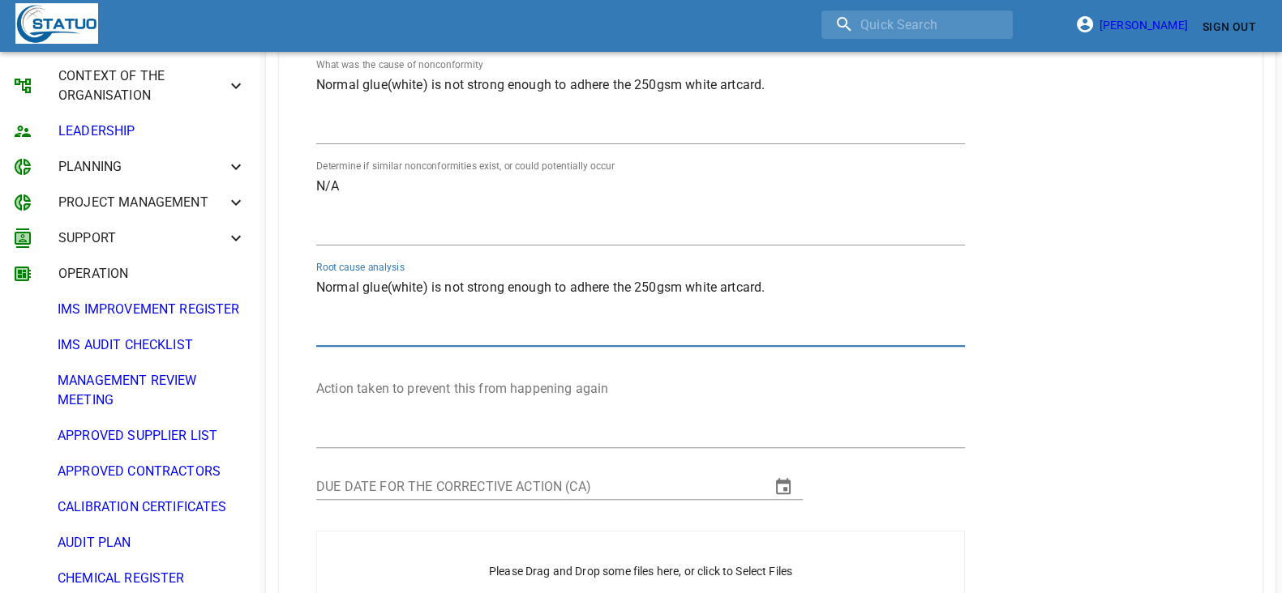
type textarea "Normal glue(white) is not strong enough to adhere the 250gsm white artcard."
click at [385, 385] on textarea "Details of the issue identified" at bounding box center [640, 412] width 649 height 62
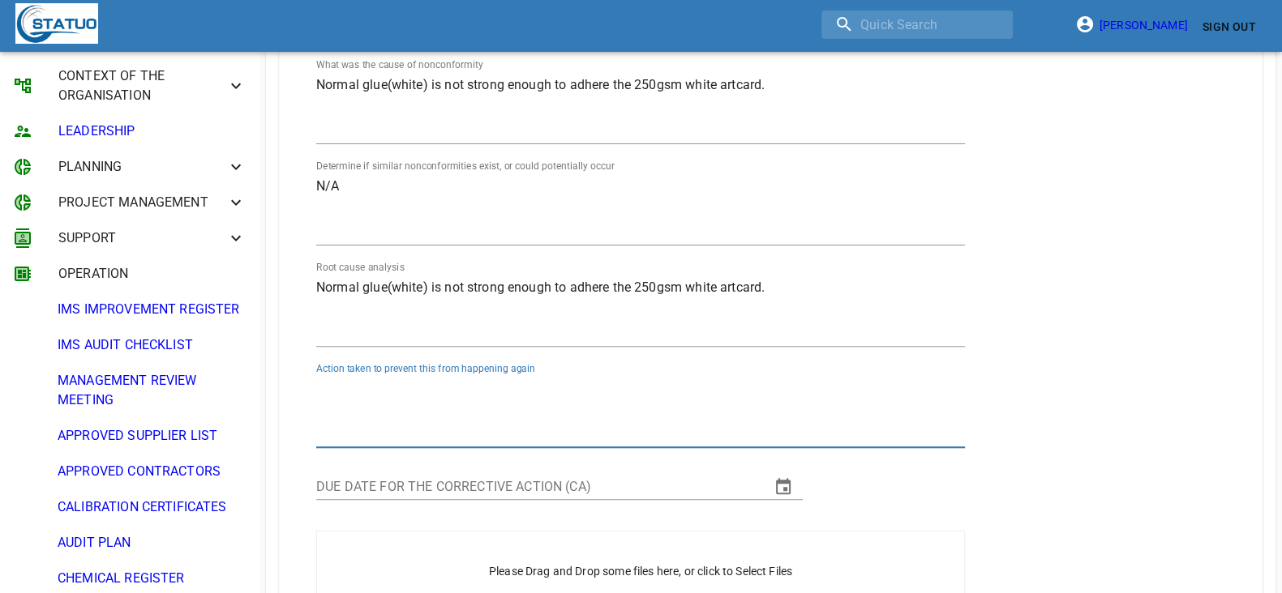
paste textarea "The factory changed to use stronger glue(yellow) to seal the artcard"
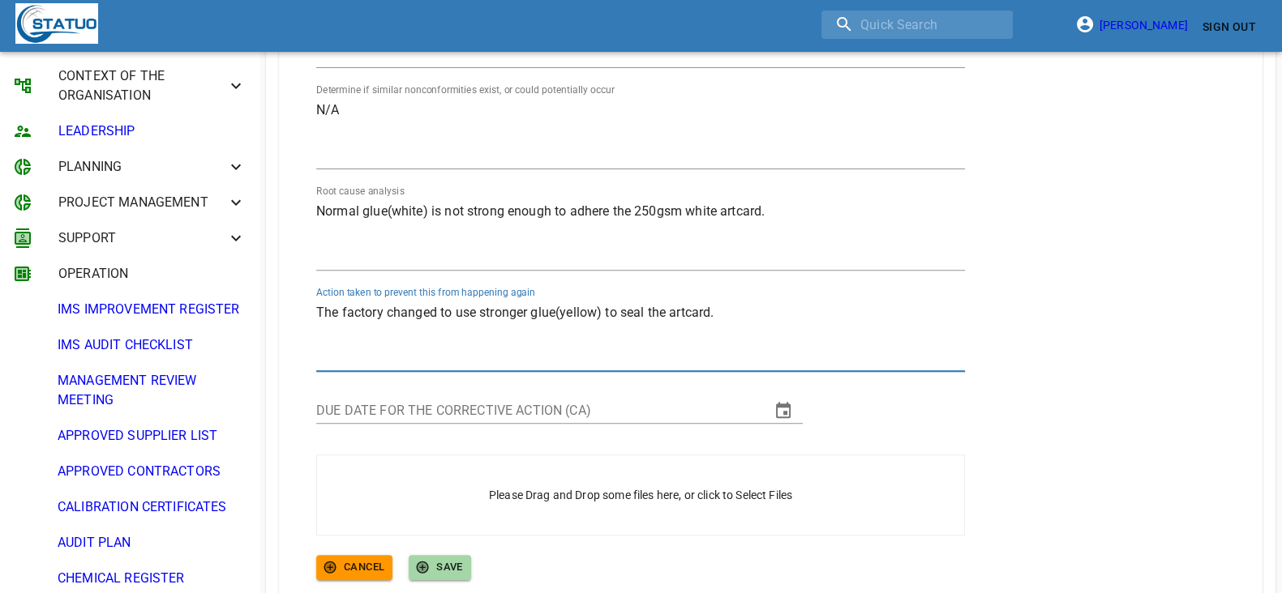
scroll to position [870, 0]
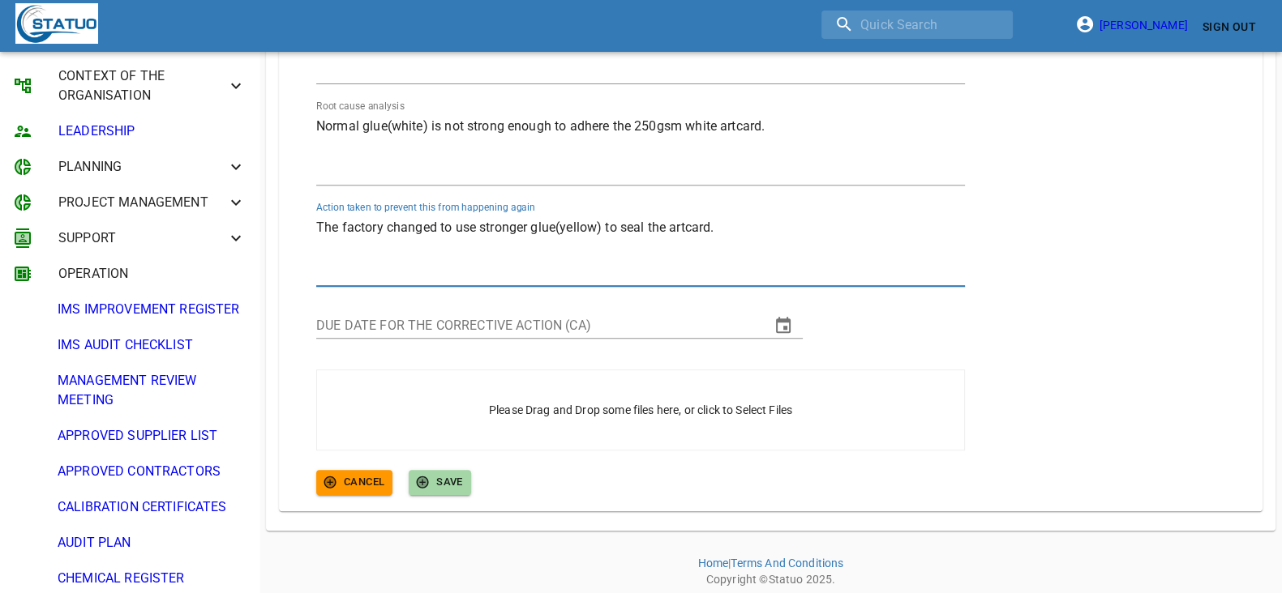
type textarea "The factory changed to use stronger glue(yellow) to seal the artcard."
click at [795, 321] on button "change date" at bounding box center [783, 325] width 39 height 39
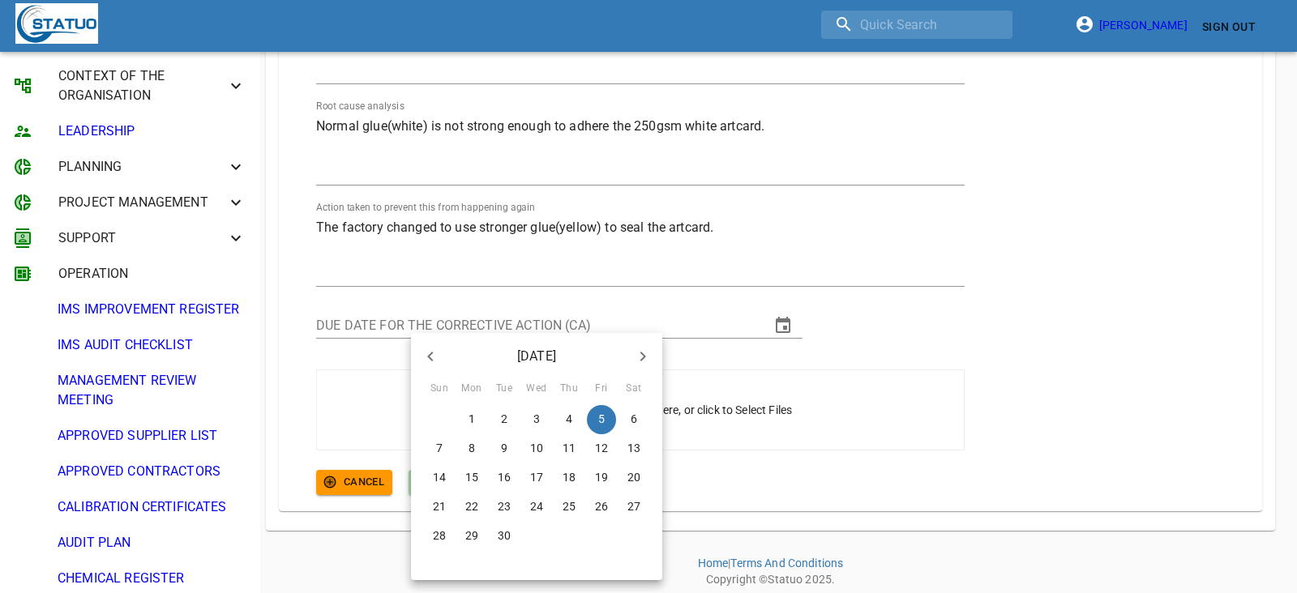
click at [429, 352] on icon "button" at bounding box center [430, 356] width 19 height 19
click at [480, 503] on span "18" at bounding box center [471, 507] width 29 height 16
type input "18/08/2025"
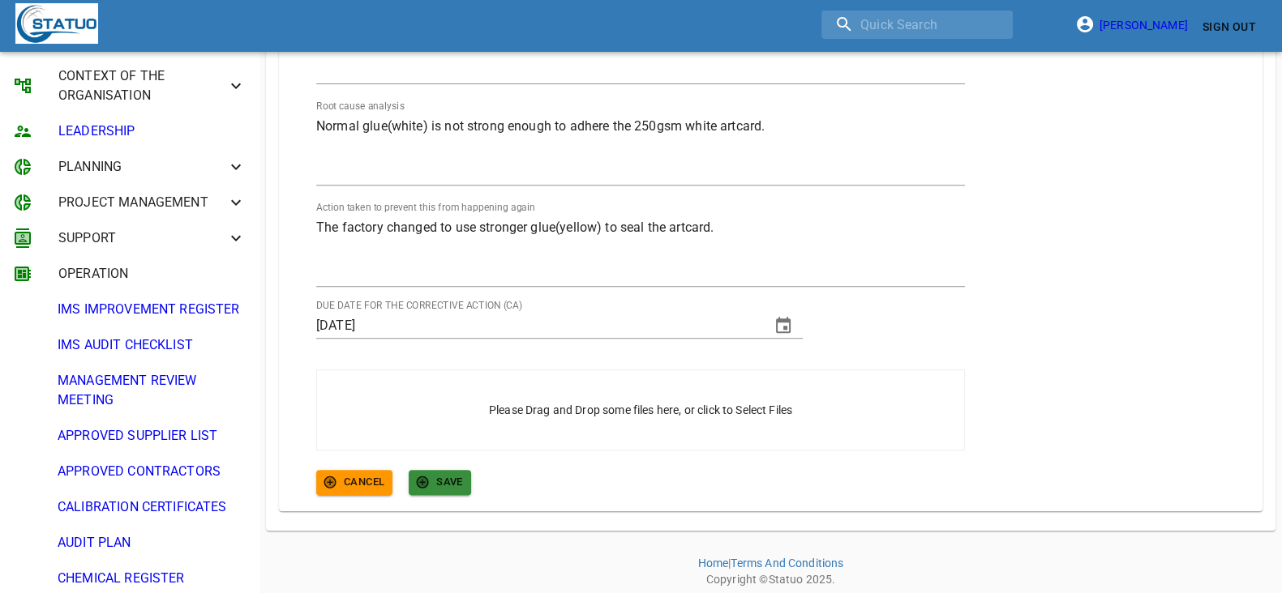
click at [450, 486] on span "SAVE" at bounding box center [440, 482] width 46 height 19
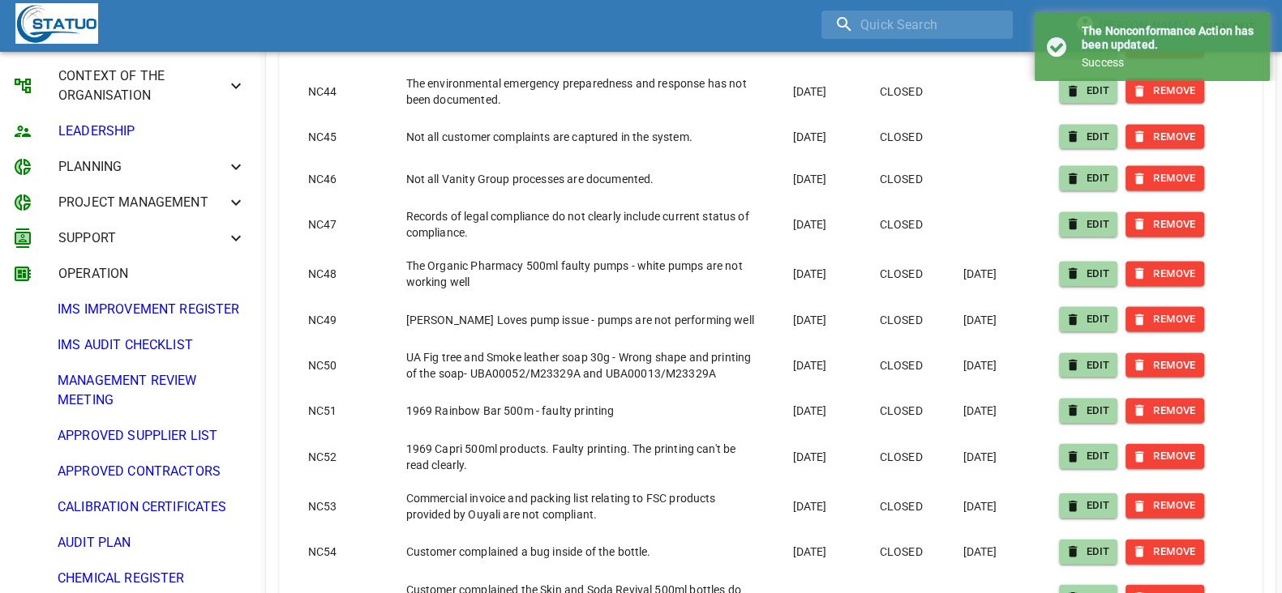
scroll to position [4622, 0]
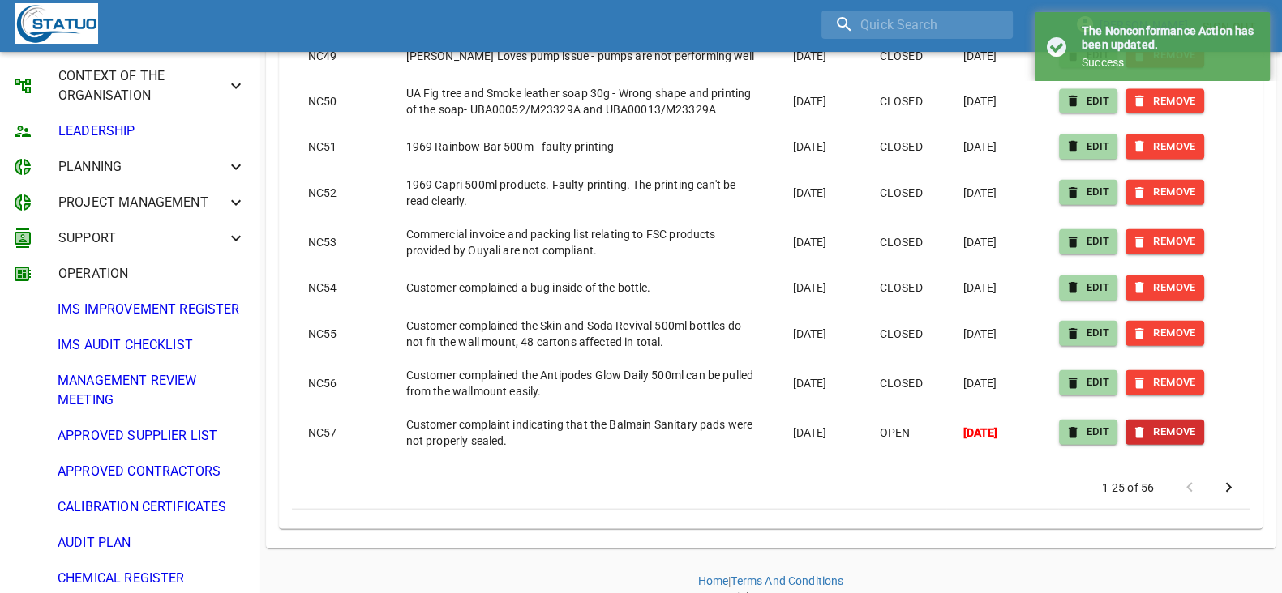
click at [1157, 423] on span "REMOVE" at bounding box center [1164, 432] width 62 height 19
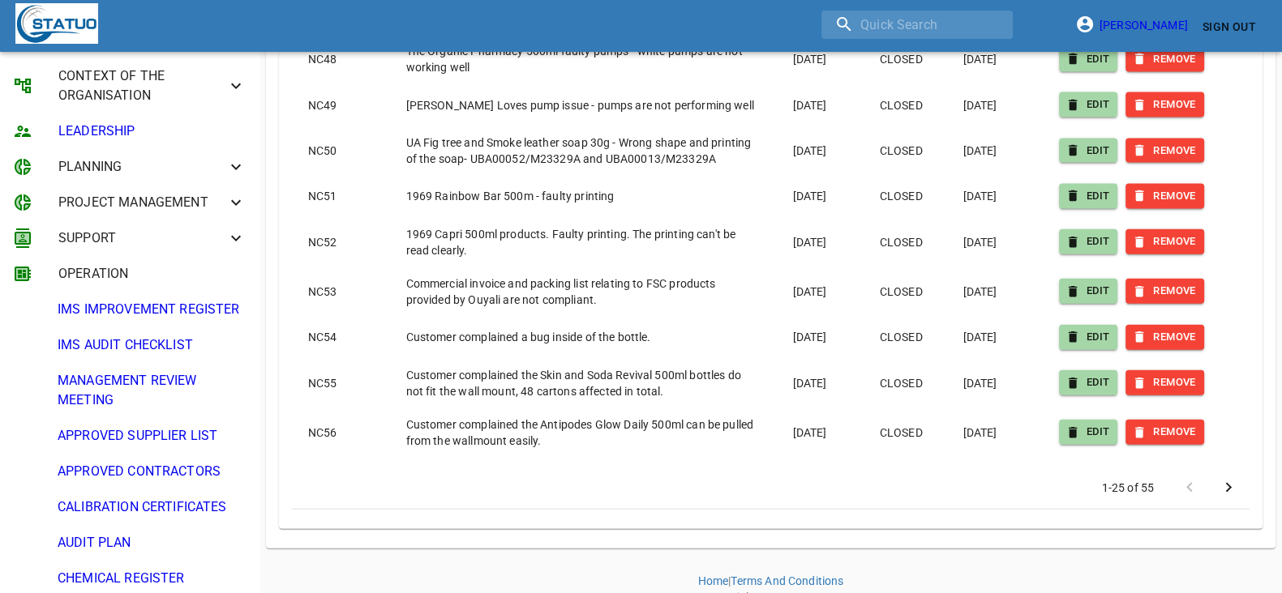
scroll to position [0, 0]
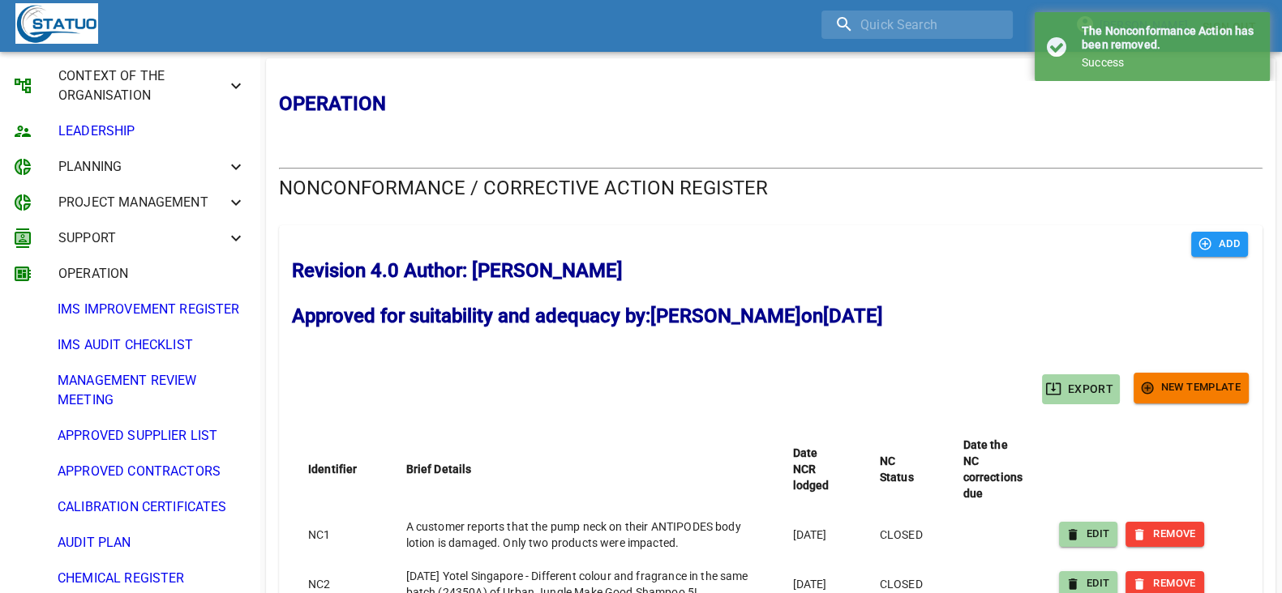
click at [1157, 392] on span "New Template" at bounding box center [1190, 388] width 99 height 19
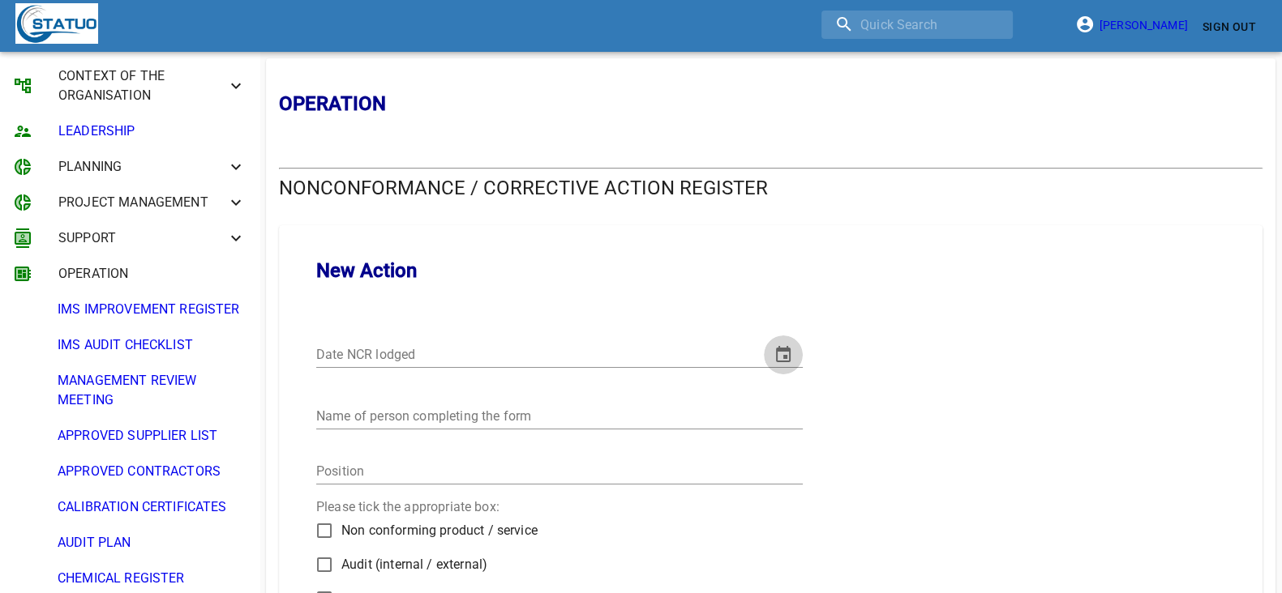
click at [781, 359] on icon "change date" at bounding box center [782, 354] width 19 height 19
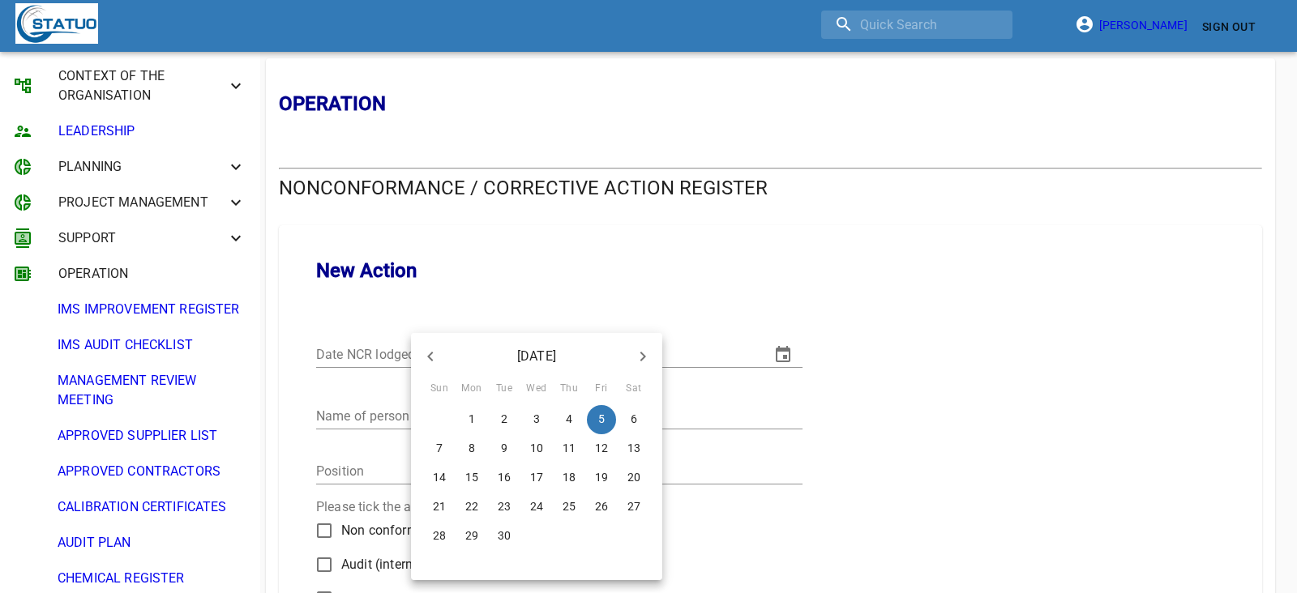
click at [433, 355] on icon "button" at bounding box center [430, 356] width 19 height 19
click at [475, 452] on span "4" at bounding box center [471, 448] width 29 height 16
type input "04/08/2025"
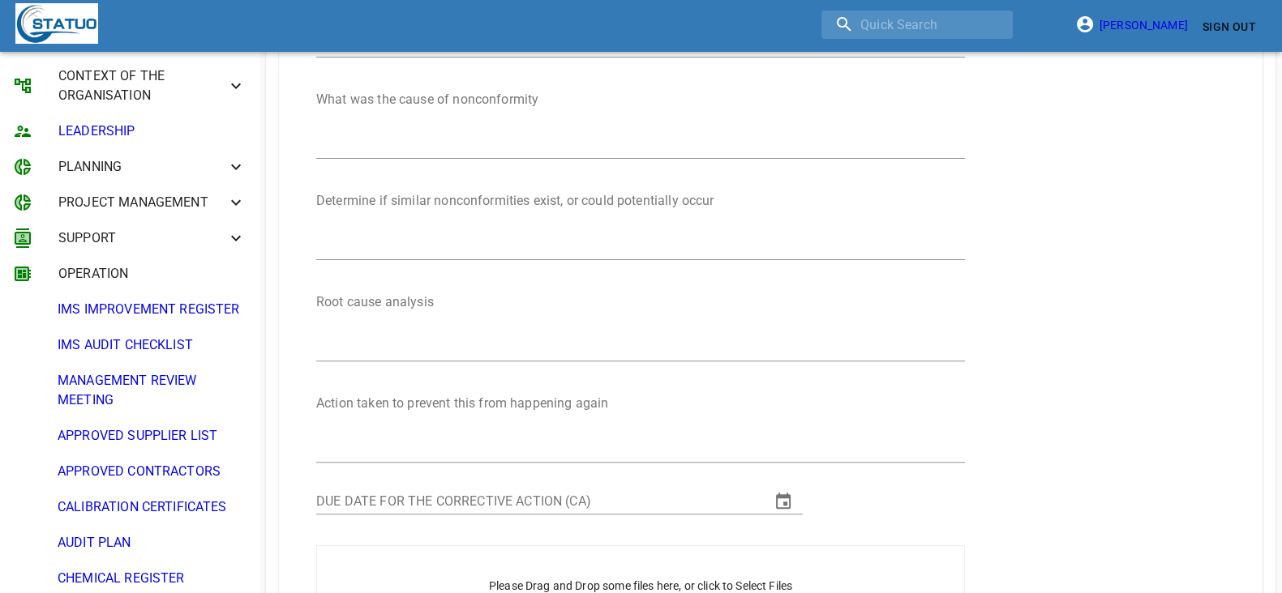
scroll to position [810, 0]
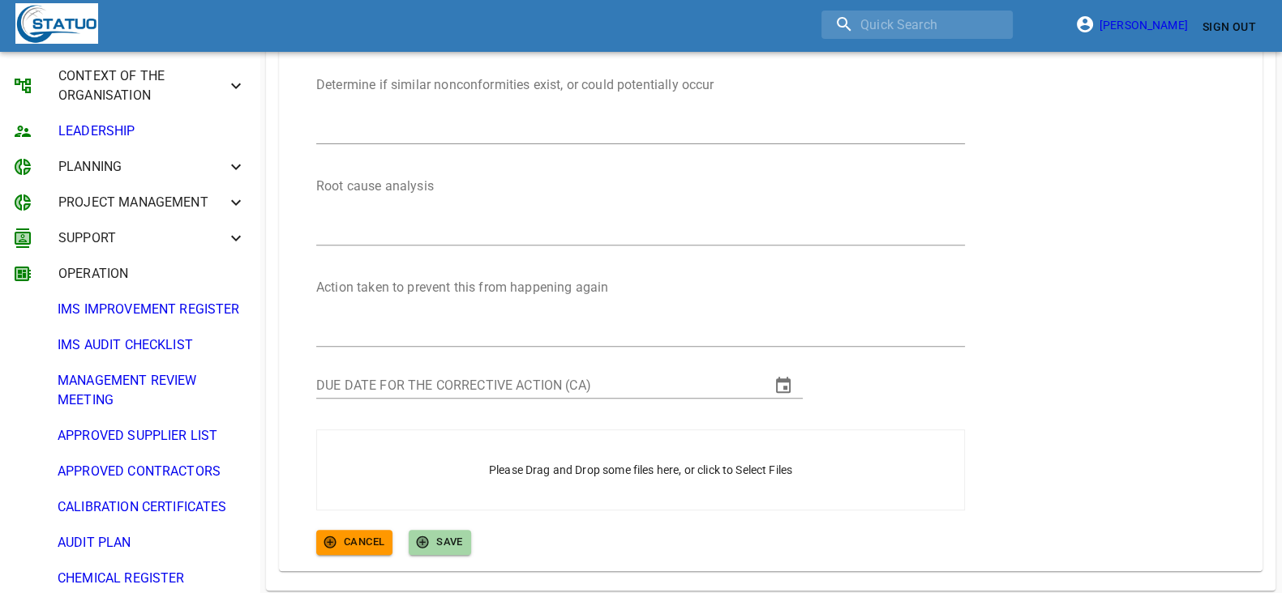
click at [780, 383] on icon "change date" at bounding box center [782, 385] width 19 height 19
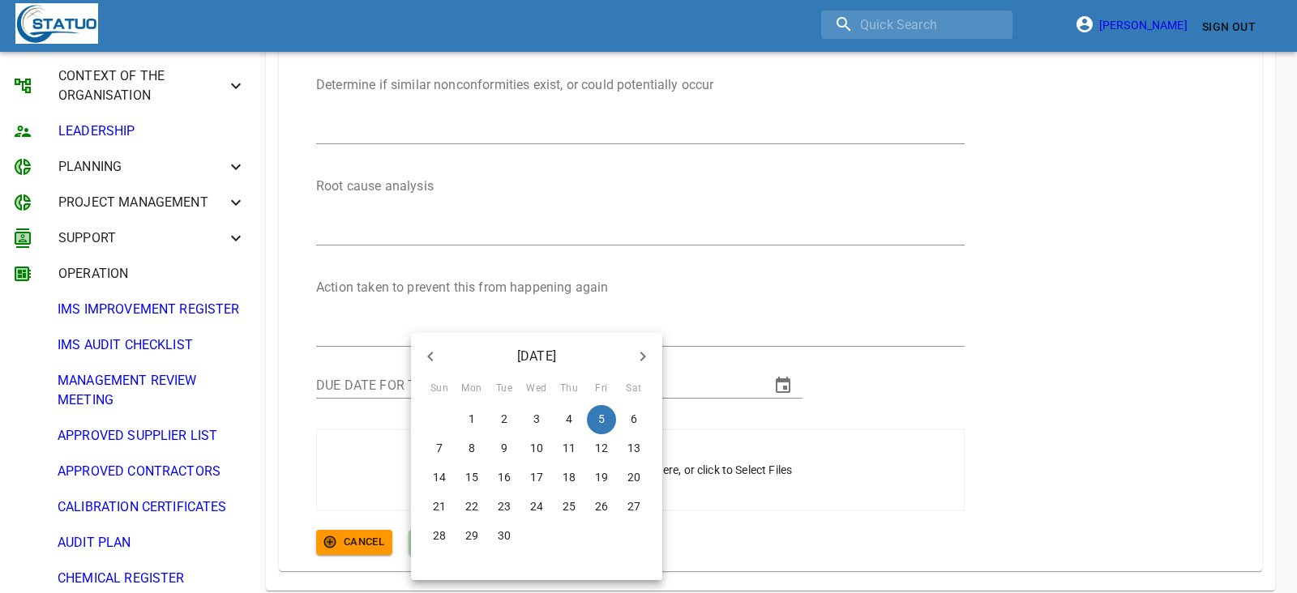
click at [430, 360] on icon "button" at bounding box center [430, 356] width 19 height 19
click at [467, 511] on p "18" at bounding box center [471, 507] width 13 height 16
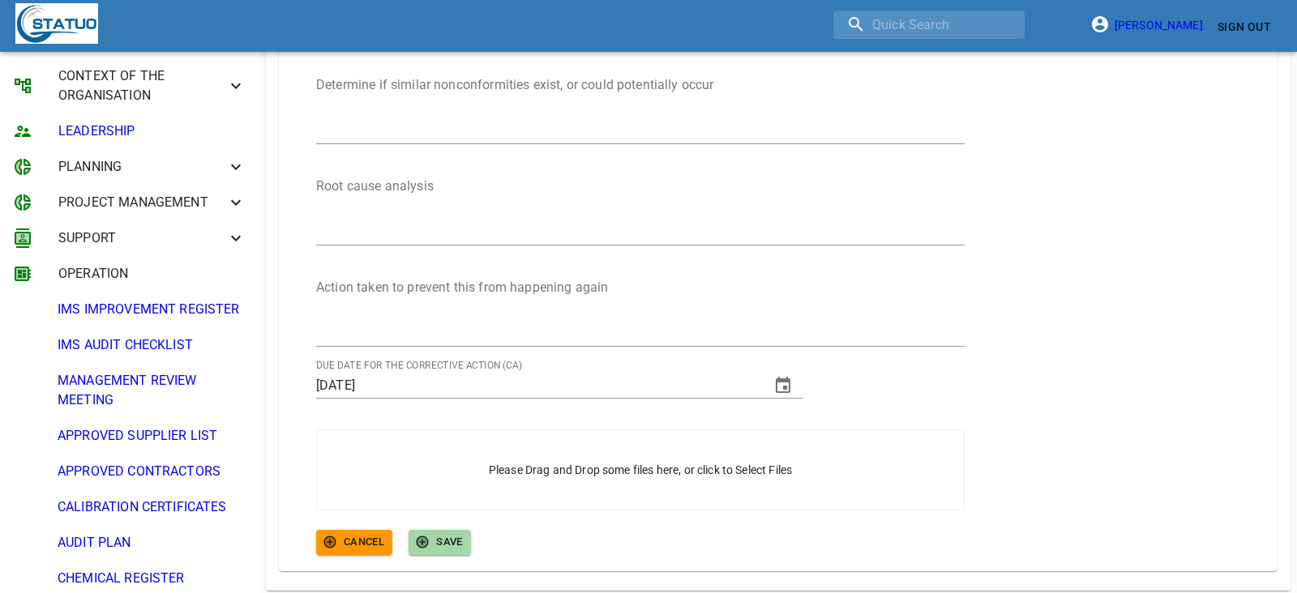
type input "18/08/2025"
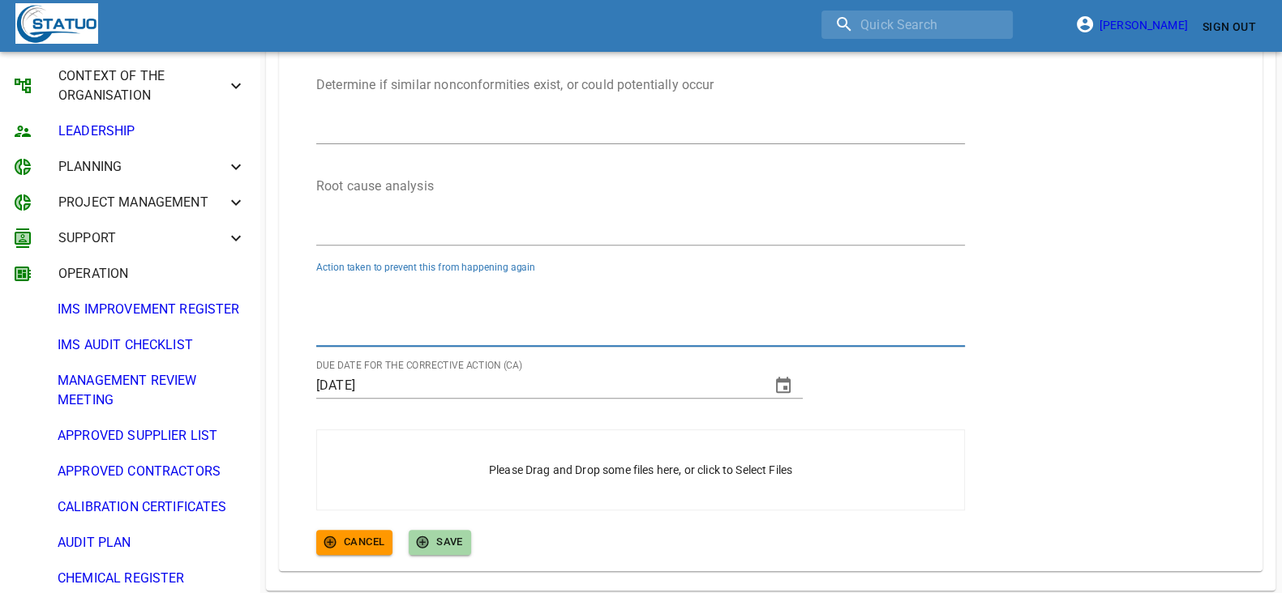
click at [388, 293] on textarea "Details of the issue identified" at bounding box center [640, 311] width 649 height 62
paste textarea "The factory changed to use stronger glue(yellow) to seal the artcard"
type textarea "The factory changed to use stronger glue(yellow) to seal the artcard."
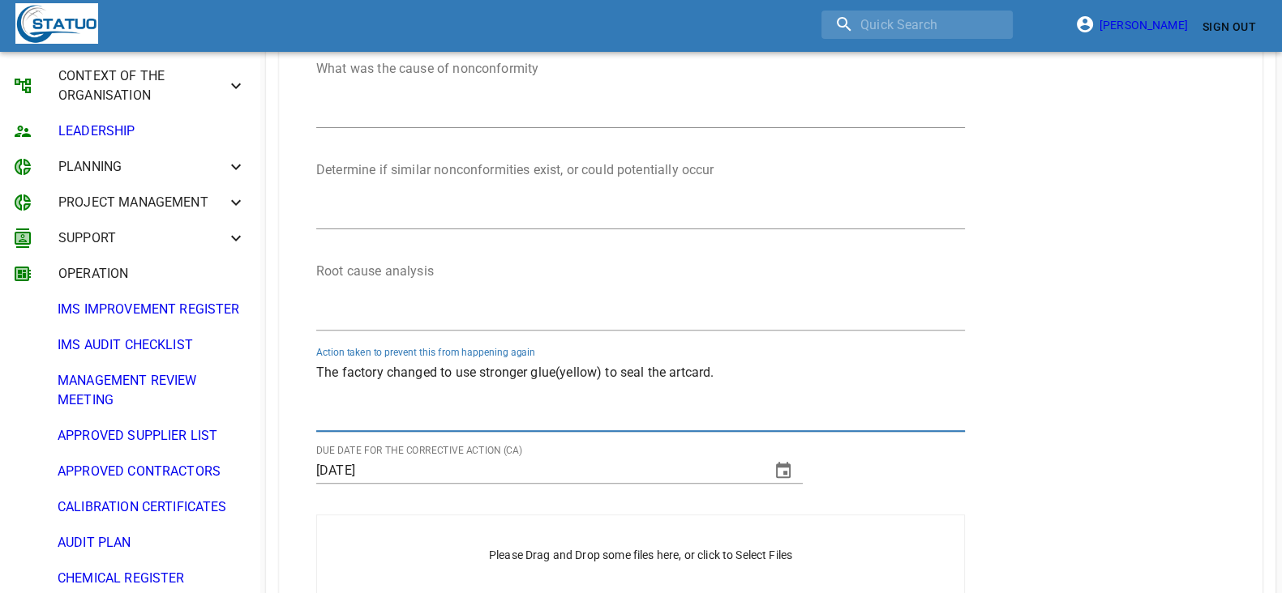
scroll to position [608, 0]
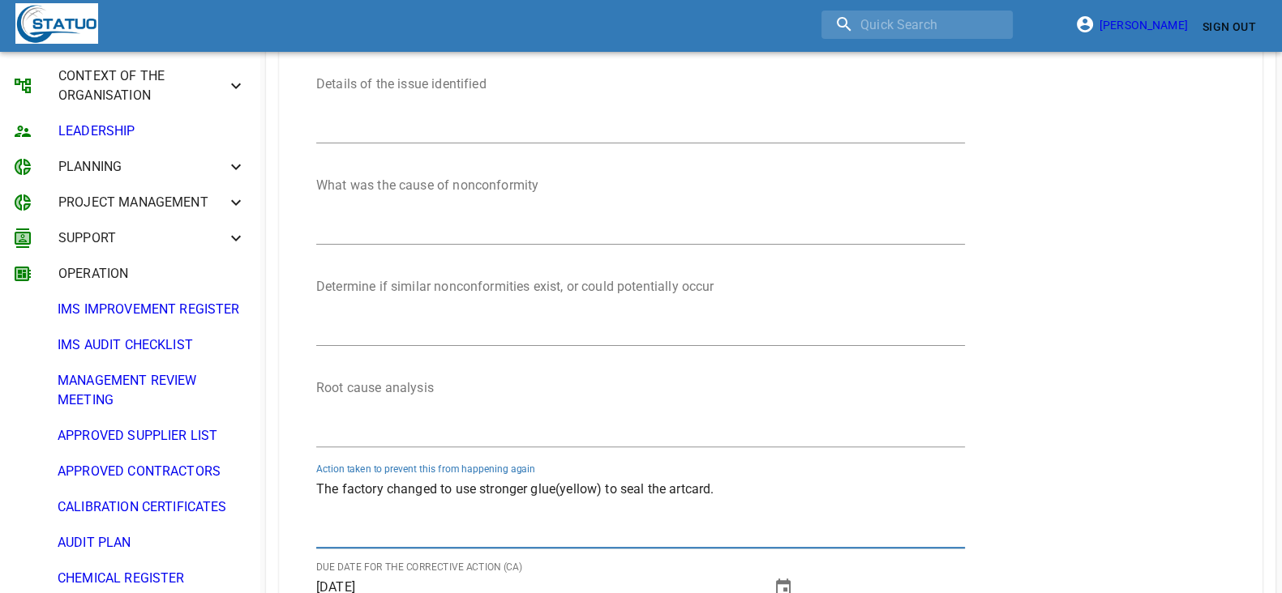
click at [361, 393] on textarea "Details of the issue identified" at bounding box center [640, 411] width 649 height 62
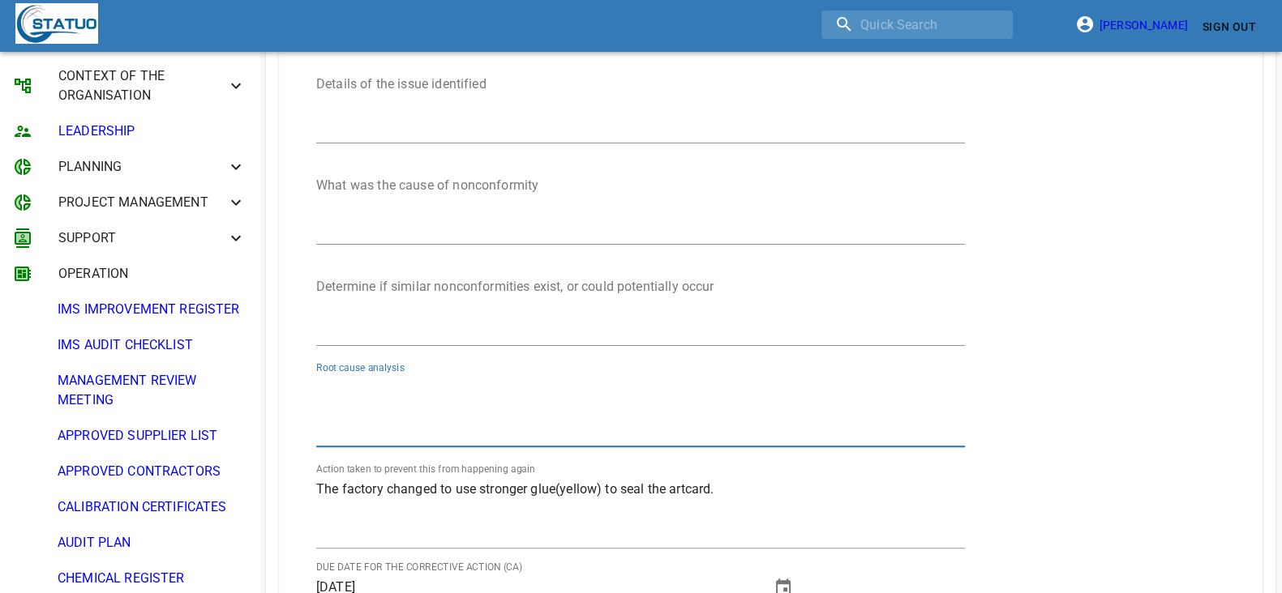
paste textarea "Normal glue(white) is not strong enough to adhere the 250gsm white artcard"
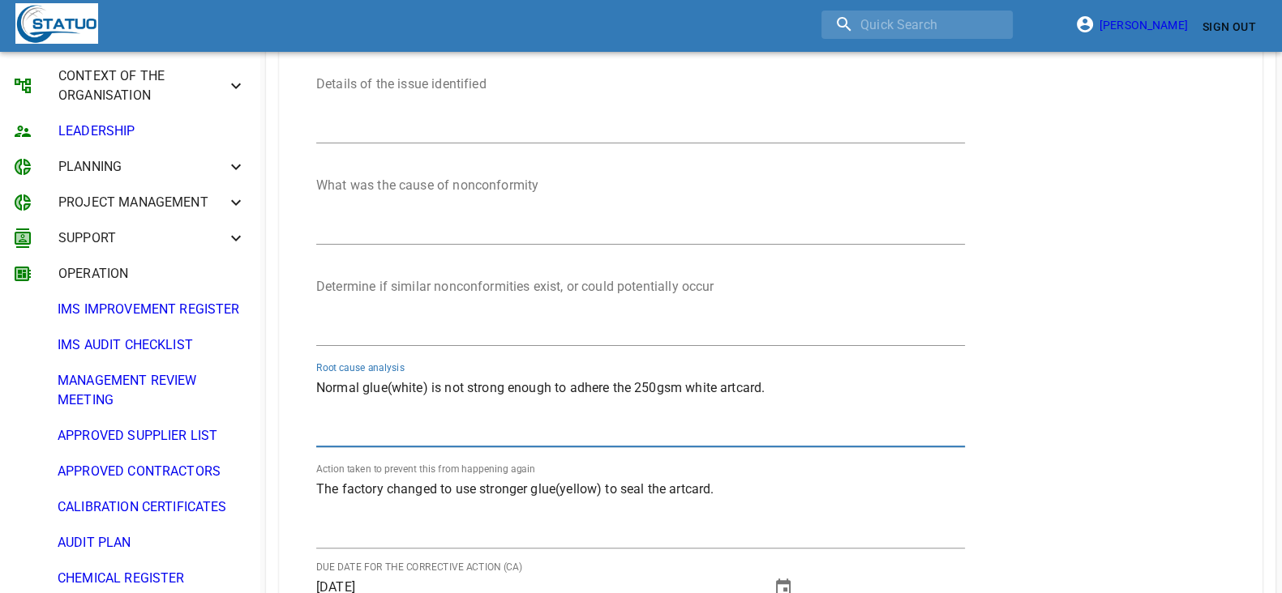
type textarea "Normal glue(white) is not strong enough to adhere the 250gsm white artcard."
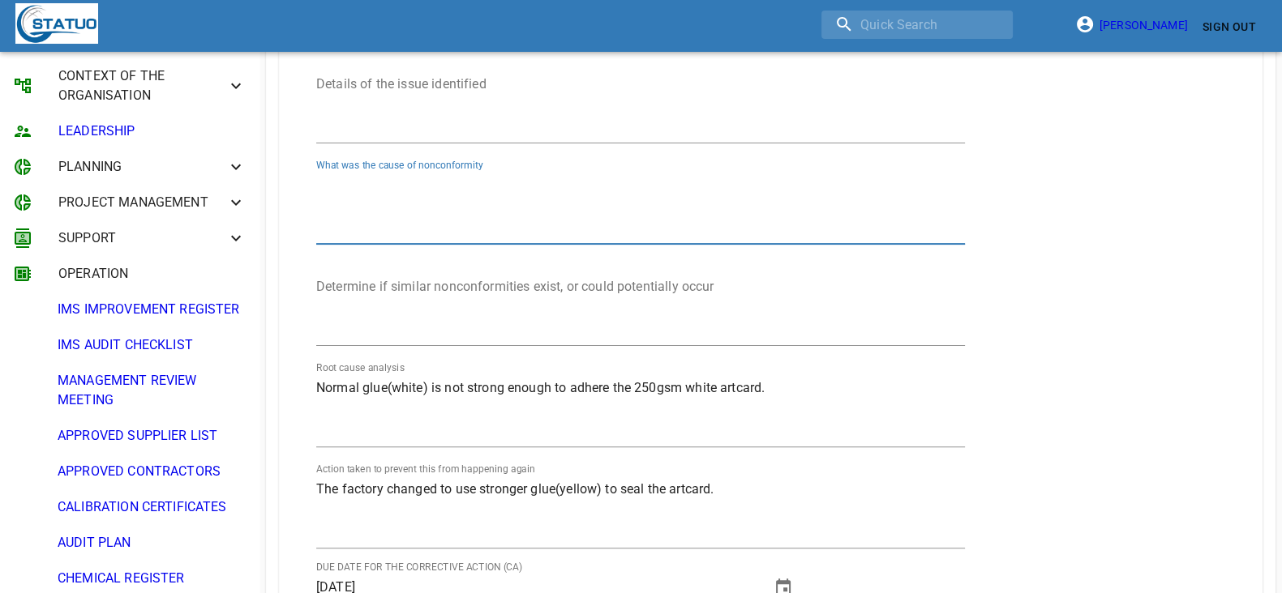
click at [430, 204] on textarea "Details of the issue identified" at bounding box center [640, 209] width 649 height 62
paste textarea "Normal glue(white) is not strong enough to adhere the 250gsm white artcard"
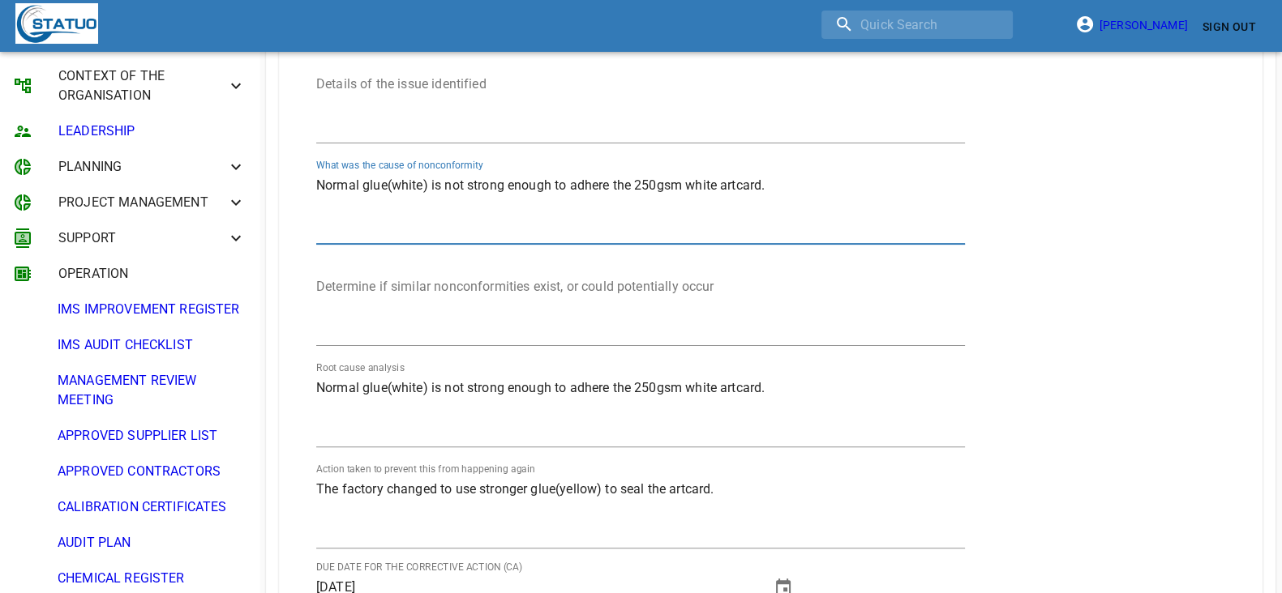
type textarea "Normal glue(white) is not strong enough to adhere the 250gsm white artcard."
click at [478, 277] on div at bounding box center [640, 310] width 649 height 72
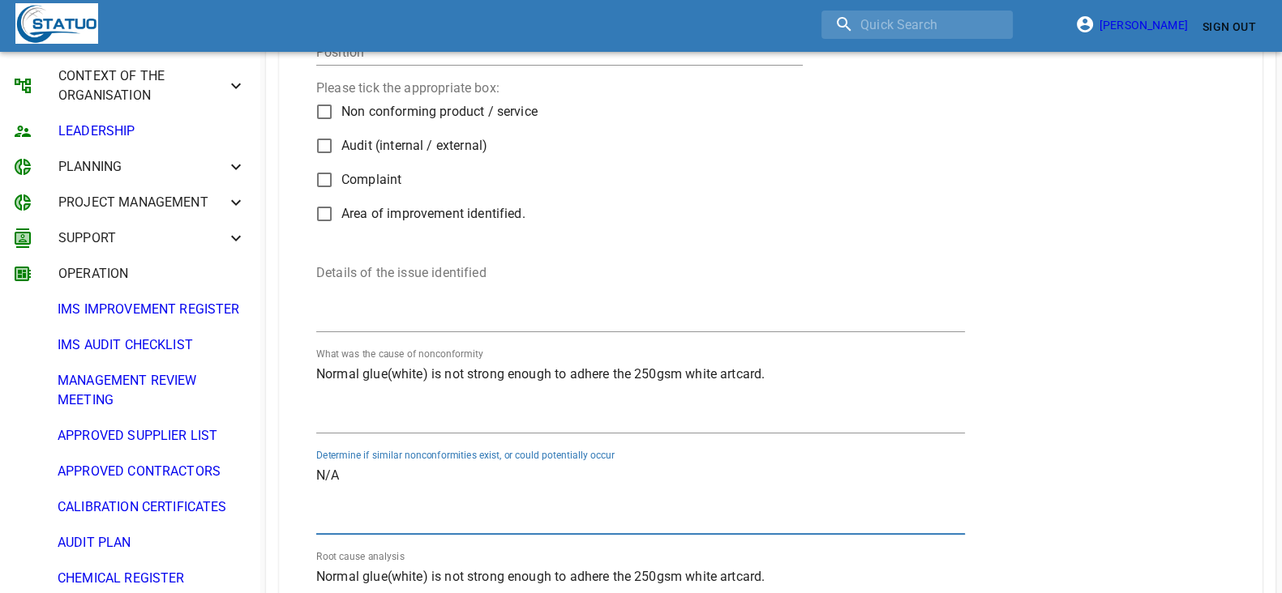
scroll to position [405, 0]
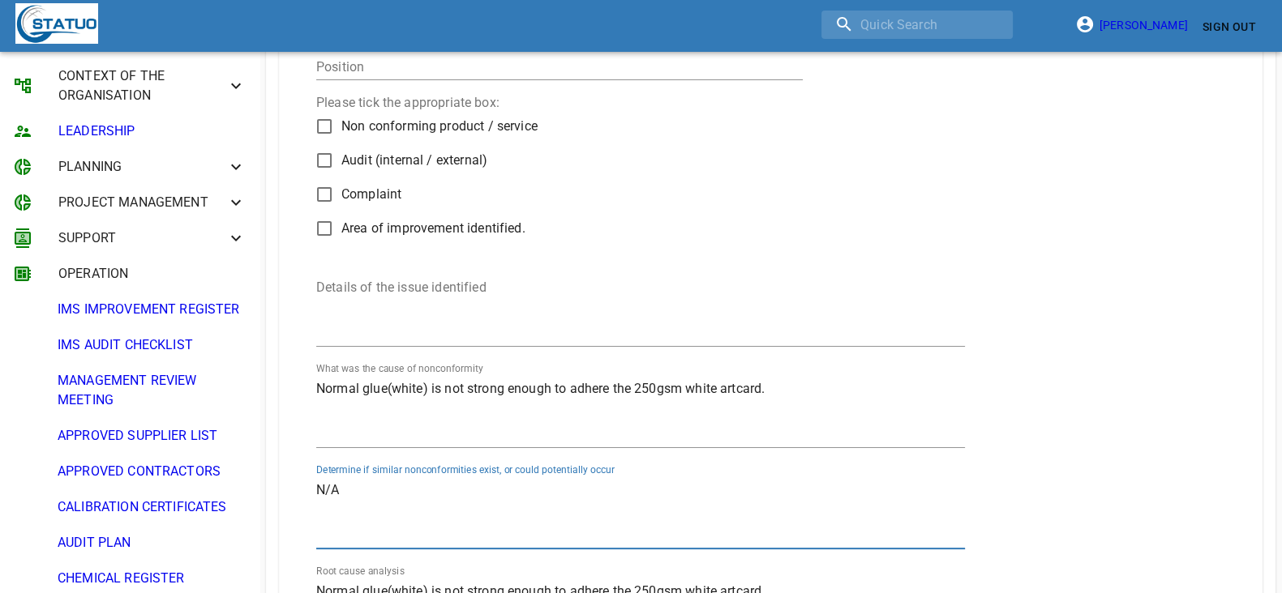
type textarea "N/A"
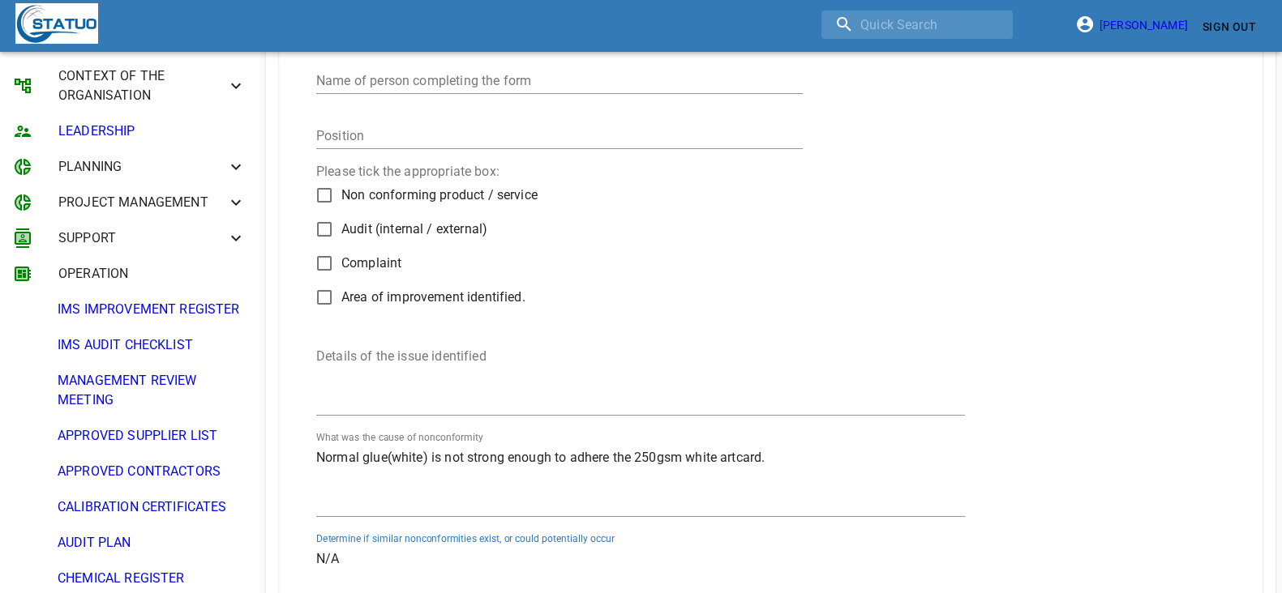
scroll to position [304, 0]
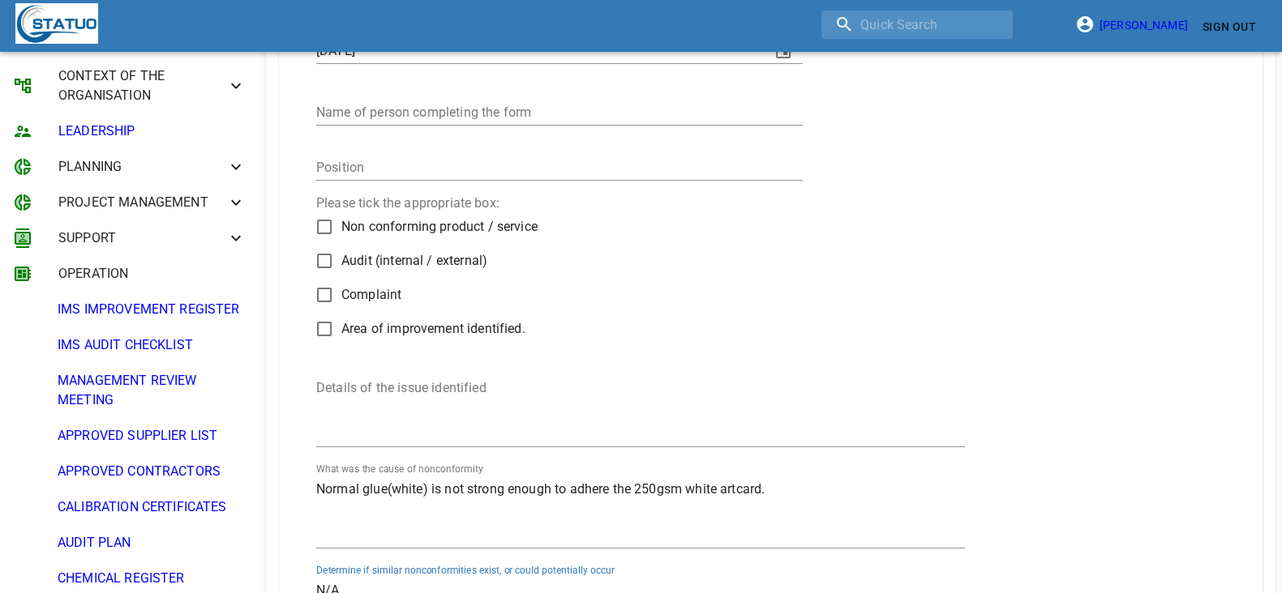
click at [386, 423] on textarea "Details of the issue identified" at bounding box center [640, 411] width 649 height 62
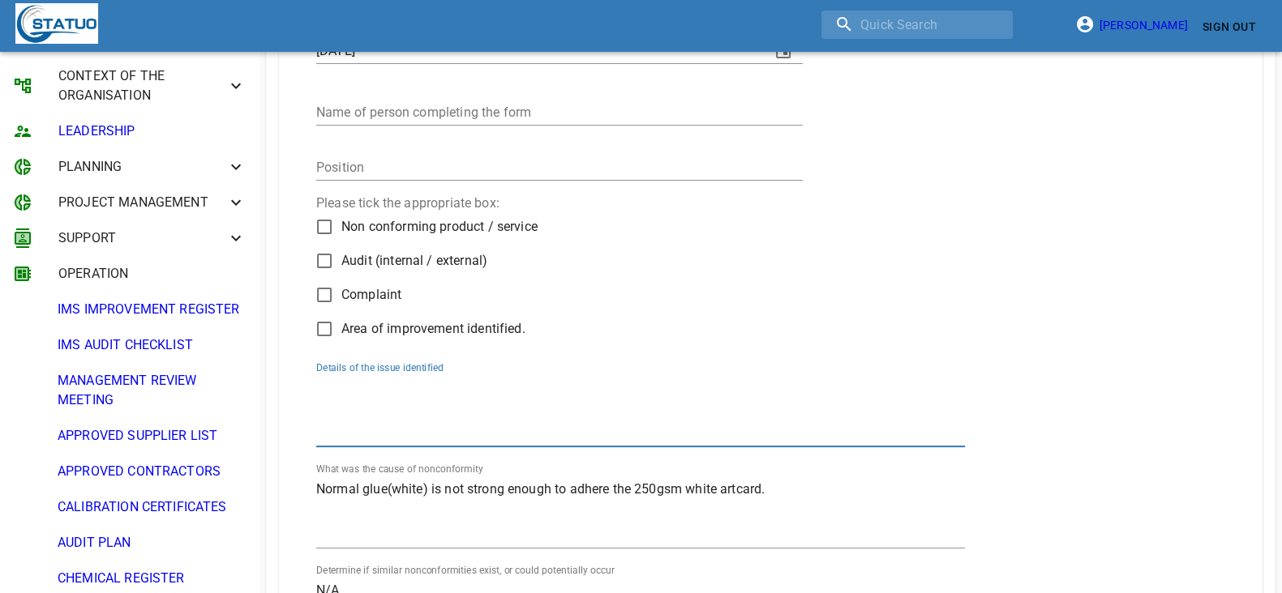
paste textarea "Customer complaint indicating that the Balmain Sanitary pads were not properly …"
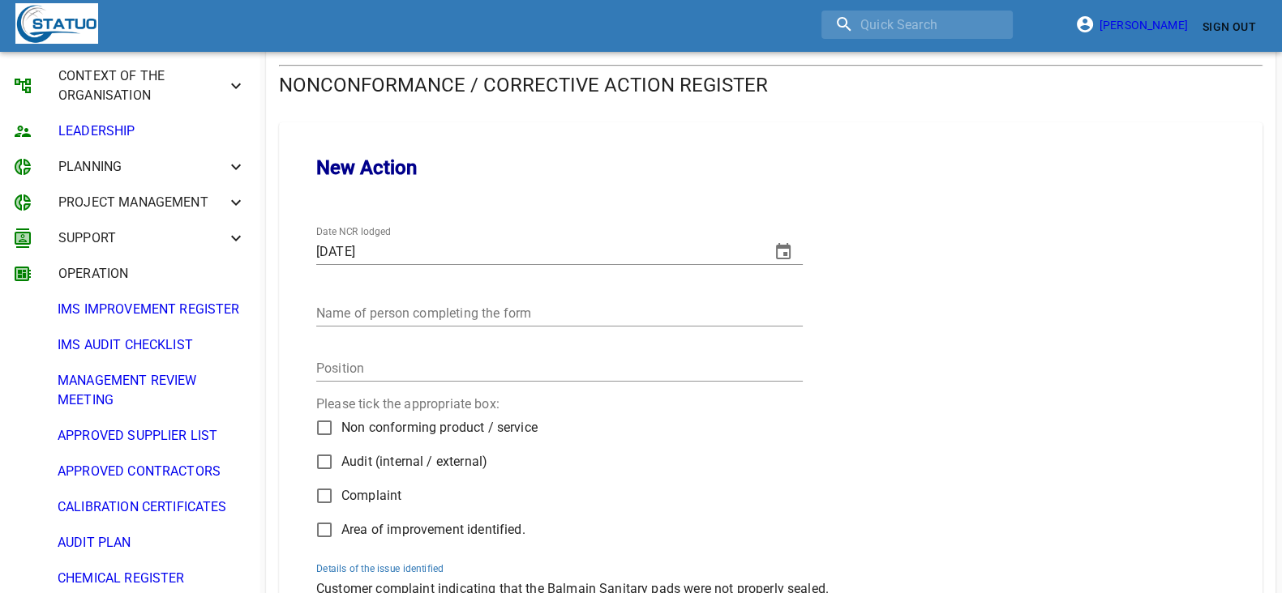
scroll to position [101, 0]
type textarea "Customer complaint indicating that the Balmain Sanitary pads were not properly …"
click at [428, 307] on input "Name of person completing the form" at bounding box center [559, 316] width 486 height 26
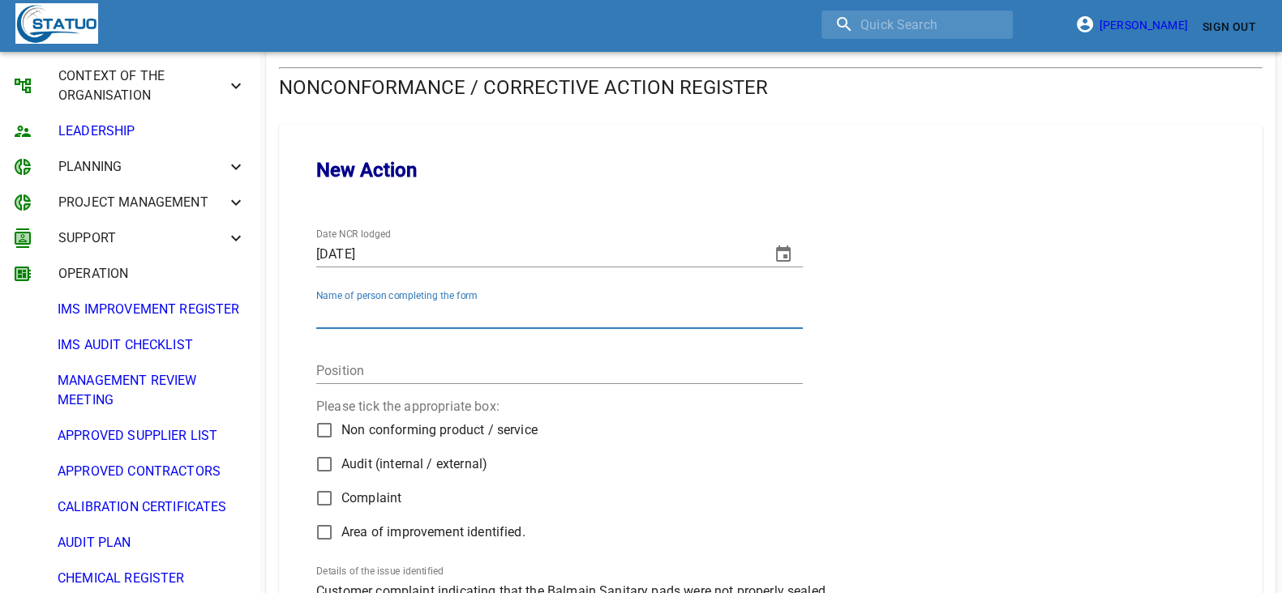
type input "[PERSON_NAME]"
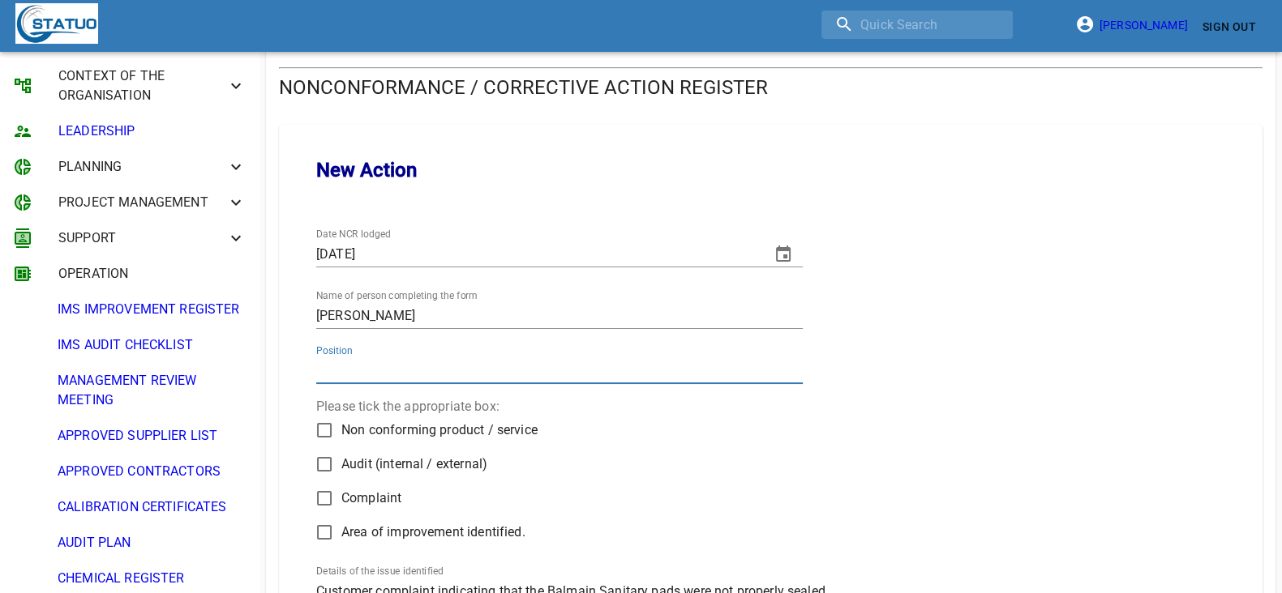
click at [376, 364] on input "Position" at bounding box center [559, 371] width 486 height 26
type input "Senior QA asociate"
click at [377, 508] on label "Complaint" at bounding box center [422, 499] width 230 height 34
click at [341, 508] on input "Complaint" at bounding box center [324, 499] width 34 height 34
checkbox input "true"
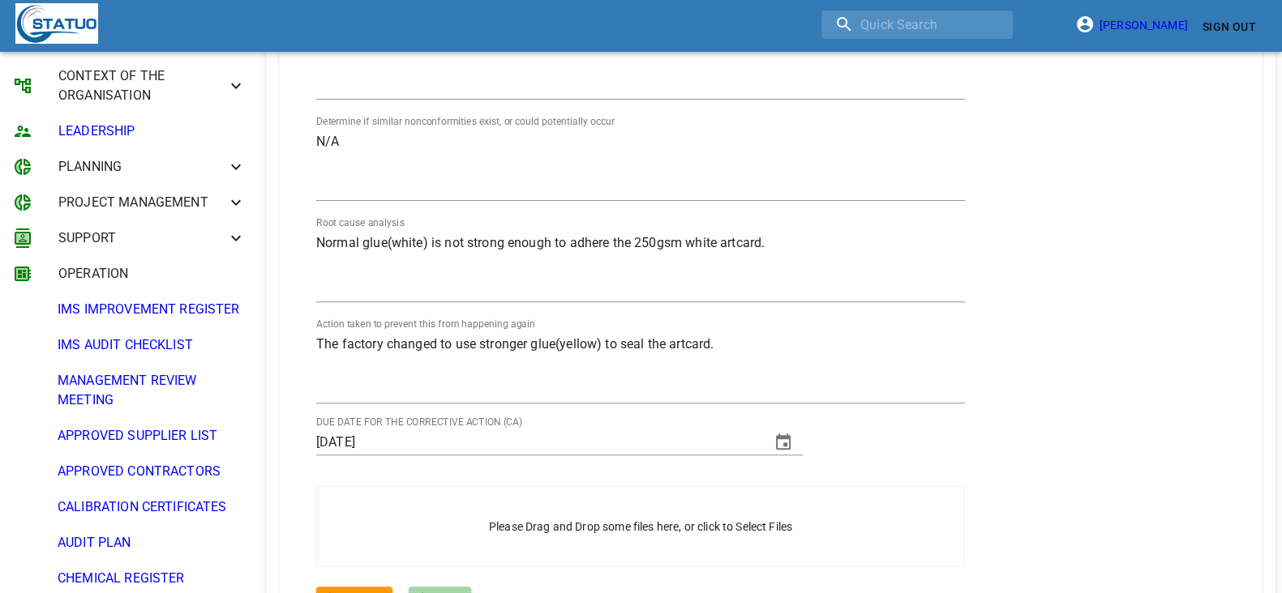
scroll to position [870, 0]
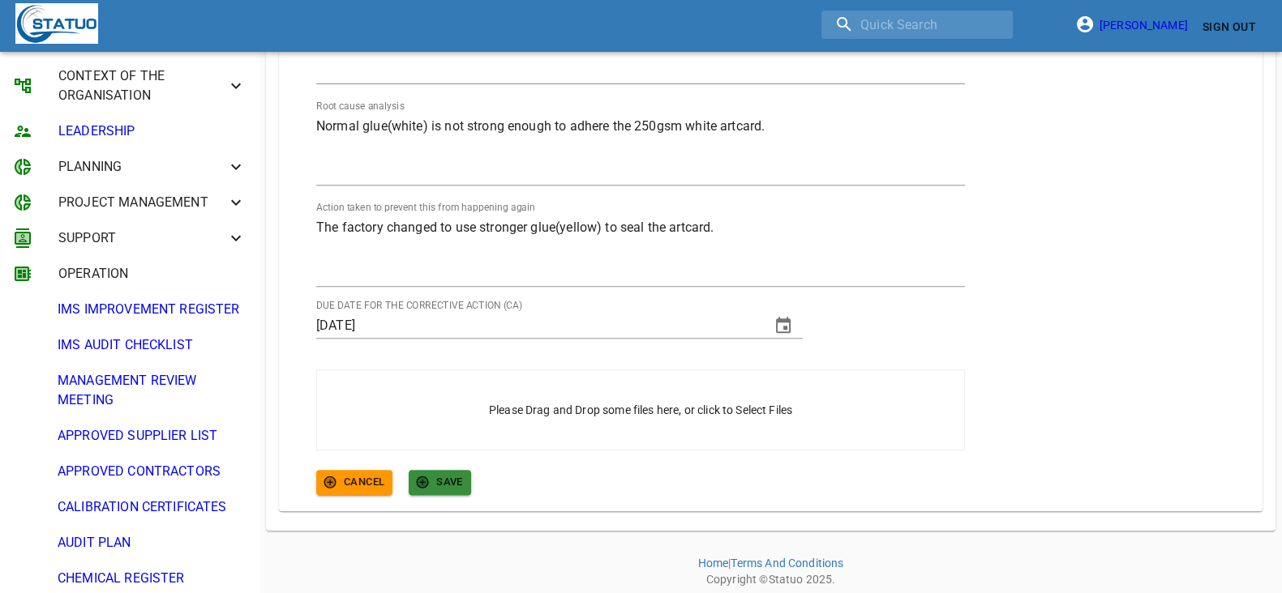
click at [433, 482] on span "SAVE" at bounding box center [440, 482] width 46 height 19
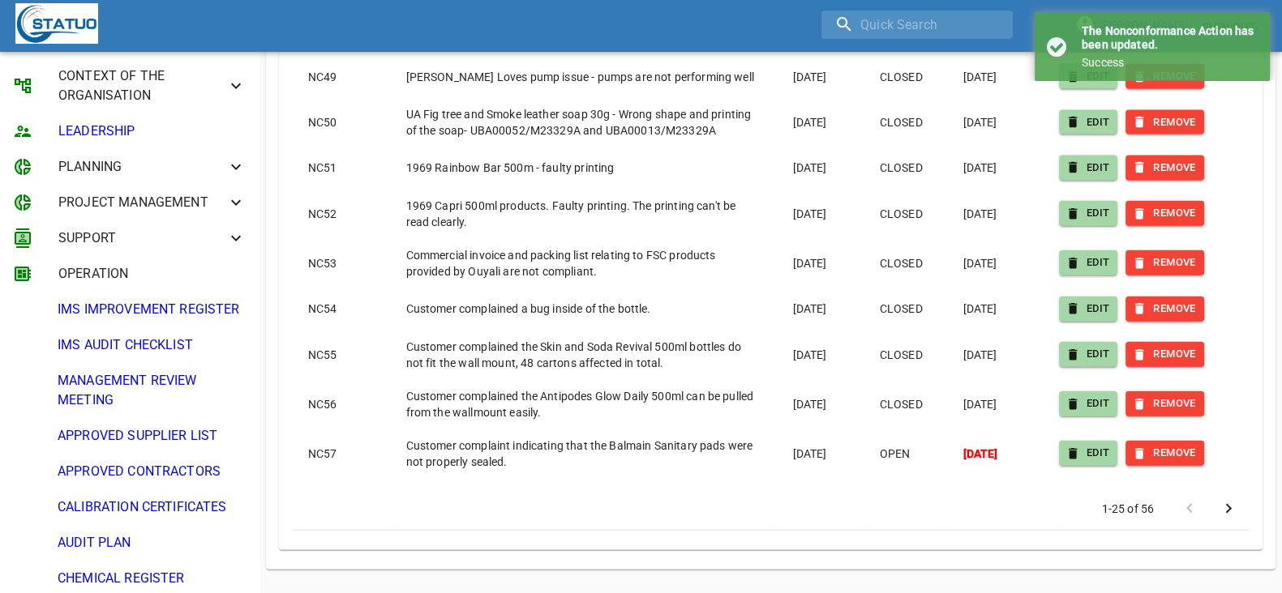
scroll to position [4622, 0]
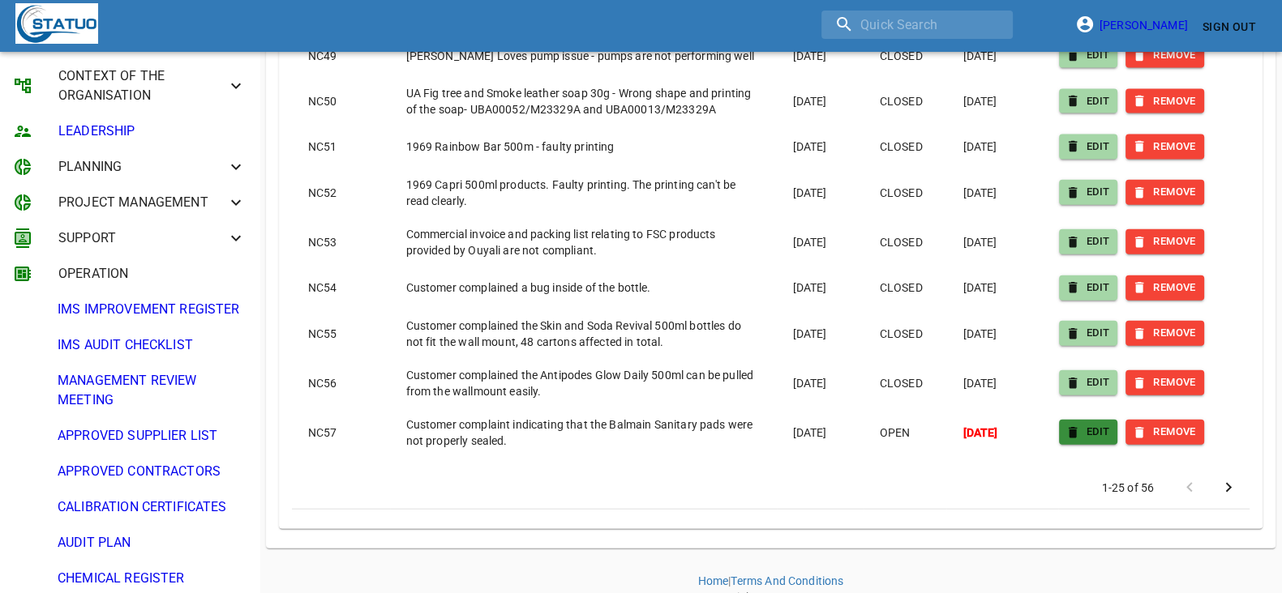
click at [1082, 423] on span "EDIT" at bounding box center [1088, 432] width 43 height 19
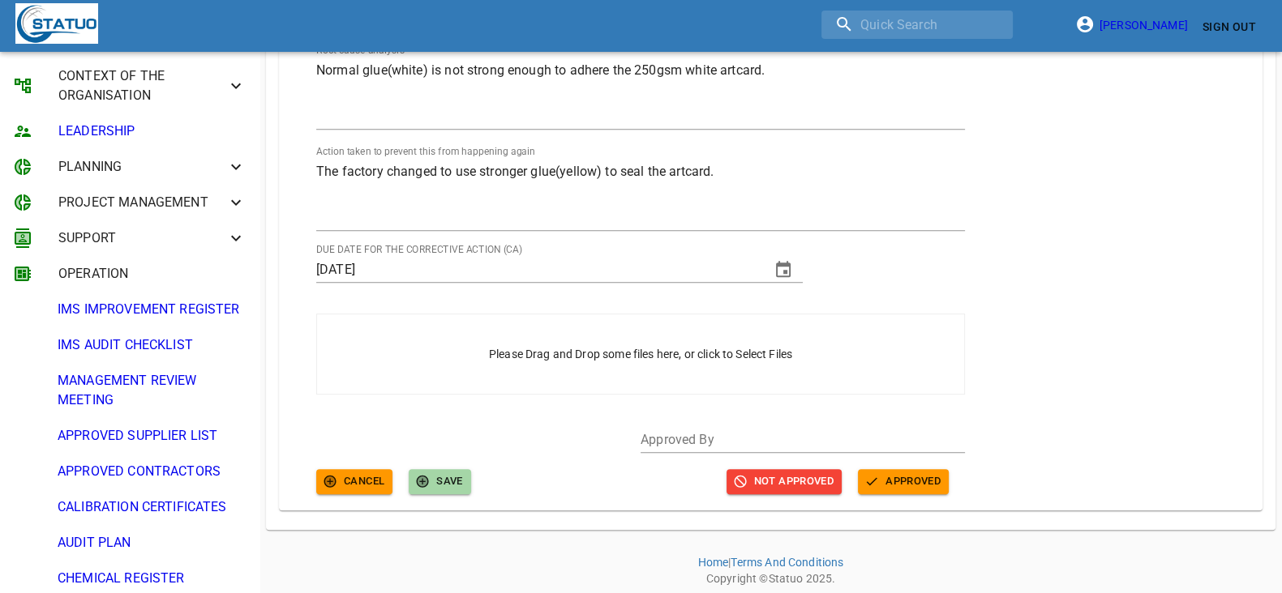
scroll to position [925, 0]
click at [914, 481] on span "APPROVED" at bounding box center [903, 482] width 75 height 19
click at [750, 437] on input "text" at bounding box center [802, 441] width 324 height 26
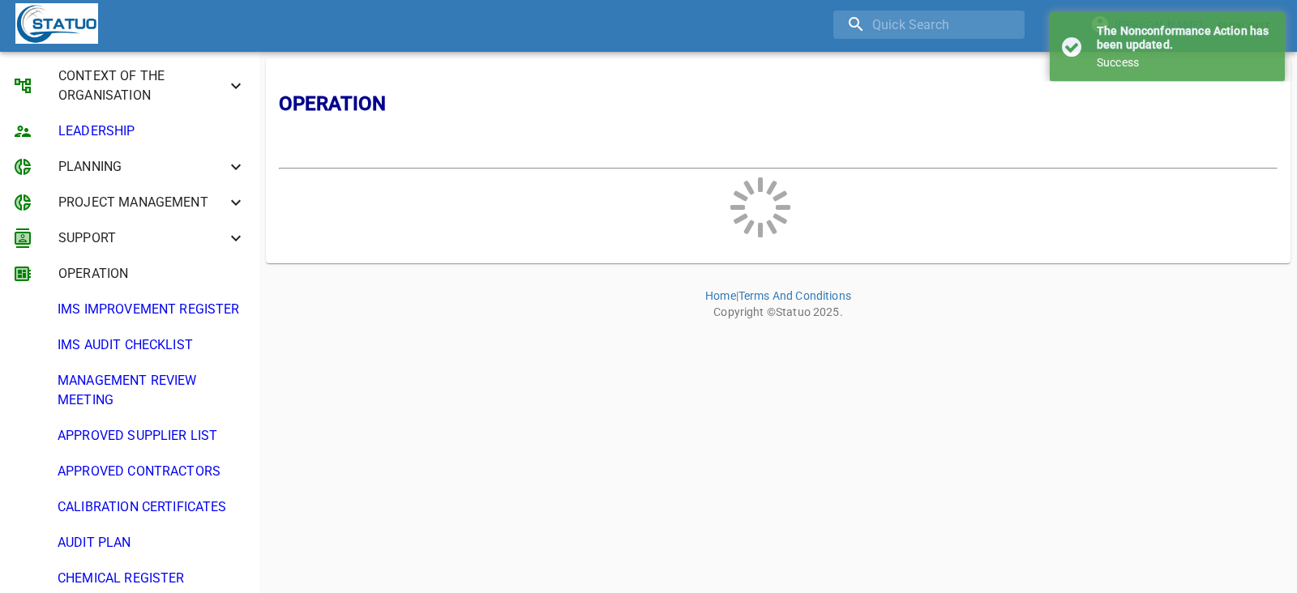
click at [780, 327] on html "Charles Lu Sign Out CONTEXT OF THE ORGANISATION LEADERSHIP PLANNING PROJECT MAN…" at bounding box center [648, 163] width 1297 height 327
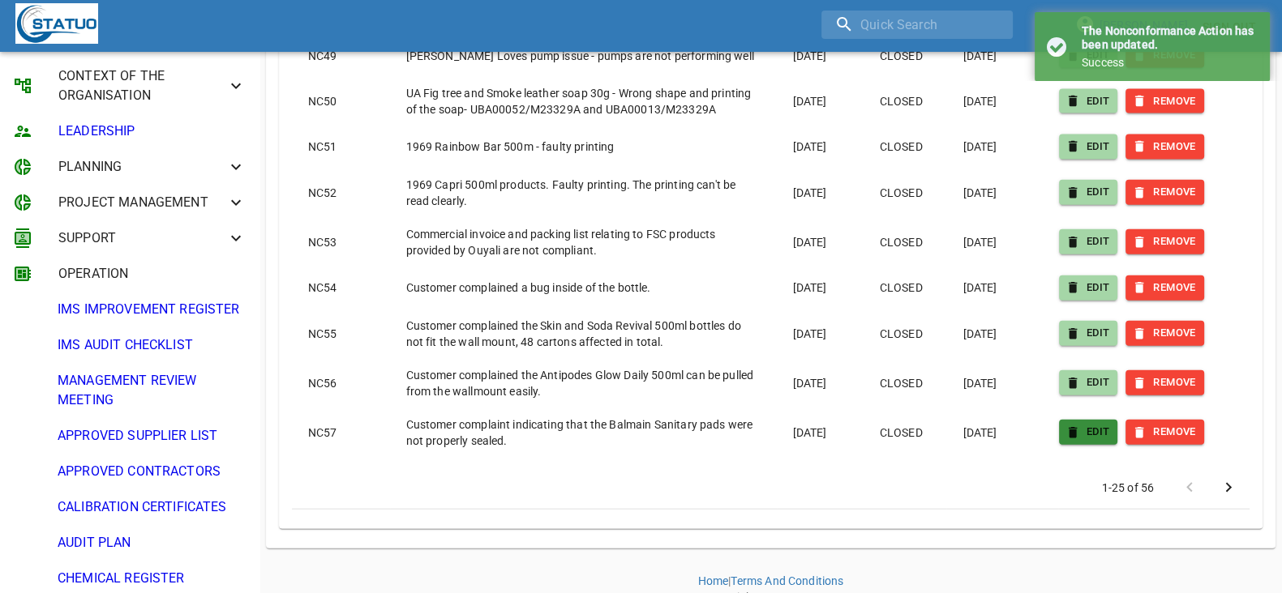
click at [1077, 423] on button "EDIT" at bounding box center [1088, 432] width 59 height 25
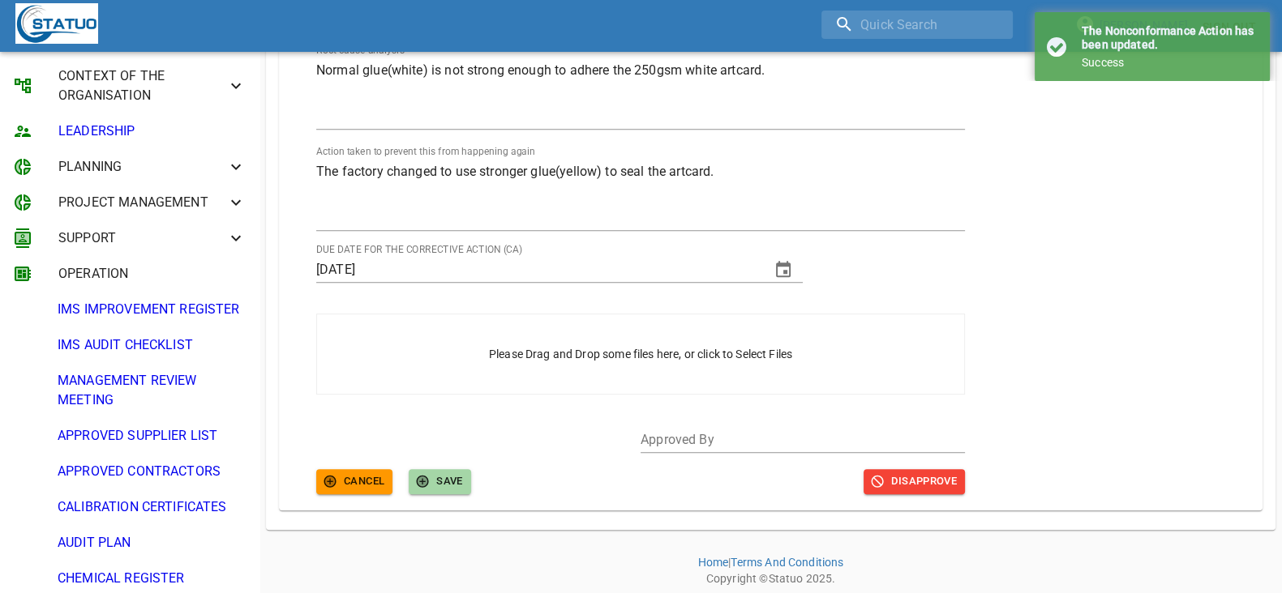
scroll to position [925, 0]
click at [797, 440] on input "text" at bounding box center [802, 441] width 324 height 26
type input "QA"
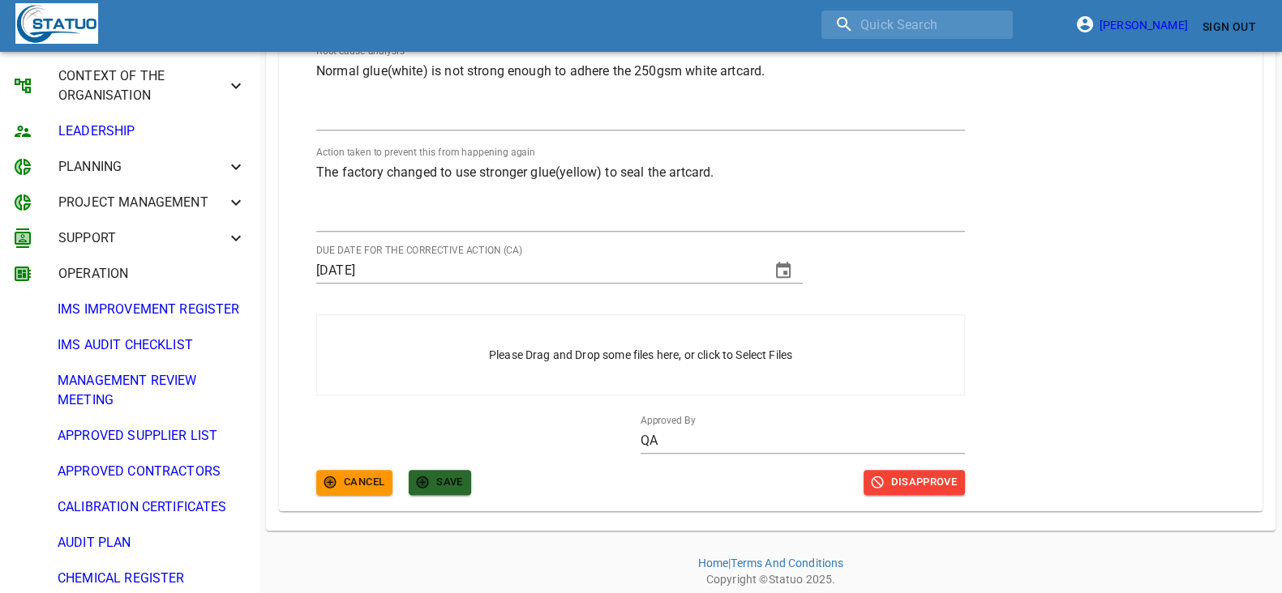
click at [444, 485] on span "SAVE" at bounding box center [440, 482] width 46 height 19
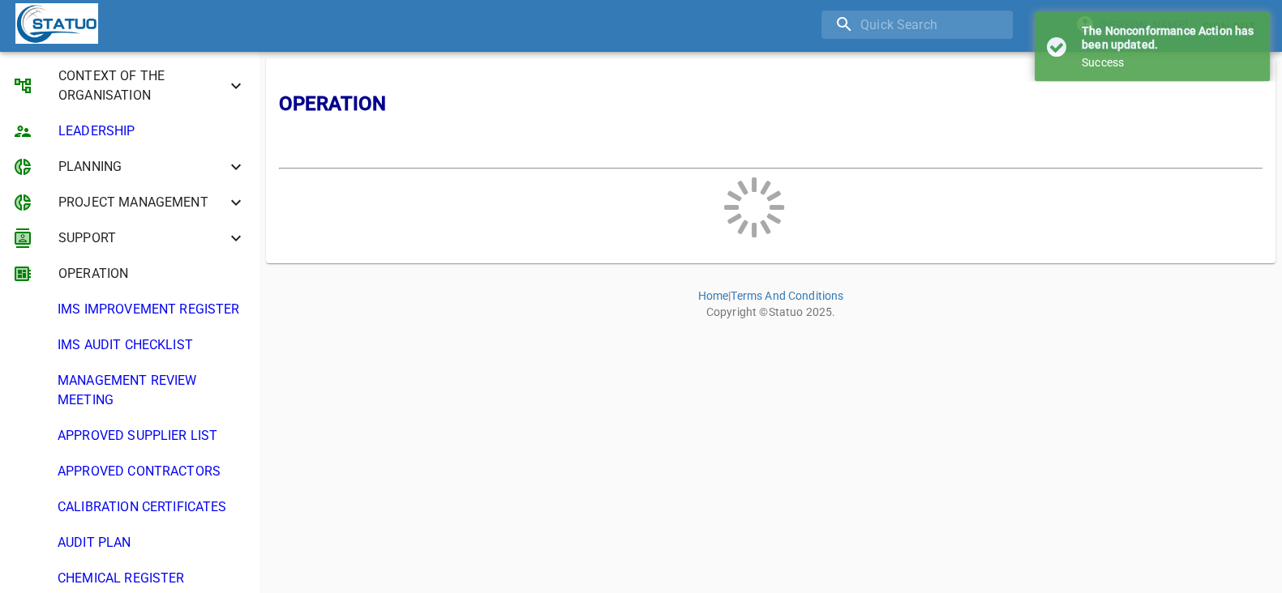
scroll to position [0, 0]
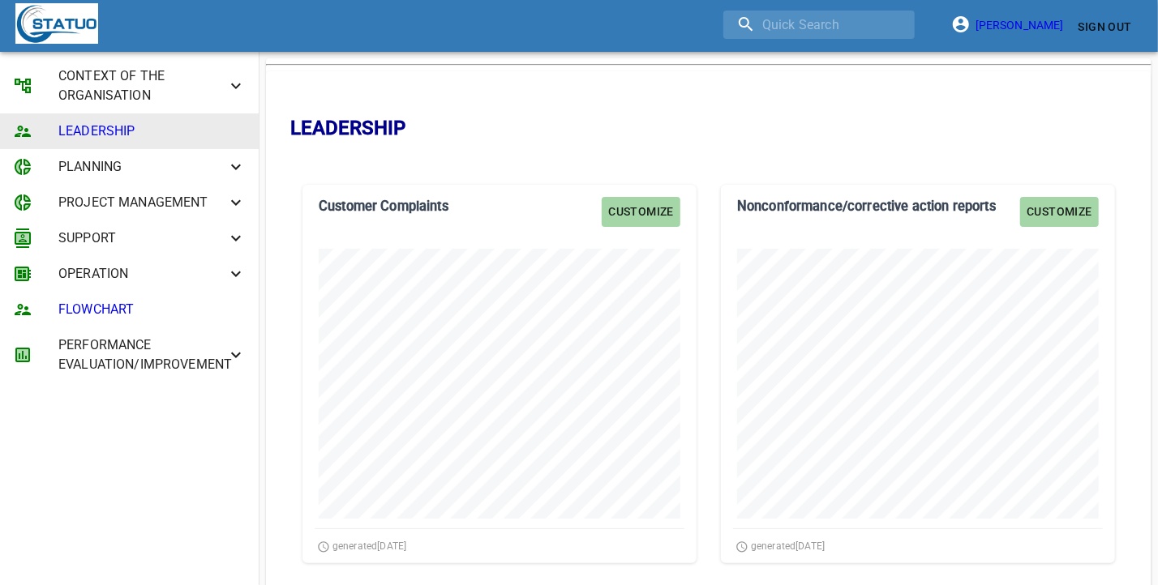
scroll to position [379, 394]
click at [1058, 212] on span "Customize" at bounding box center [1059, 212] width 66 height 20
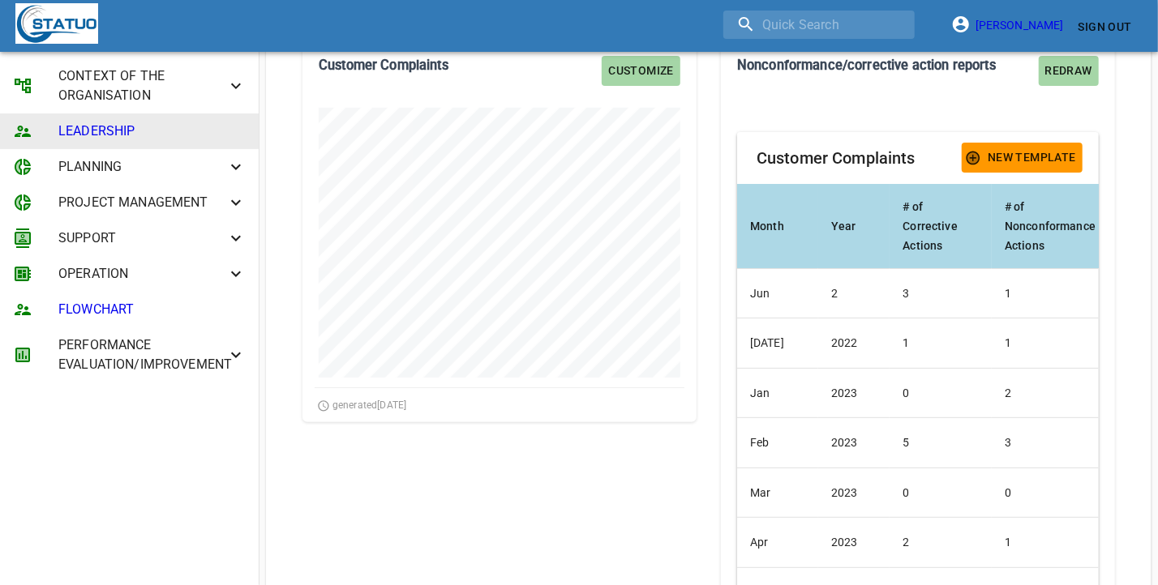
scroll to position [101, 0]
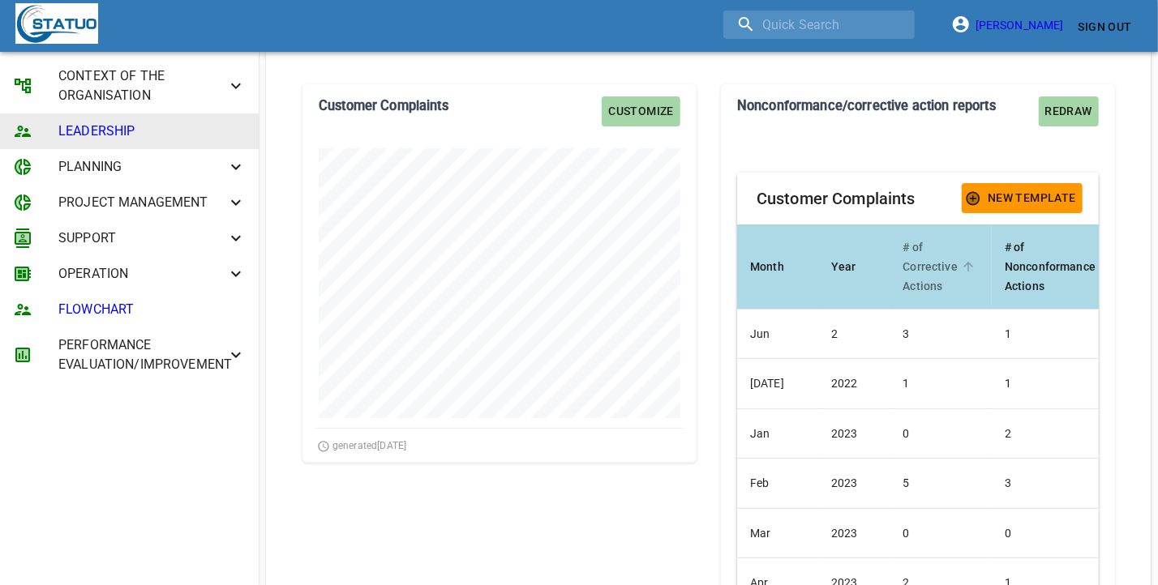
click at [917, 293] on div "# of Corrective Actions" at bounding box center [929, 267] width 55 height 58
click at [916, 293] on div "# of Corrective Actions" at bounding box center [929, 267] width 55 height 58
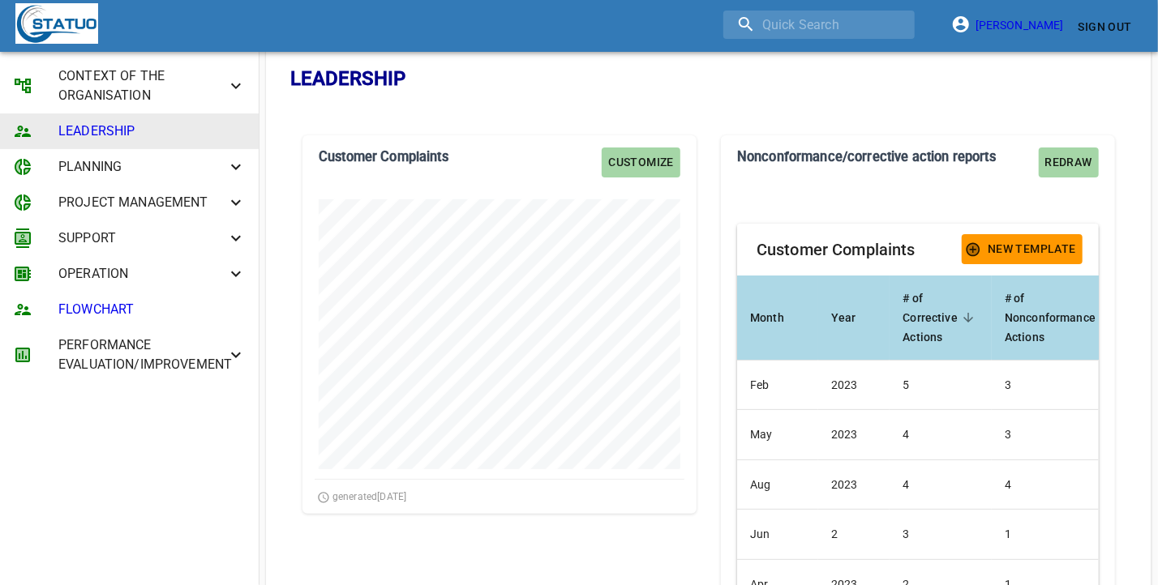
scroll to position [0, 0]
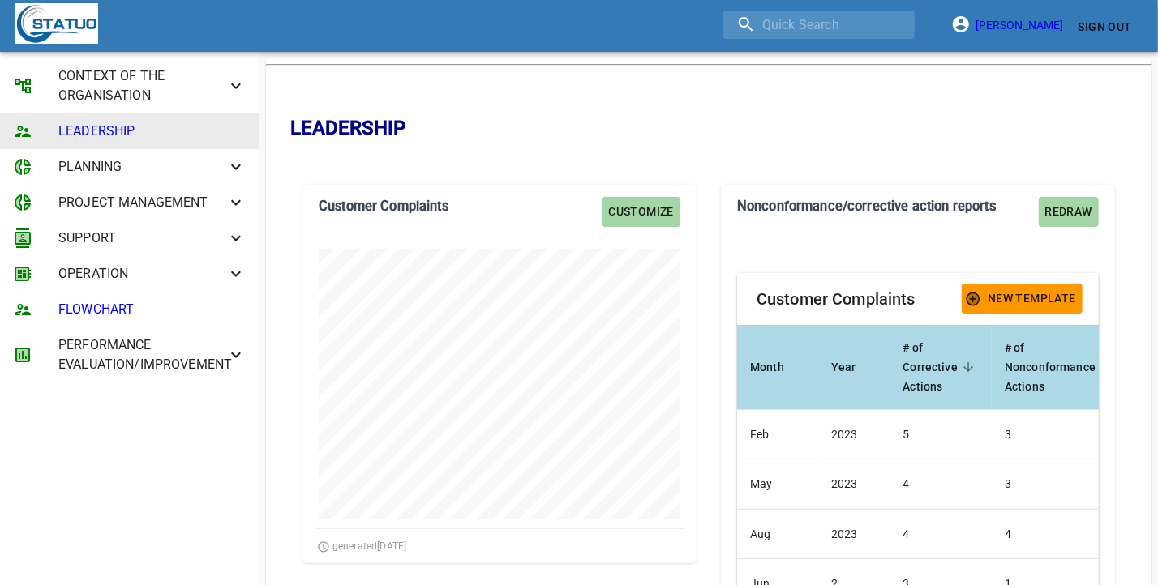
click at [927, 383] on div "# of Corrective Actions" at bounding box center [929, 367] width 55 height 58
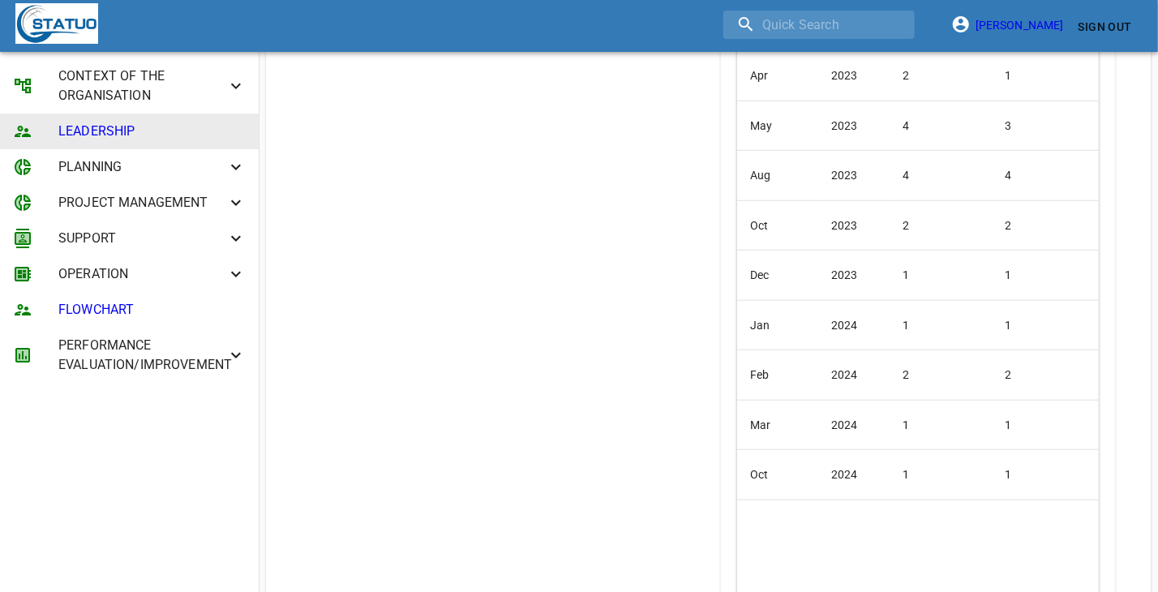
scroll to position [276, 0]
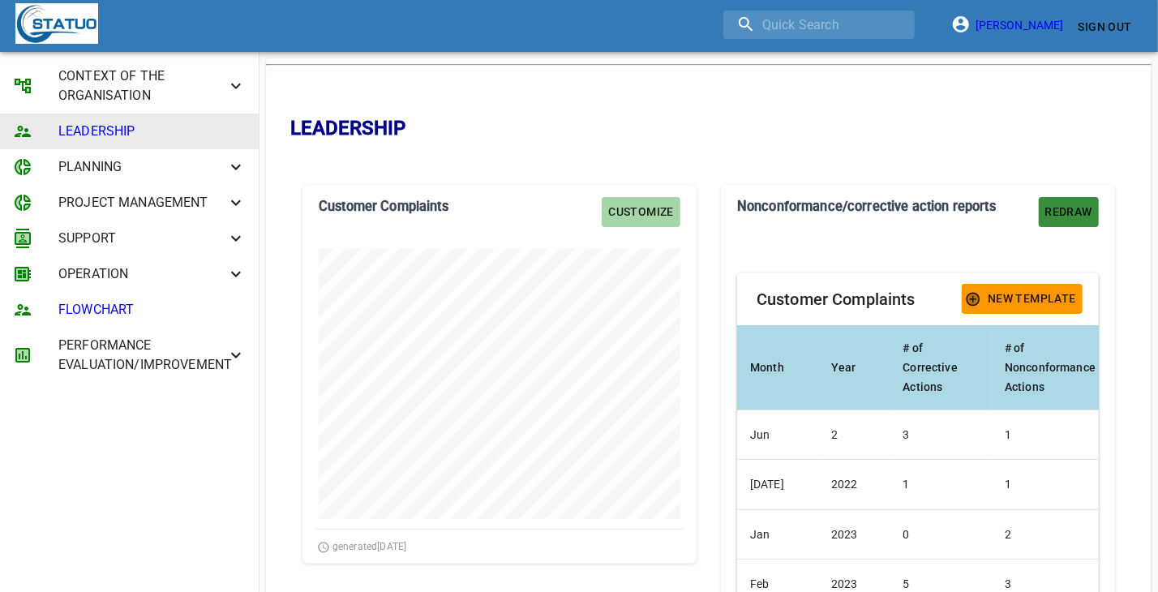
click at [1056, 221] on button "Redraw" at bounding box center [1069, 212] width 60 height 30
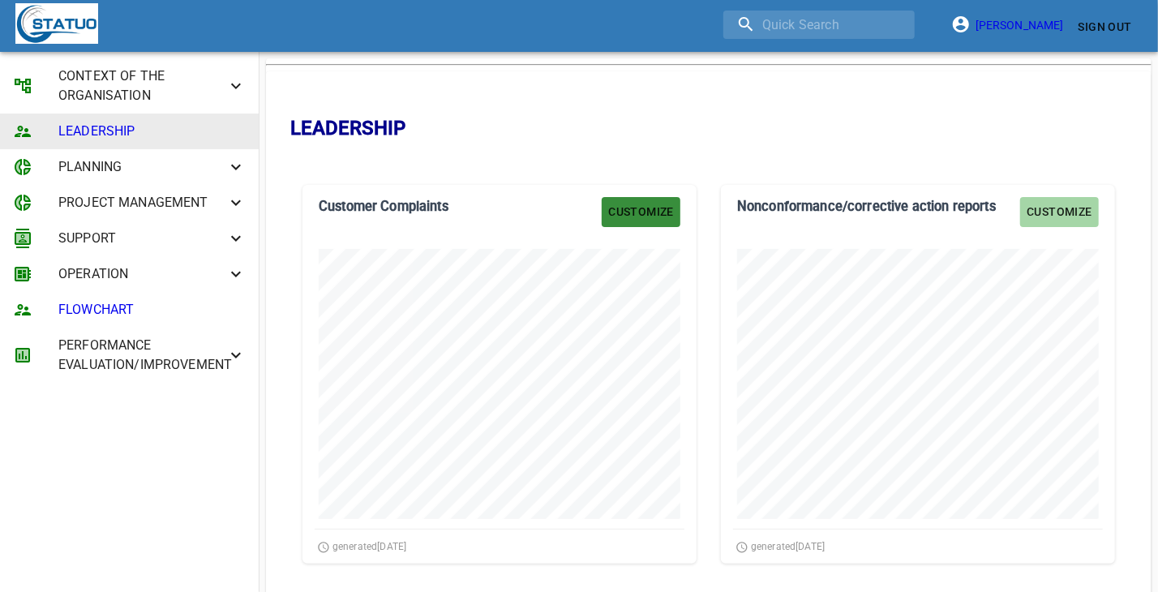
click at [640, 217] on span "Customize" at bounding box center [641, 212] width 66 height 20
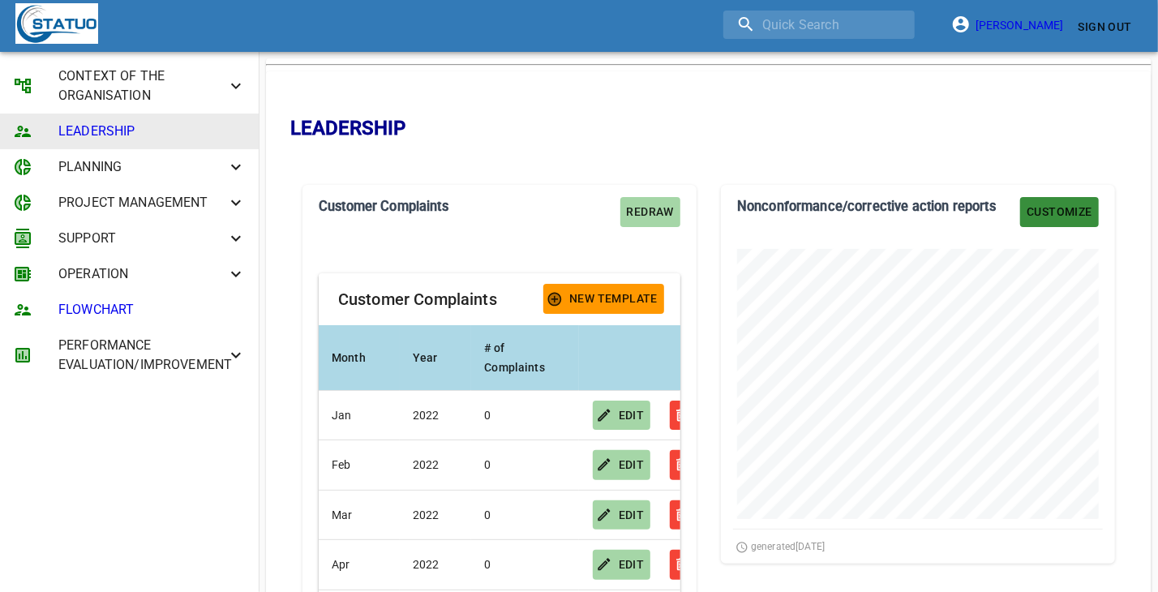
click at [1053, 222] on button "Customize" at bounding box center [1059, 212] width 79 height 30
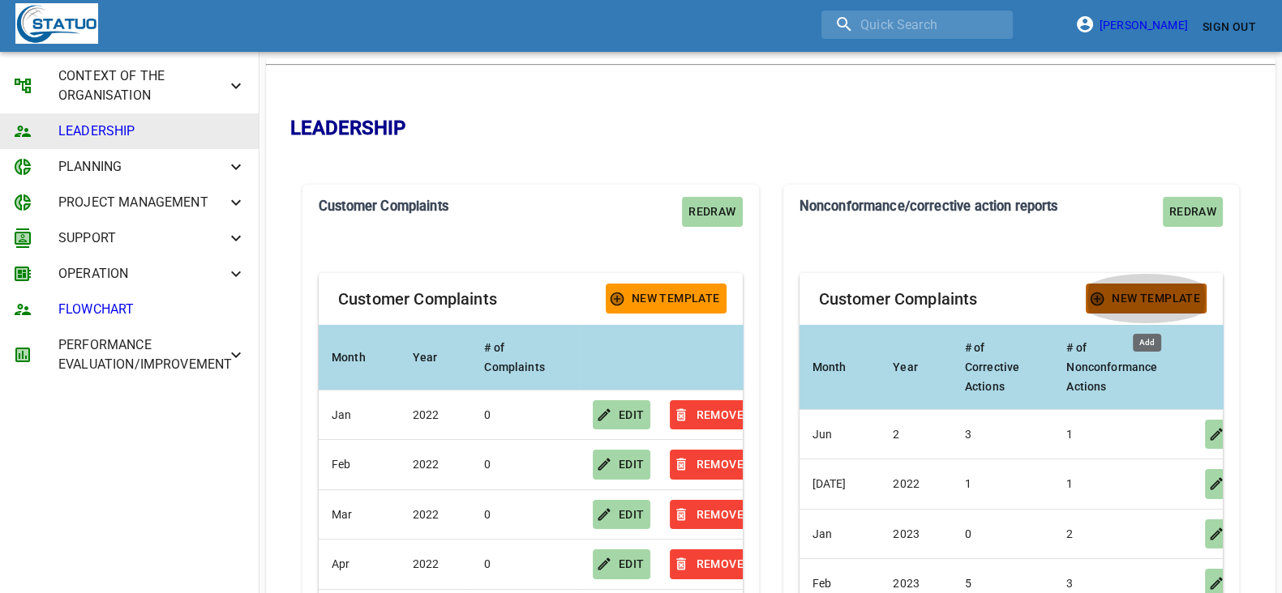
click at [1129, 301] on span "New Template" at bounding box center [1146, 299] width 108 height 20
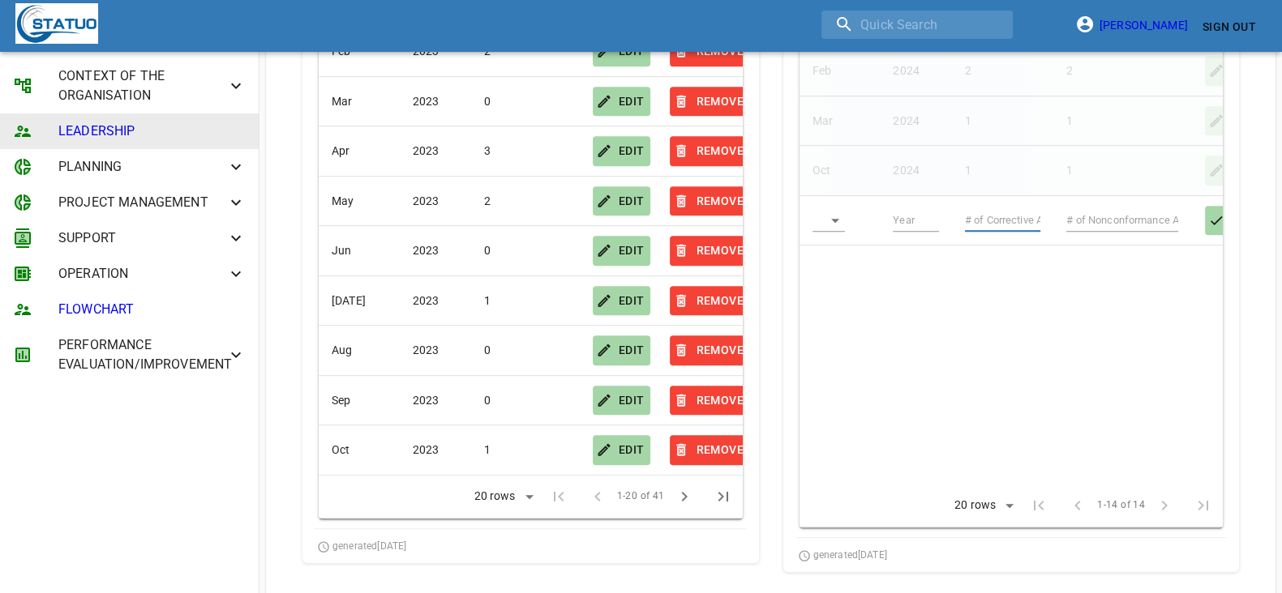
click at [994, 221] on input "text" at bounding box center [1003, 220] width 76 height 23
type input "1"
click at [1094, 212] on input "text" at bounding box center [1122, 220] width 112 height 23
type input "1"
click at [926, 214] on input "text" at bounding box center [916, 220] width 46 height 23
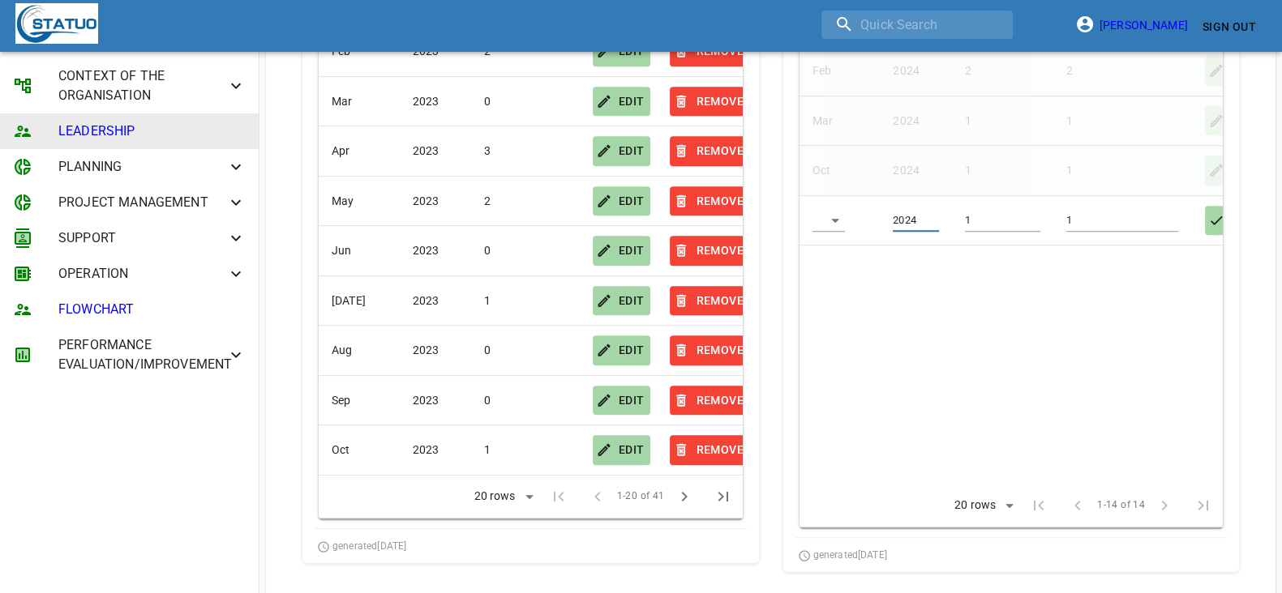
type input "2024"
click at [832, 212] on body "[PERSON_NAME] Sign Out CONTEXT OF THE ORGANISATION LEADERSHIP PLANNING PROJECT …" at bounding box center [641, 123] width 1282 height 2070
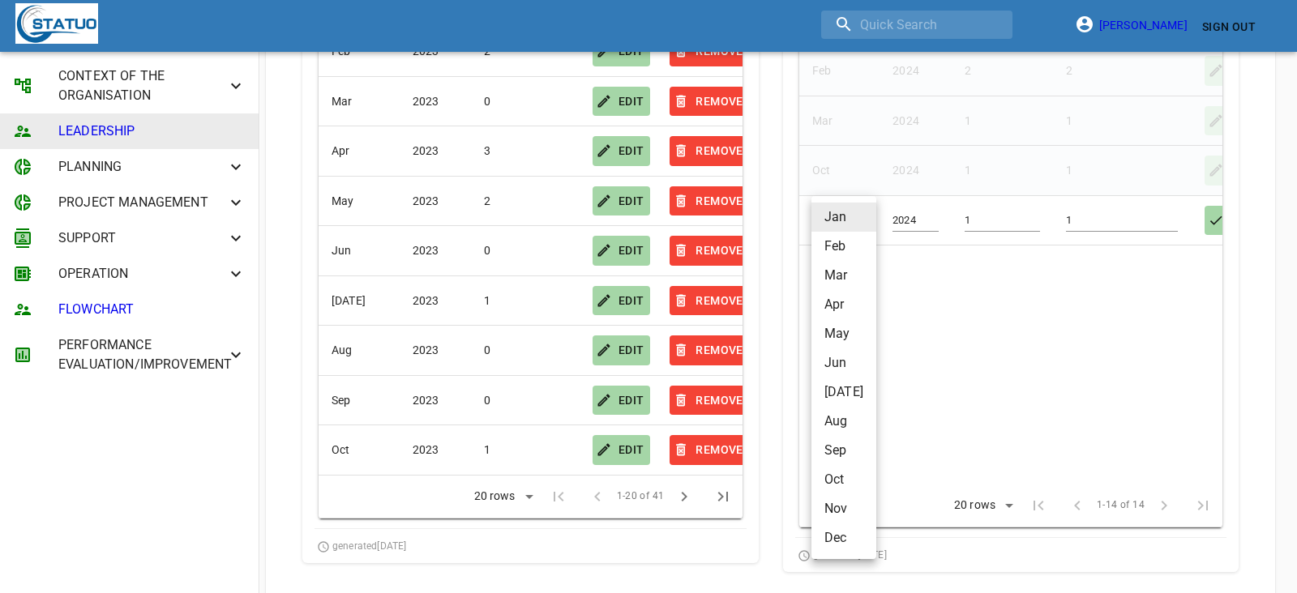
click at [849, 427] on li "Aug" at bounding box center [844, 421] width 65 height 29
type input "Aug"
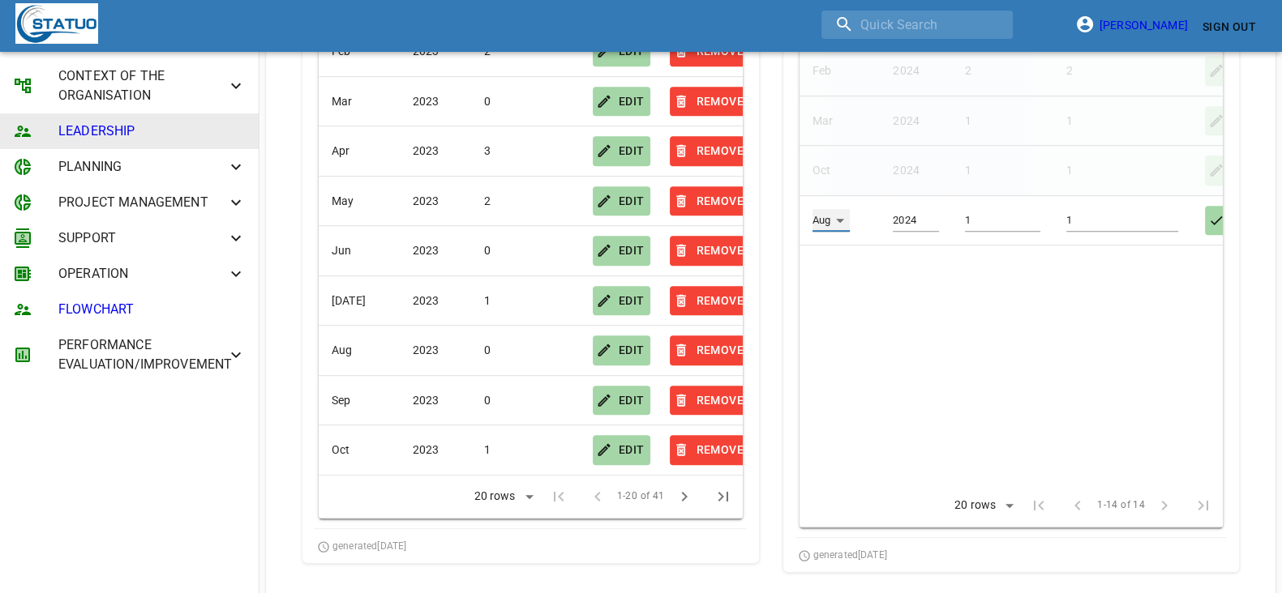
scroll to position [810288, 810257]
drag, startPoint x: 1052, startPoint y: 487, endPoint x: 1144, endPoint y: 455, distance: 97.2
click at [1157, 216] on icon "button" at bounding box center [1216, 220] width 16 height 16
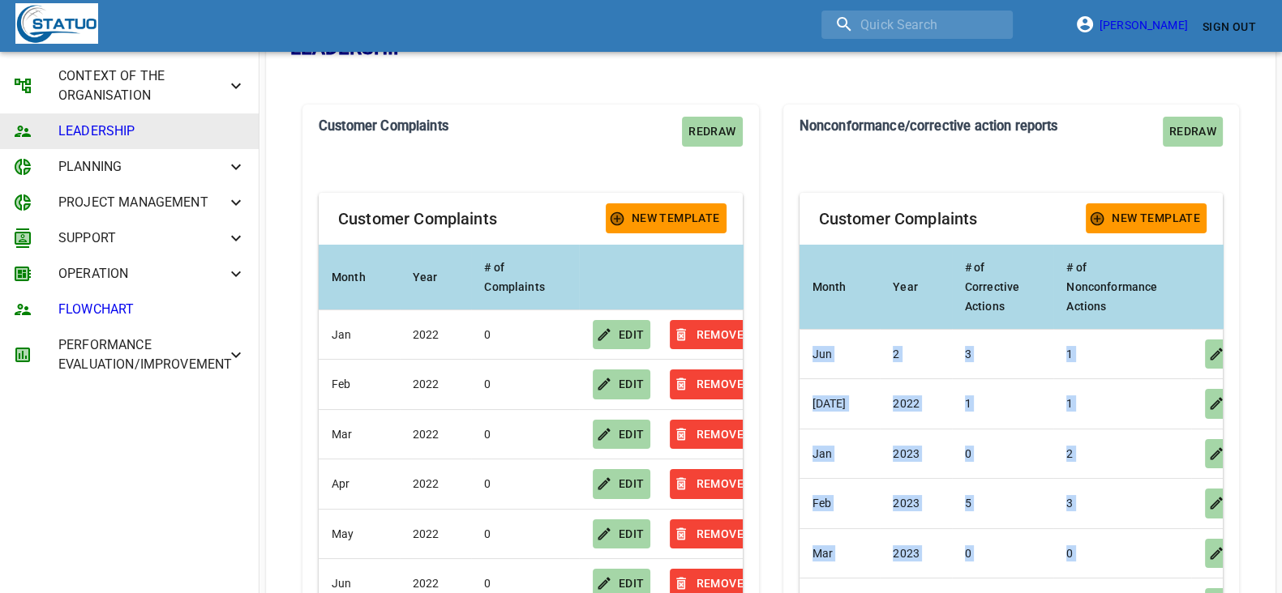
scroll to position [0, 0]
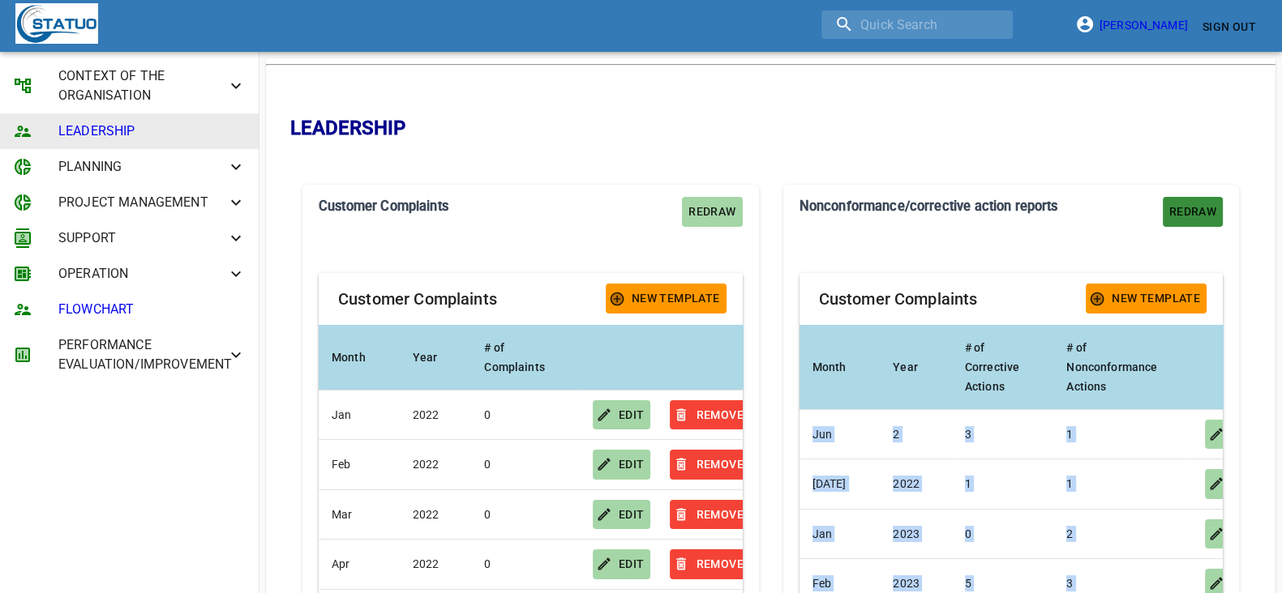
click at [1157, 210] on span "Redraw" at bounding box center [1192, 212] width 47 height 20
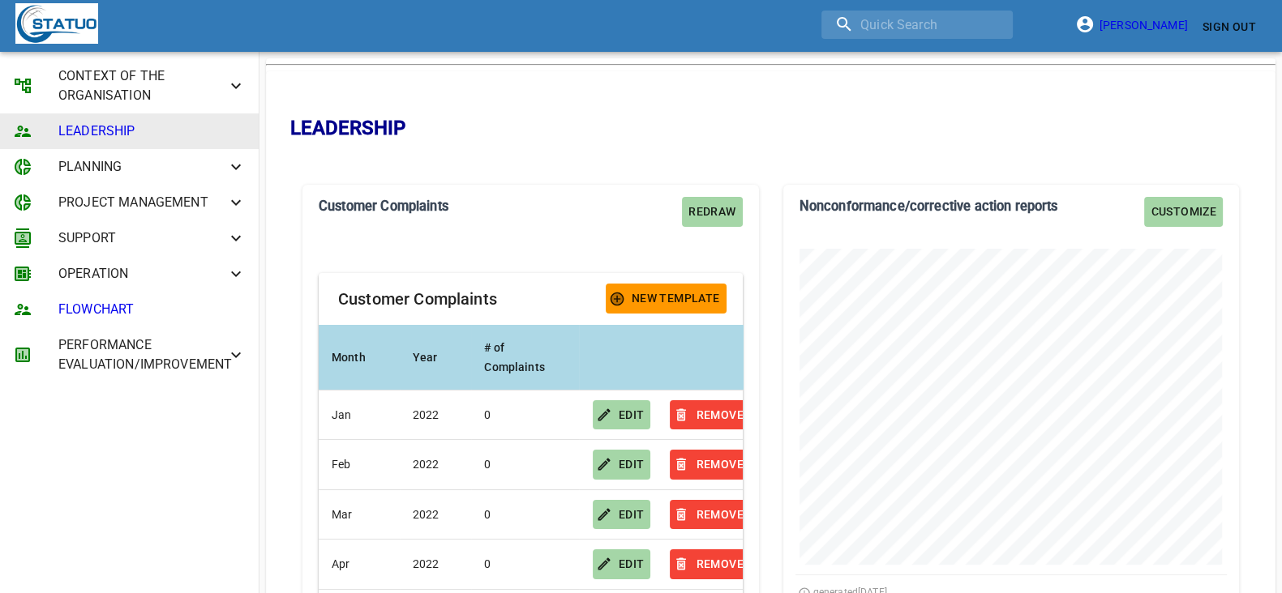
scroll to position [425, 456]
click at [1157, 208] on span "Customize" at bounding box center [1183, 212] width 66 height 20
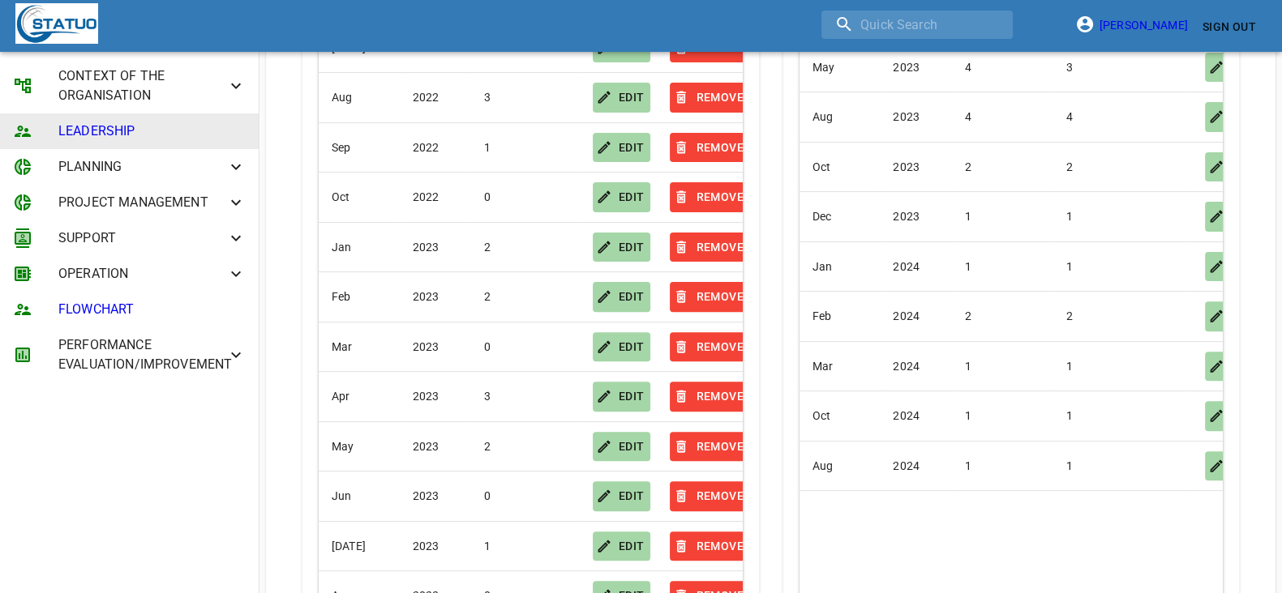
scroll to position [709, 0]
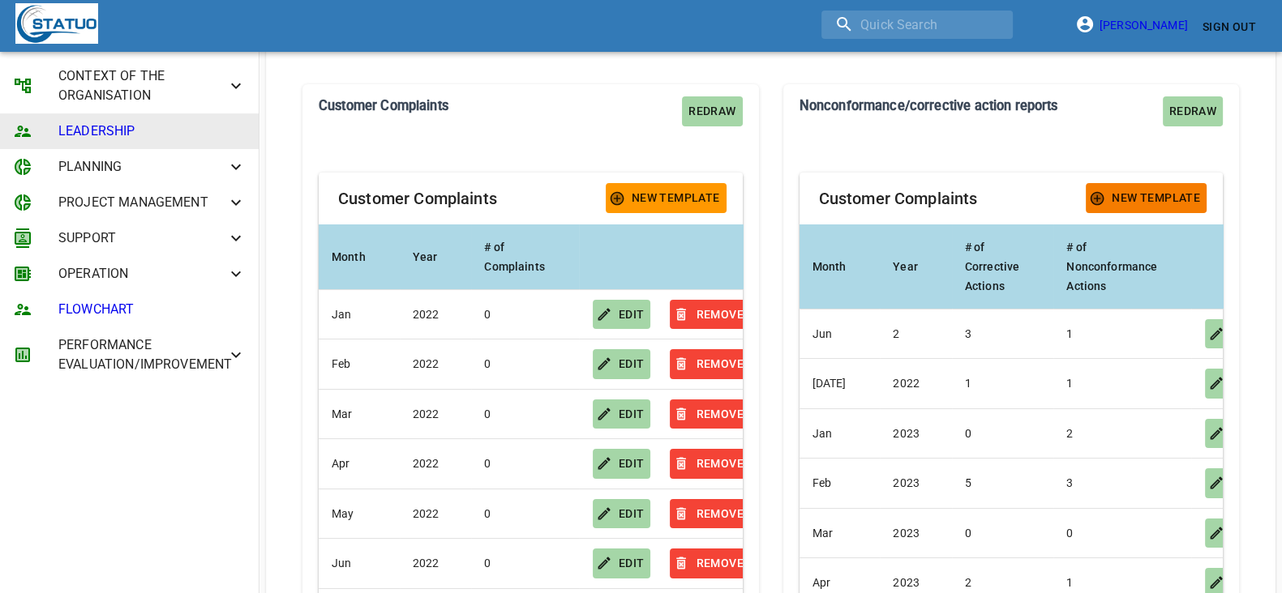
click at [1146, 191] on span "New Template" at bounding box center [1146, 198] width 108 height 20
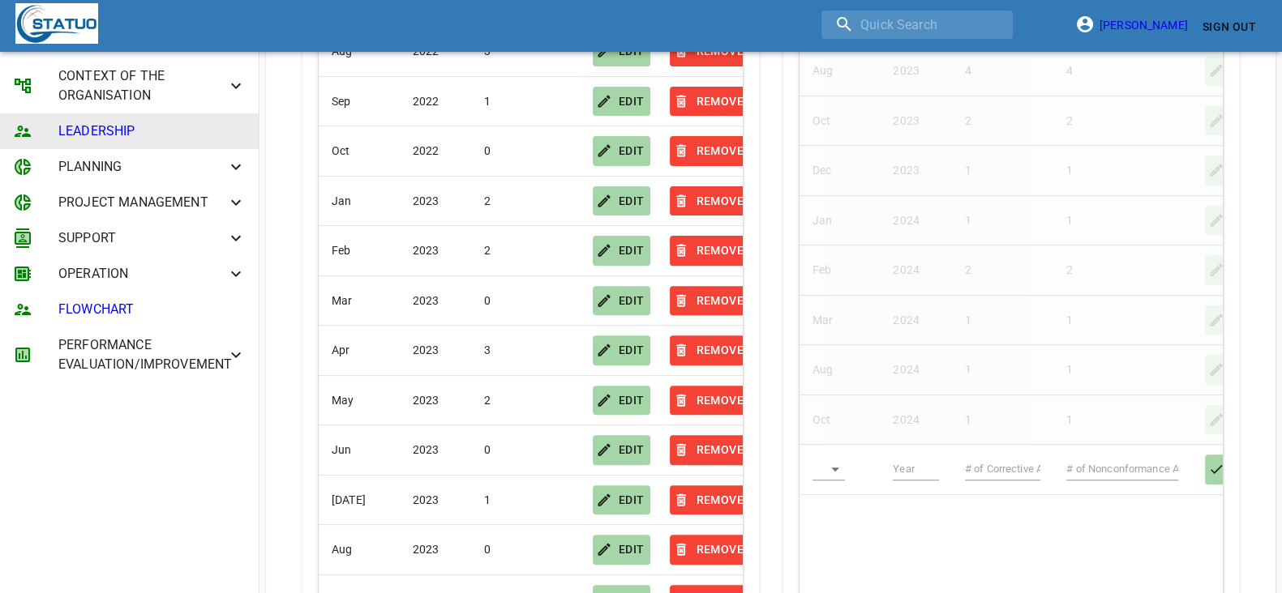
scroll to position [810, 0]
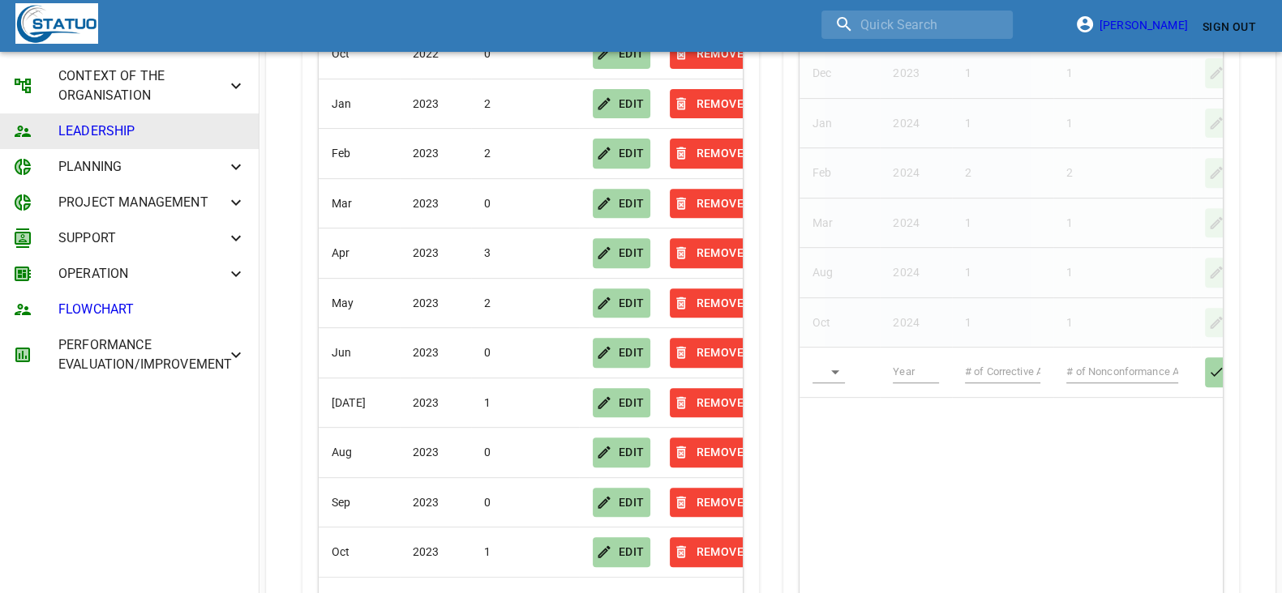
click at [904, 365] on input "text" at bounding box center [916, 372] width 46 height 23
type input "2025"
click at [835, 362] on body "[PERSON_NAME] Sign Out CONTEXT OF THE ORGANISATION LEADERSHIP PLANNING PROJECT …" at bounding box center [641, 229] width 1282 height 2079
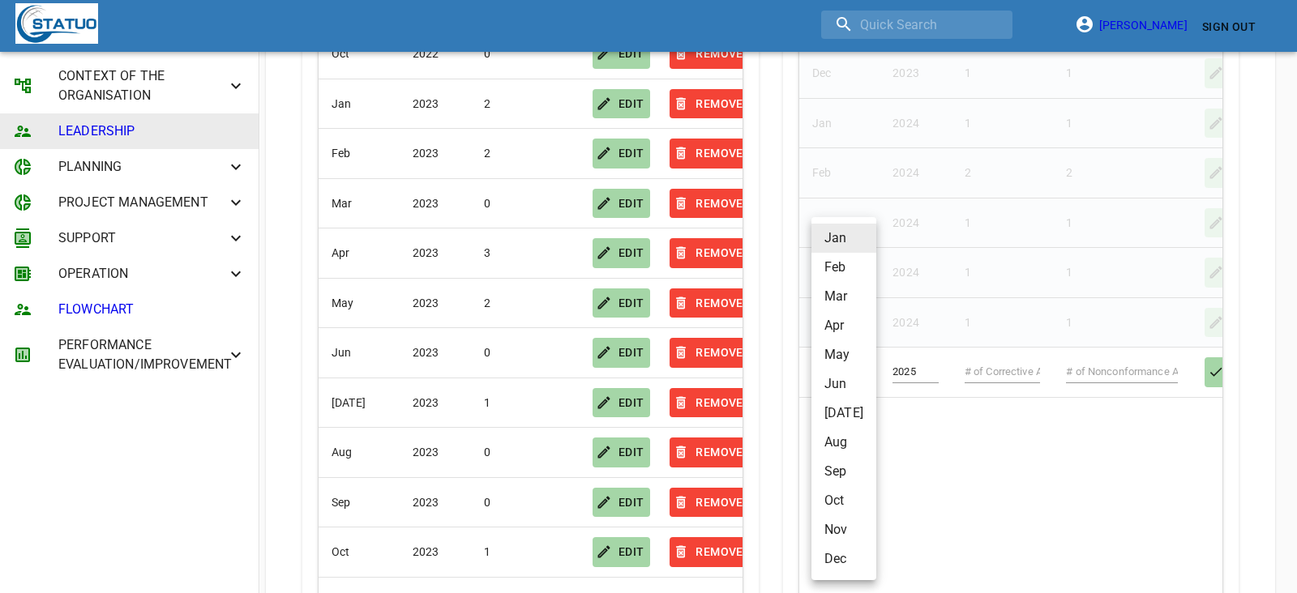
click at [833, 255] on li "Feb" at bounding box center [844, 267] width 65 height 29
type input "Feb"
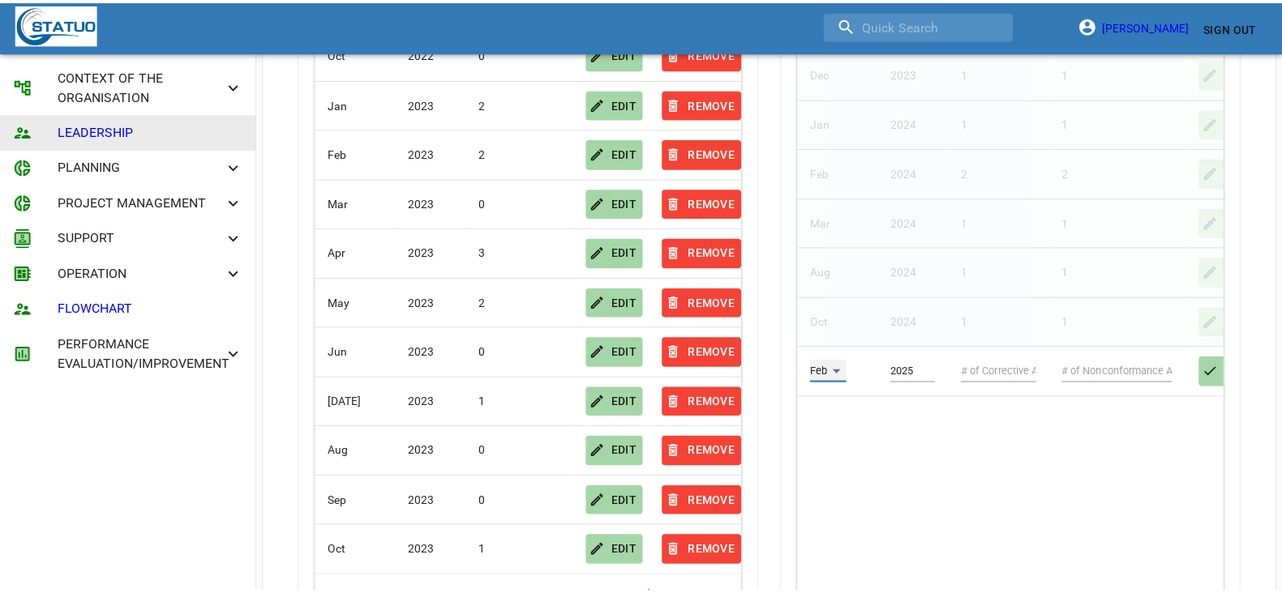
scroll to position [810288, 810257]
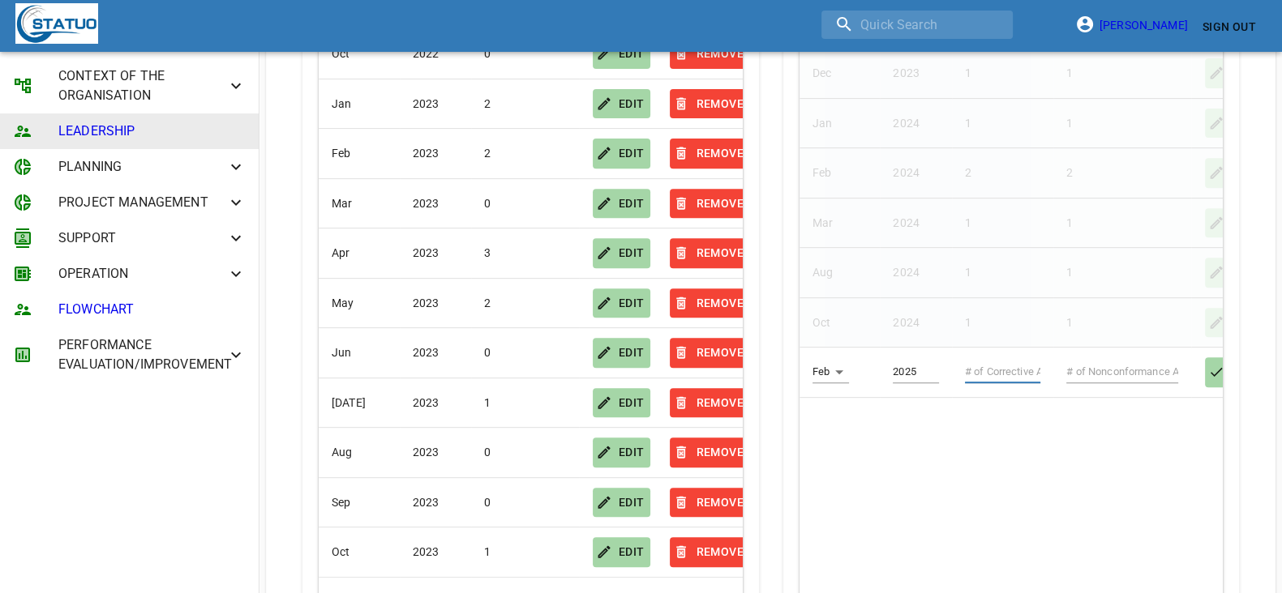
click at [987, 366] on input "text" at bounding box center [1003, 372] width 76 height 23
type input "1"
click at [1092, 367] on input "text" at bounding box center [1122, 372] width 112 height 23
type input "1"
click at [1157, 366] on icon "button" at bounding box center [1216, 372] width 16 height 16
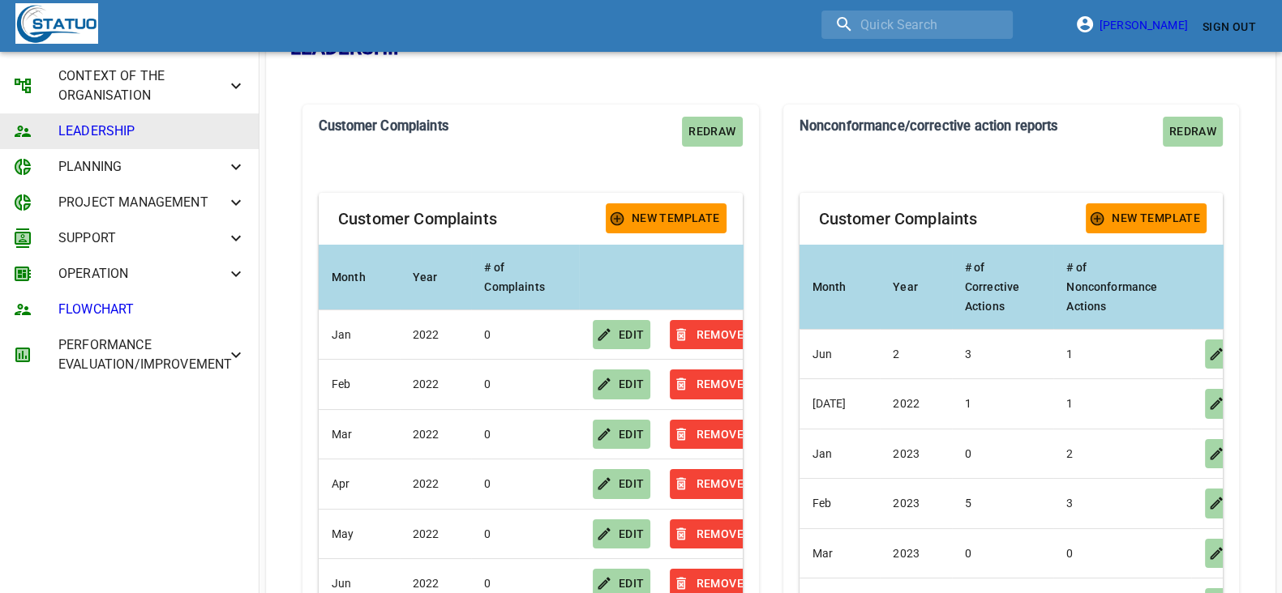
scroll to position [0, 0]
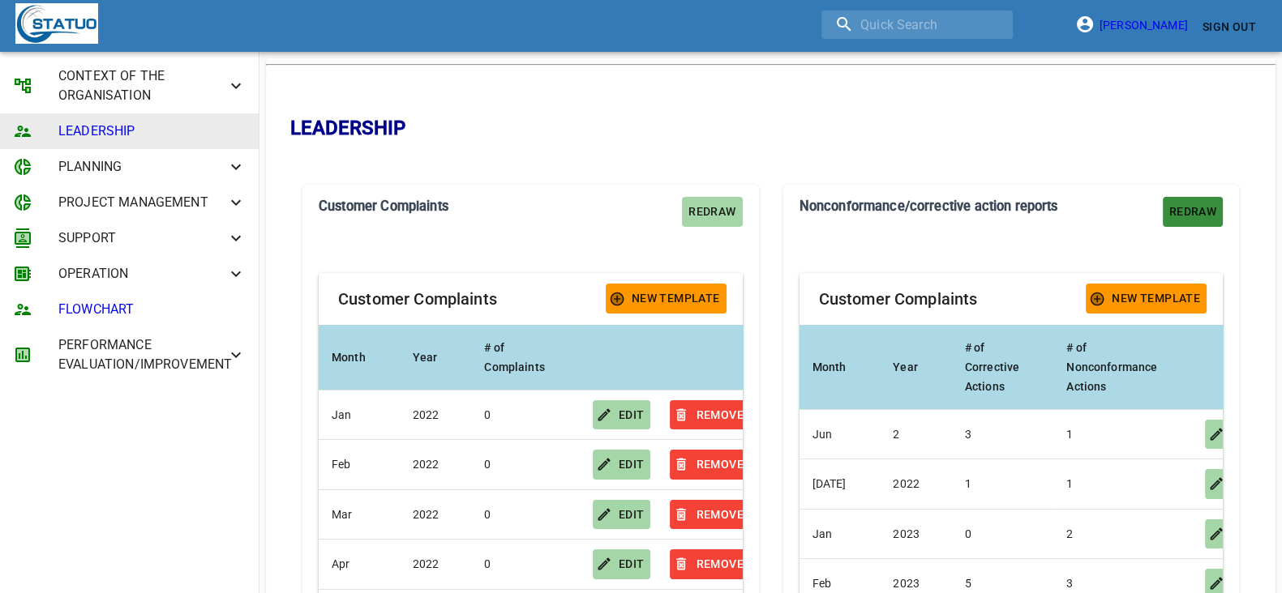
click at [1157, 204] on span "Redraw" at bounding box center [1192, 212] width 47 height 20
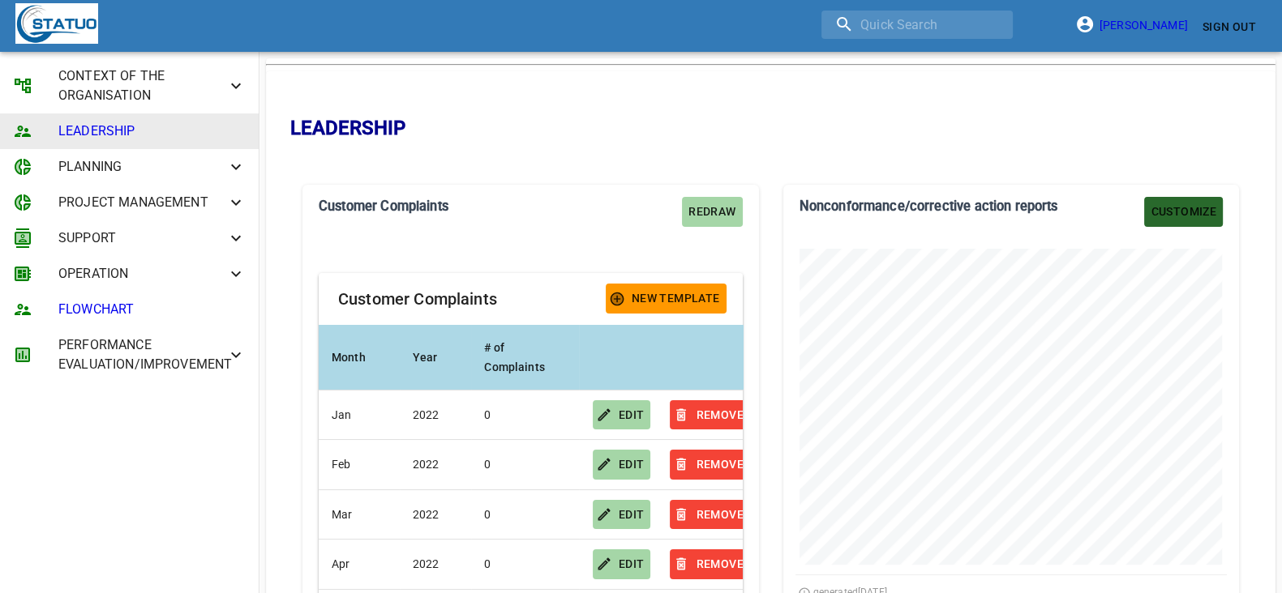
click at [1157, 216] on span "Customize" at bounding box center [1183, 212] width 66 height 20
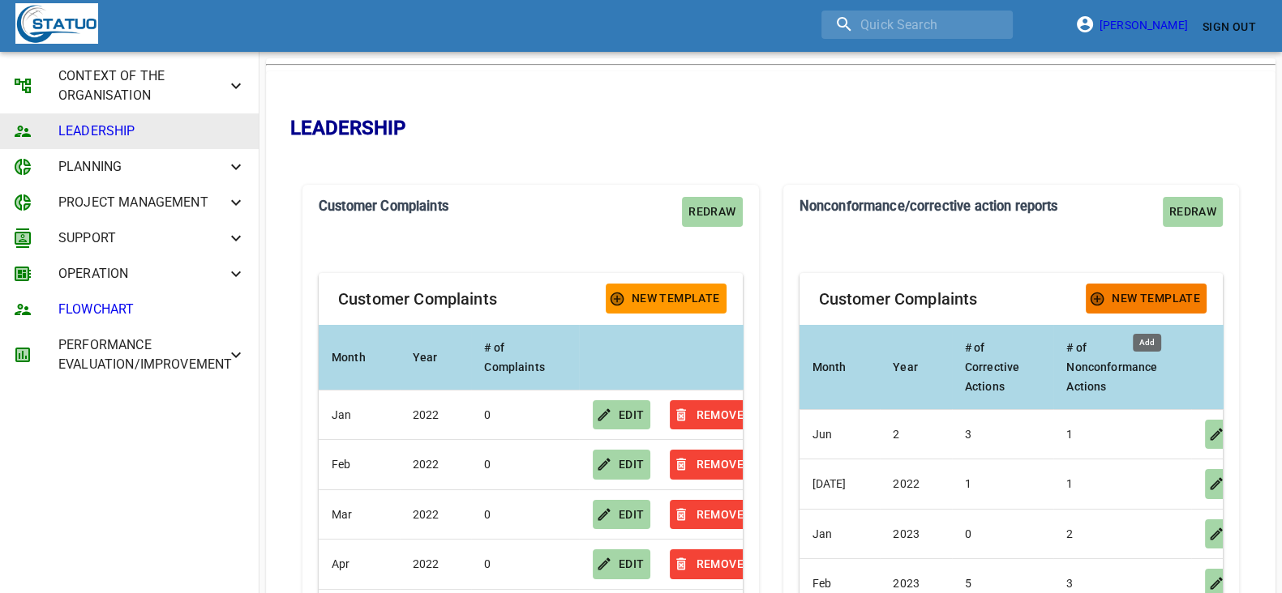
click at [1129, 294] on span "New Template" at bounding box center [1146, 299] width 108 height 20
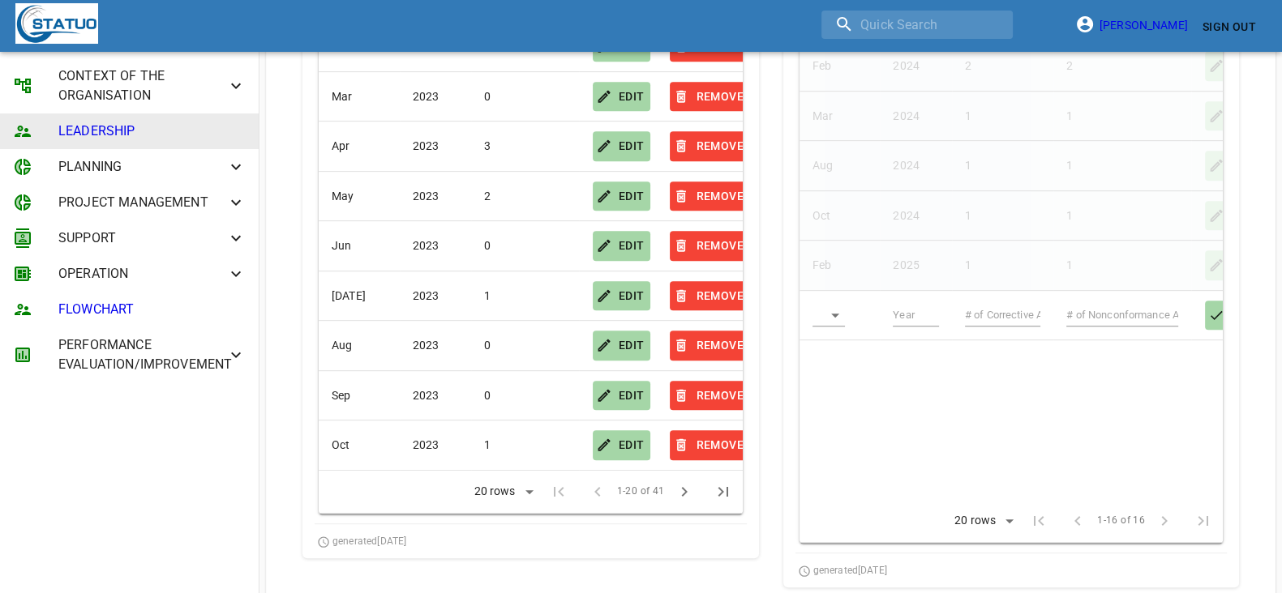
scroll to position [1013, 0]
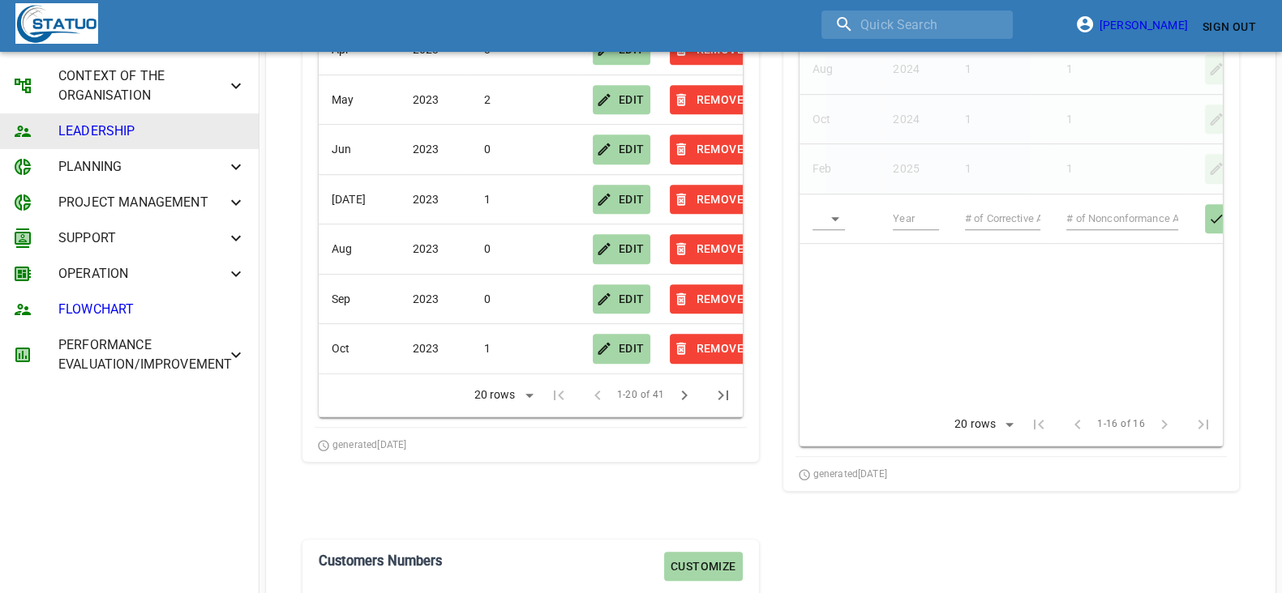
click at [833, 212] on body "[PERSON_NAME] Sign Out CONTEXT OF THE ORGANISATION LEADERSHIP PLANNING PROJECT …" at bounding box center [641, 32] width 1282 height 2090
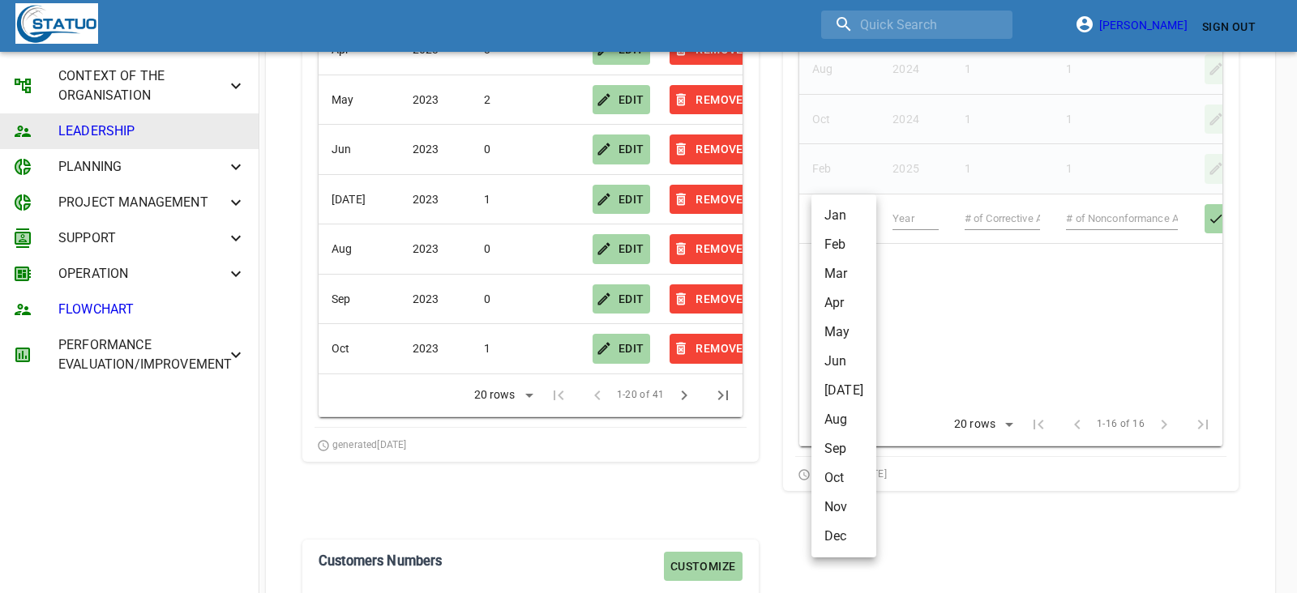
click at [850, 334] on li "May" at bounding box center [844, 332] width 65 height 29
type input "May"
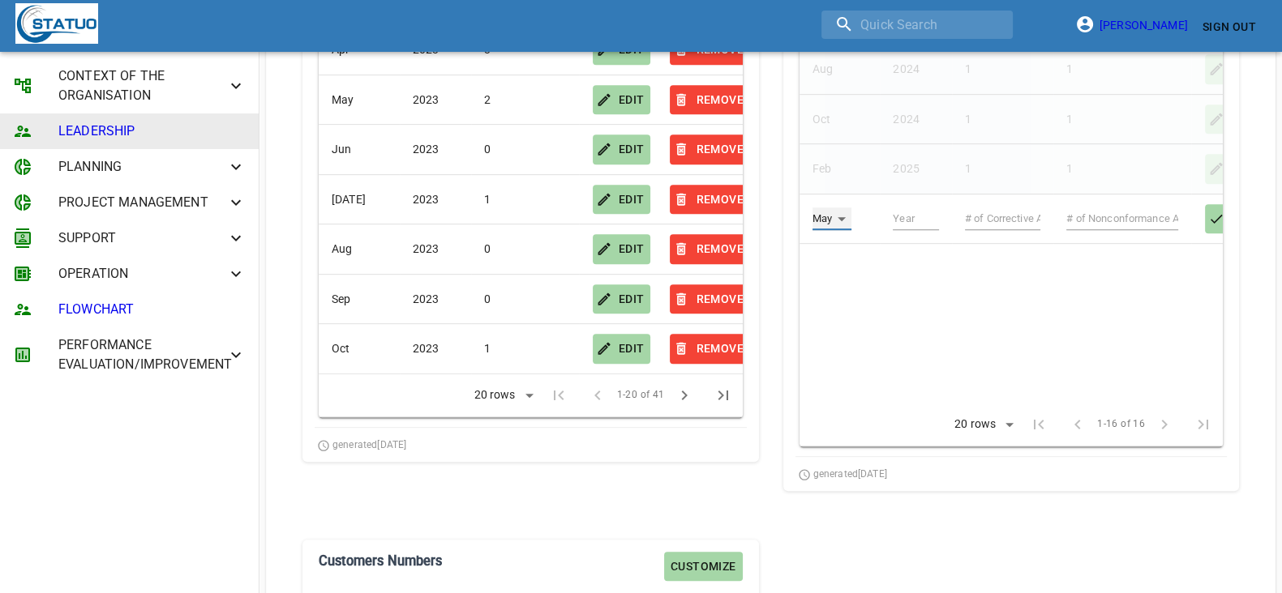
scroll to position [810288, 810257]
click at [899, 219] on input "text" at bounding box center [916, 219] width 46 height 23
type input "2025"
click at [985, 214] on input "text" at bounding box center [1003, 219] width 76 height 23
type input "1"
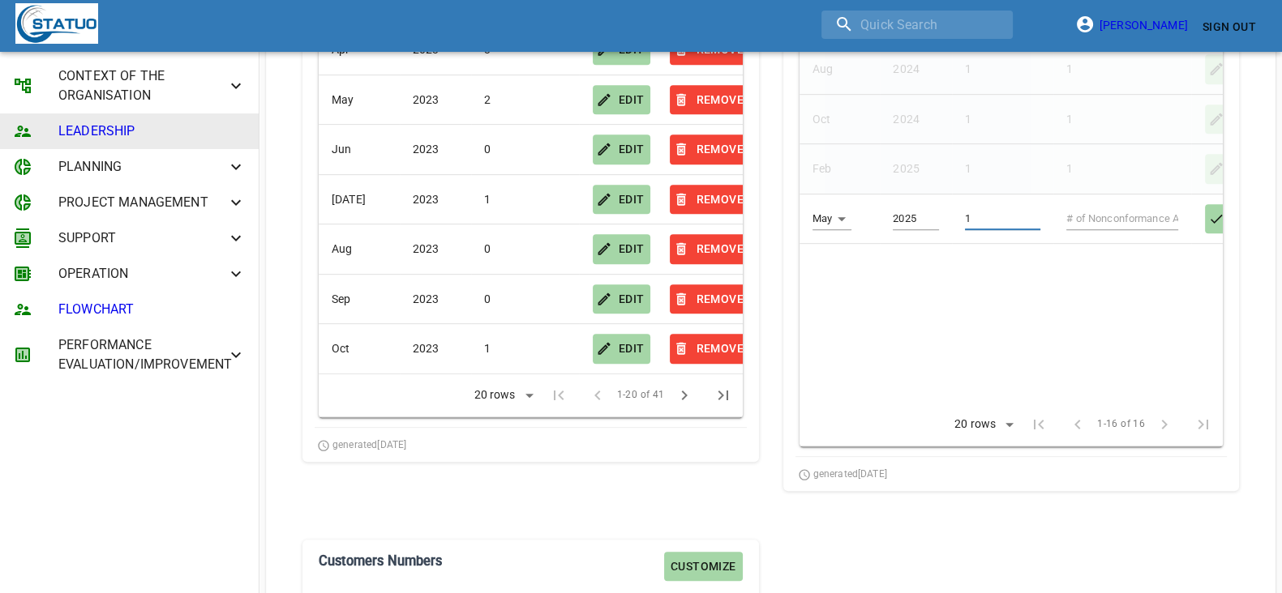
click at [1116, 221] on input "text" at bounding box center [1122, 219] width 112 height 23
type input "1"
click at [1157, 216] on icon "button" at bounding box center [1216, 218] width 12 height 9
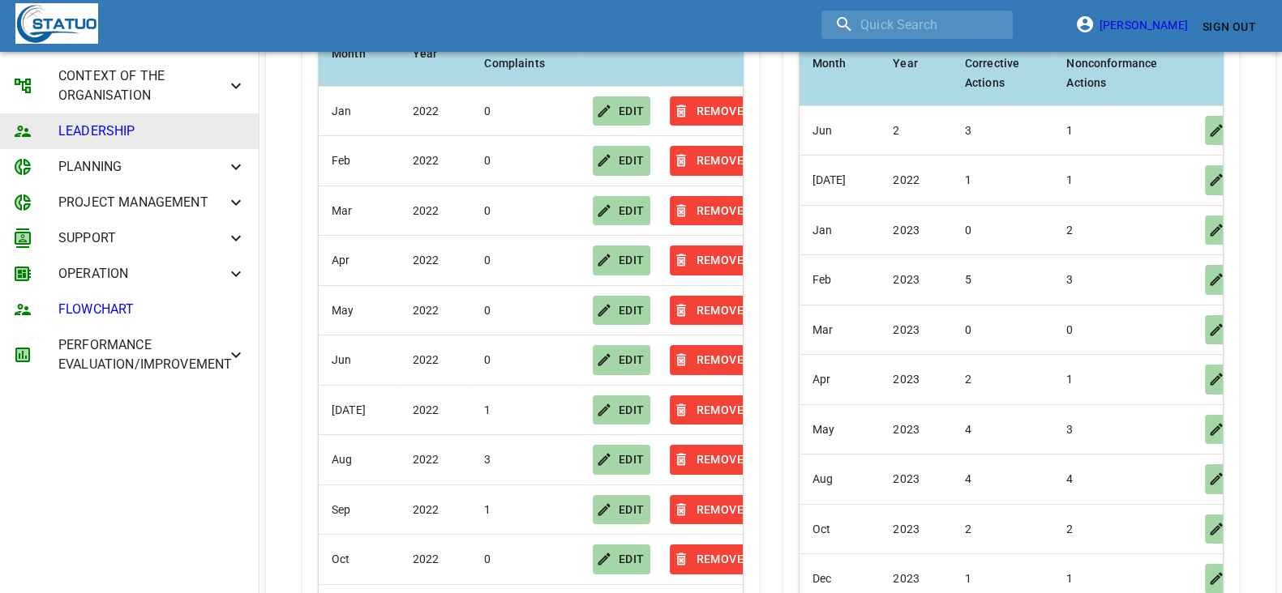
scroll to position [0, 0]
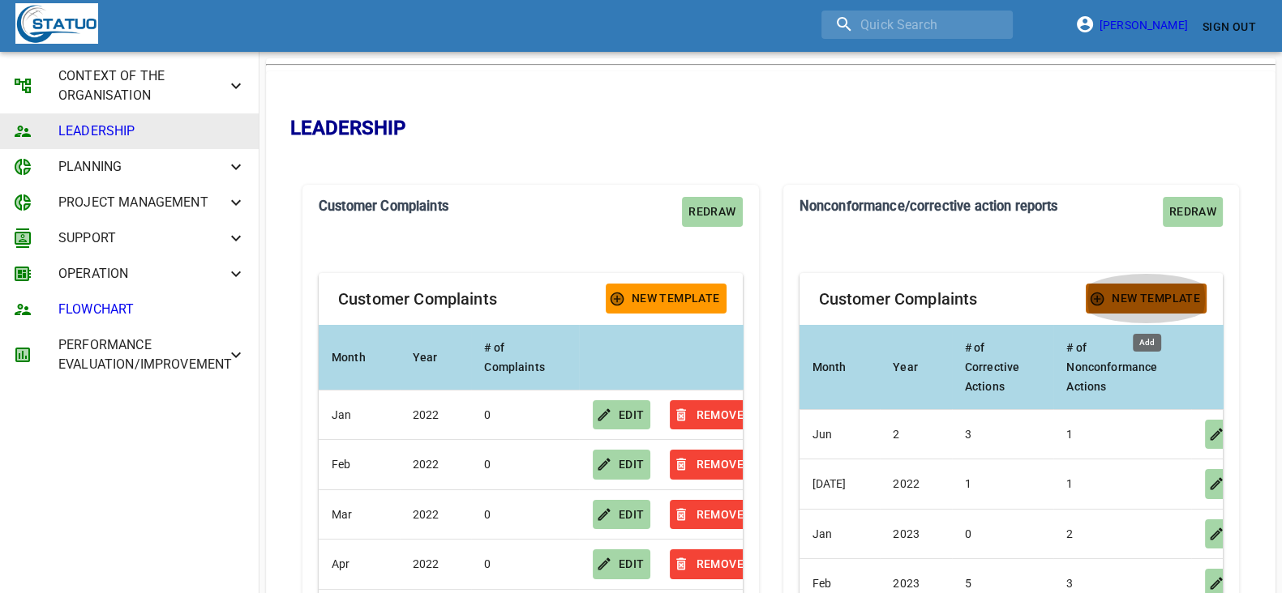
click at [1157, 303] on span "New Template" at bounding box center [1146, 299] width 108 height 20
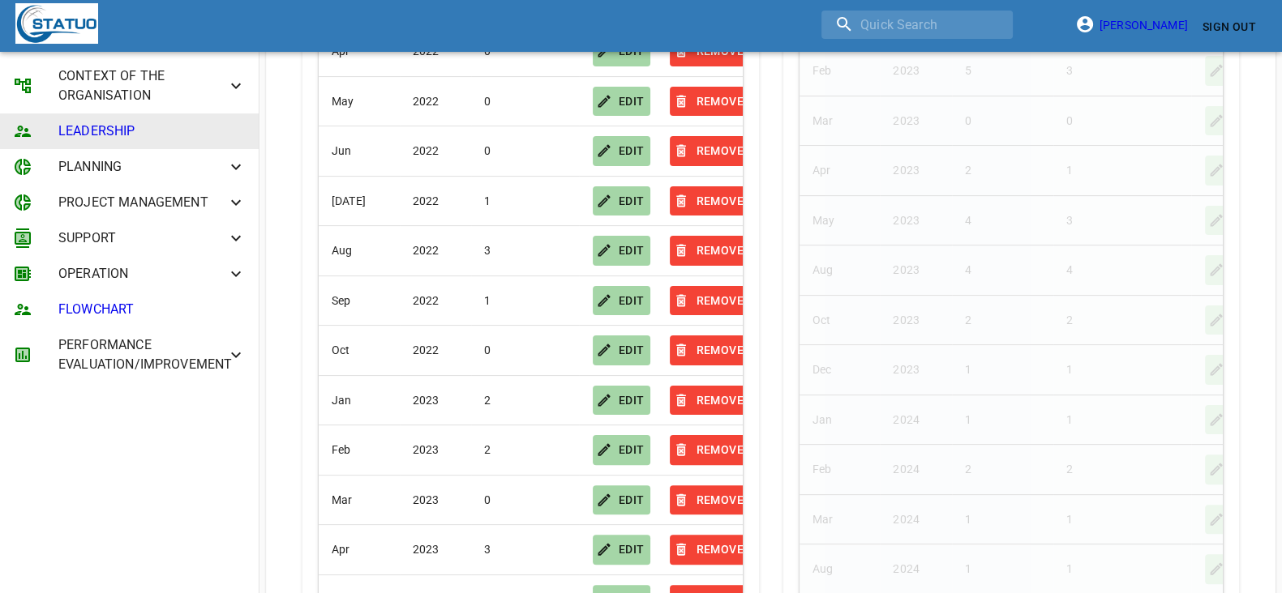
scroll to position [810, 0]
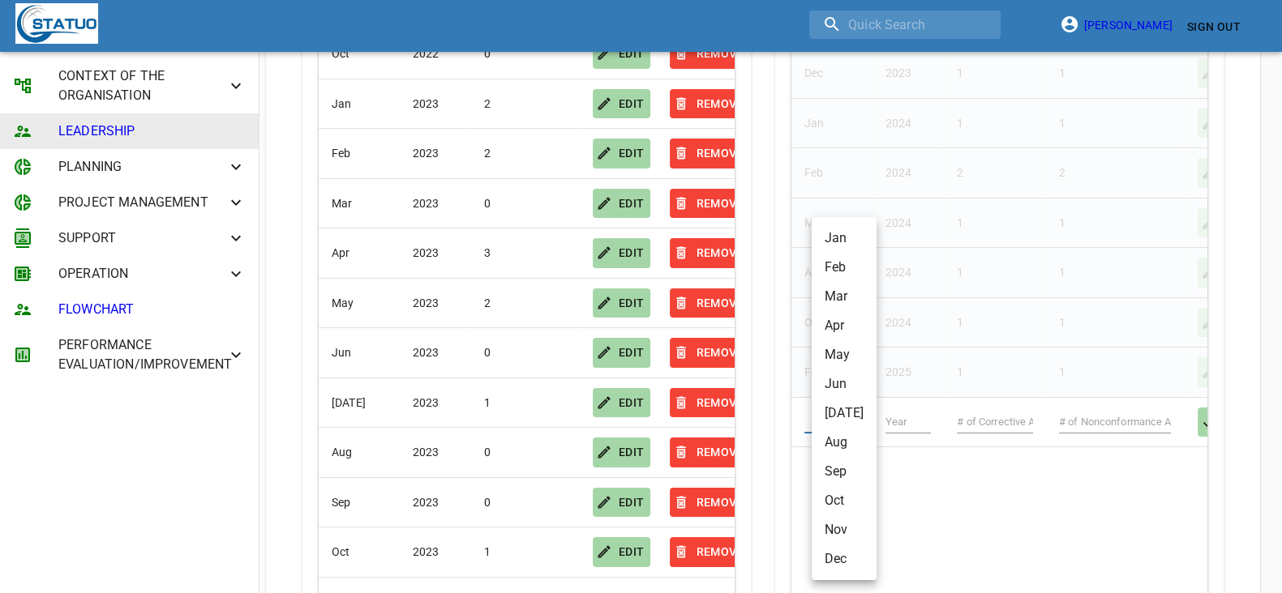
click at [833, 423] on body "[PERSON_NAME] Sign Out CONTEXT OF THE ORGANISATION LEADERSHIP PLANNING PROJECT …" at bounding box center [641, 235] width 1282 height 2090
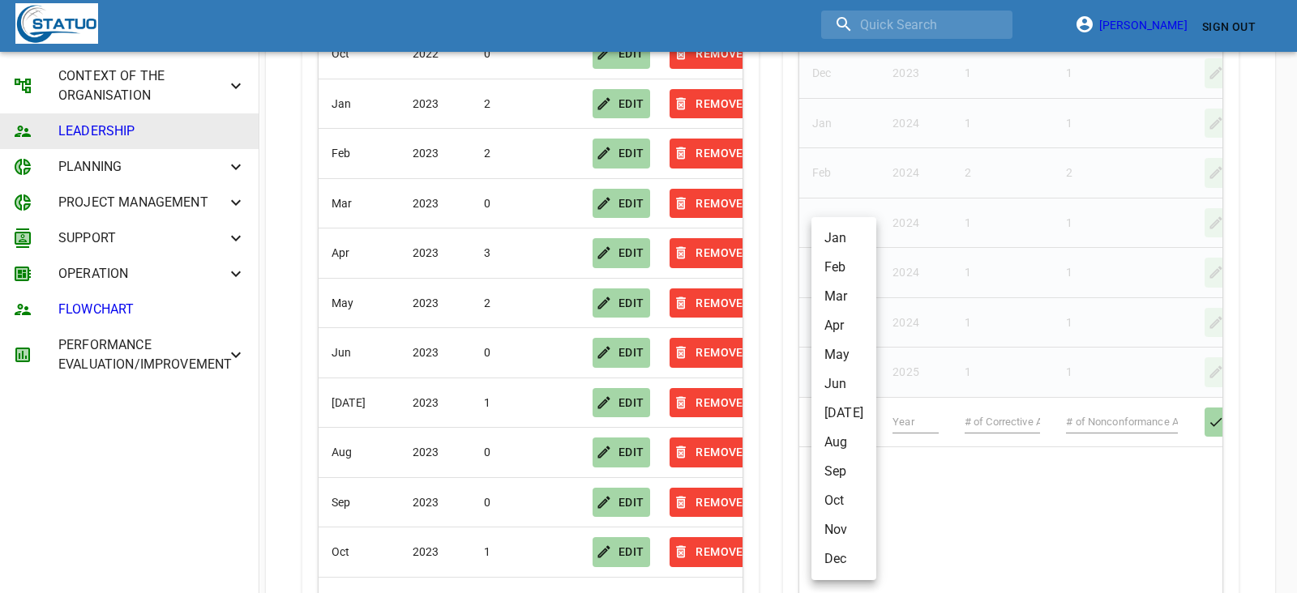
click at [837, 448] on li "Aug" at bounding box center [844, 442] width 65 height 29
type input "Aug"
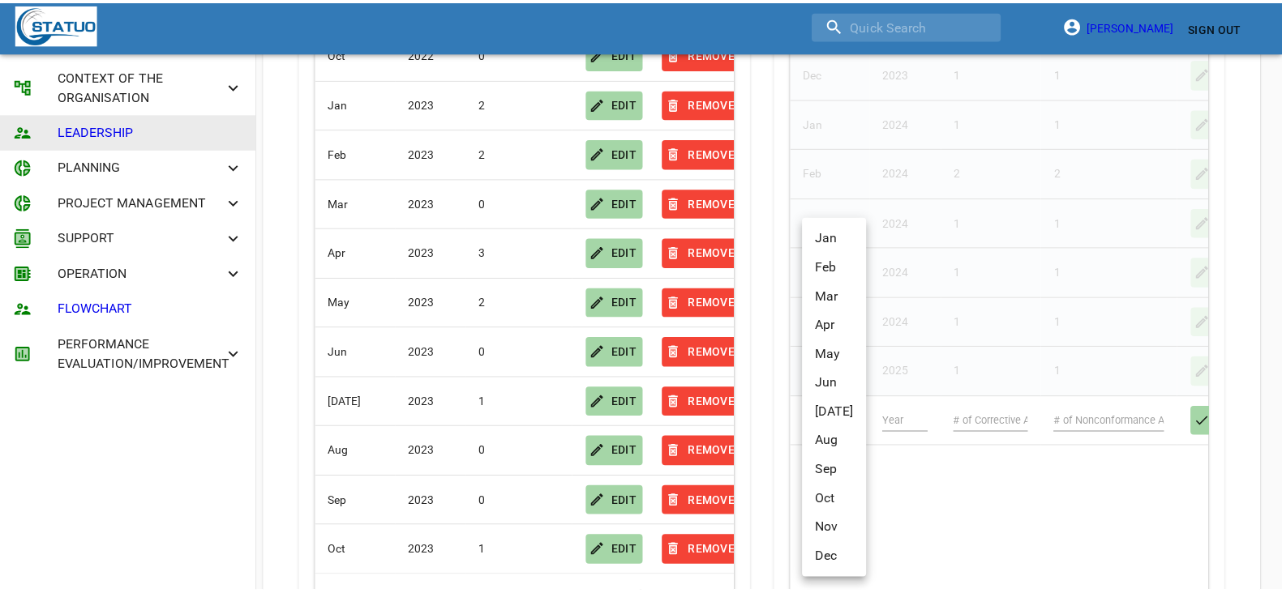
scroll to position [810288, 810257]
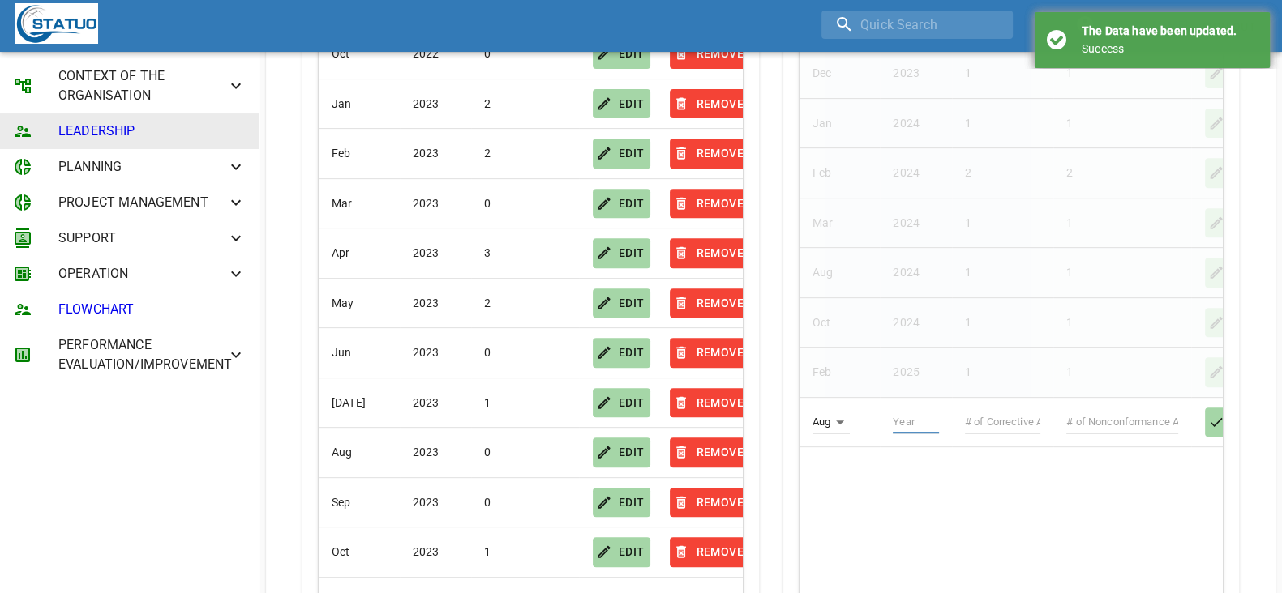
click at [912, 415] on input "text" at bounding box center [916, 422] width 46 height 23
click at [904, 473] on input "text" at bounding box center [916, 471] width 46 height 23
type input "2025"
click at [993, 465] on input "text" at bounding box center [1003, 471] width 76 height 23
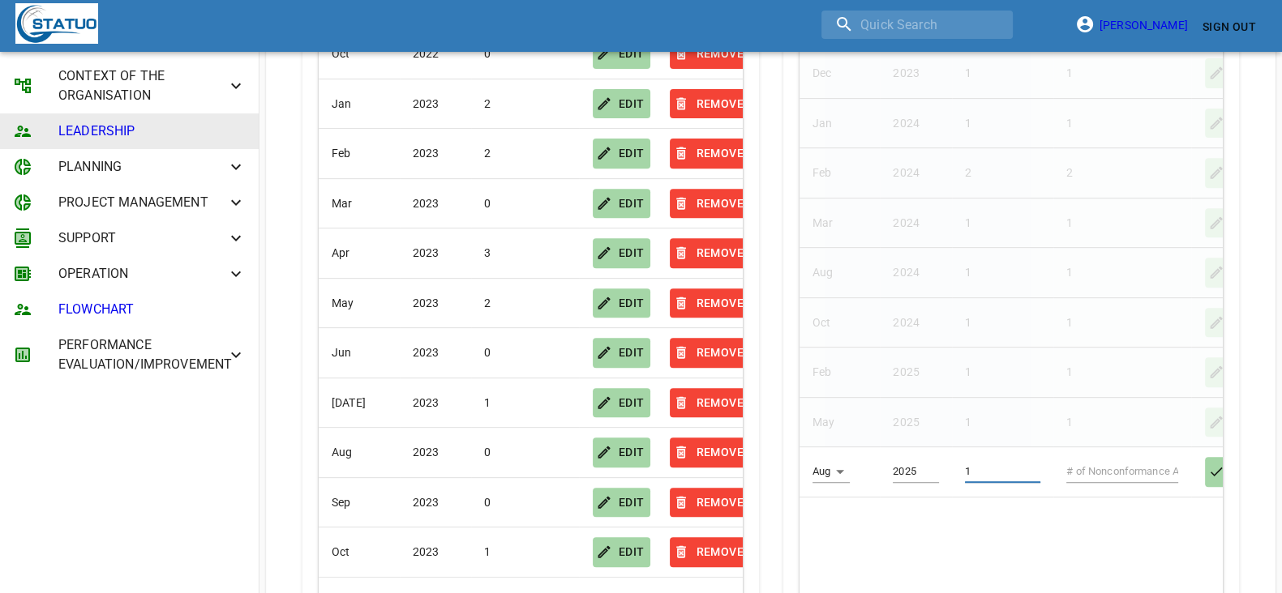
type input "1"
click at [1109, 460] on input "text" at bounding box center [1122, 471] width 112 height 23
type input "1"
click at [1157, 464] on div "Customer Complaints New Template Month arrow_downward Year arrow_downward # of …" at bounding box center [1011, 49] width 456 height 1241
click at [1157, 470] on icon "button" at bounding box center [1216, 472] width 16 height 16
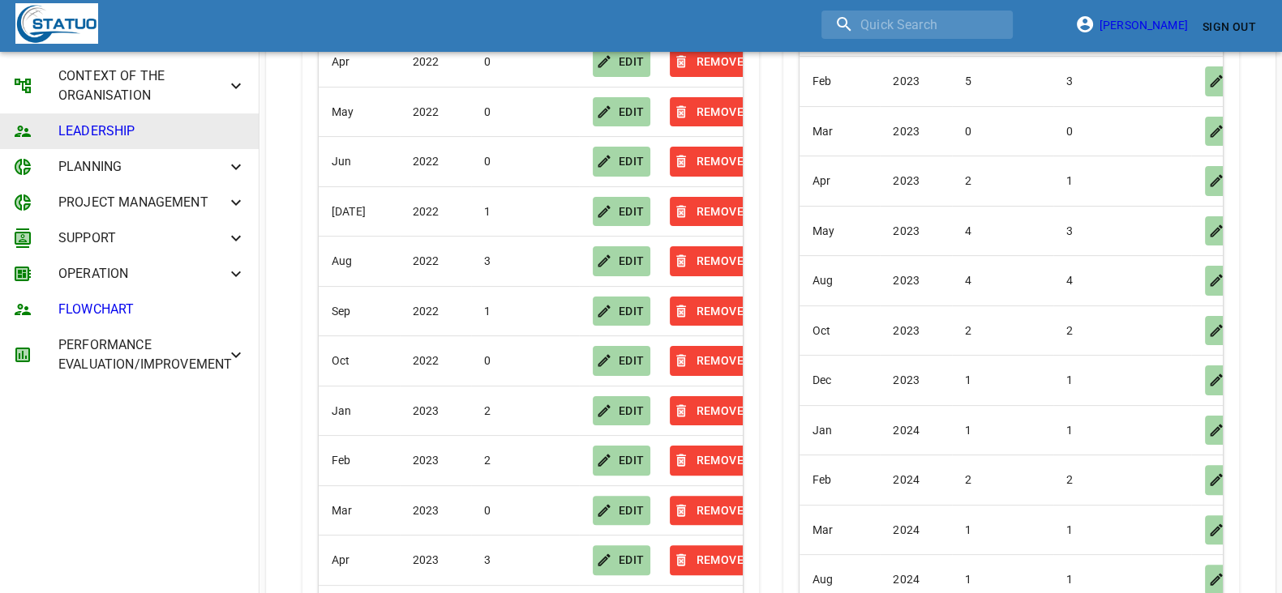
scroll to position [0, 0]
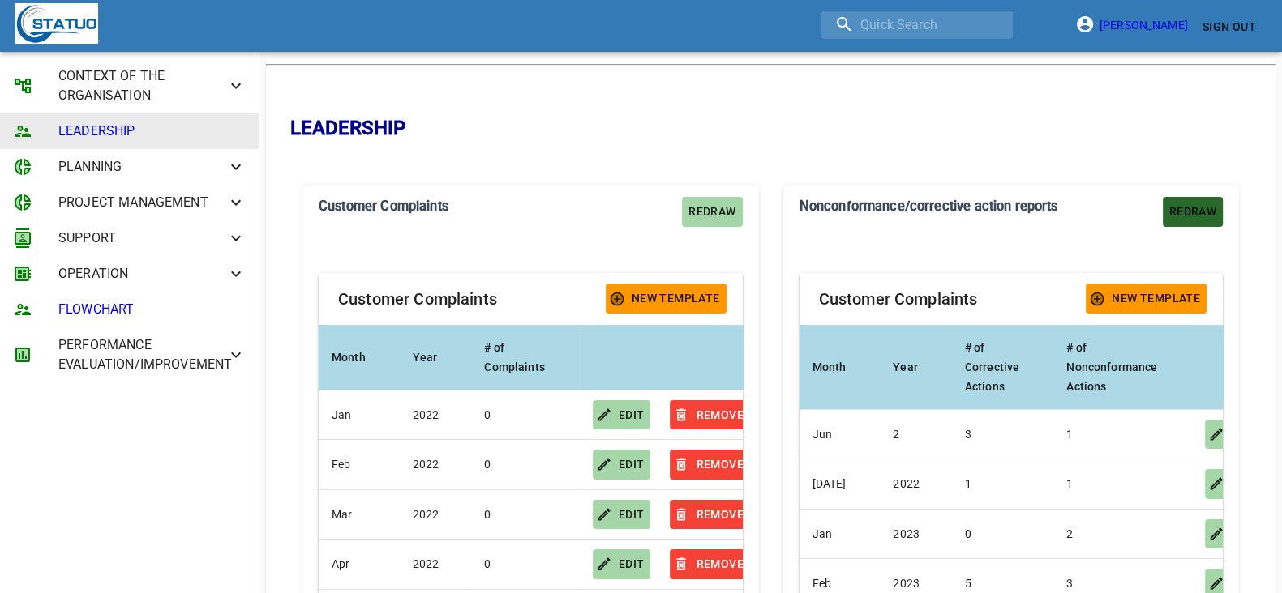
click at [1157, 199] on button "Redraw" at bounding box center [1193, 212] width 60 height 30
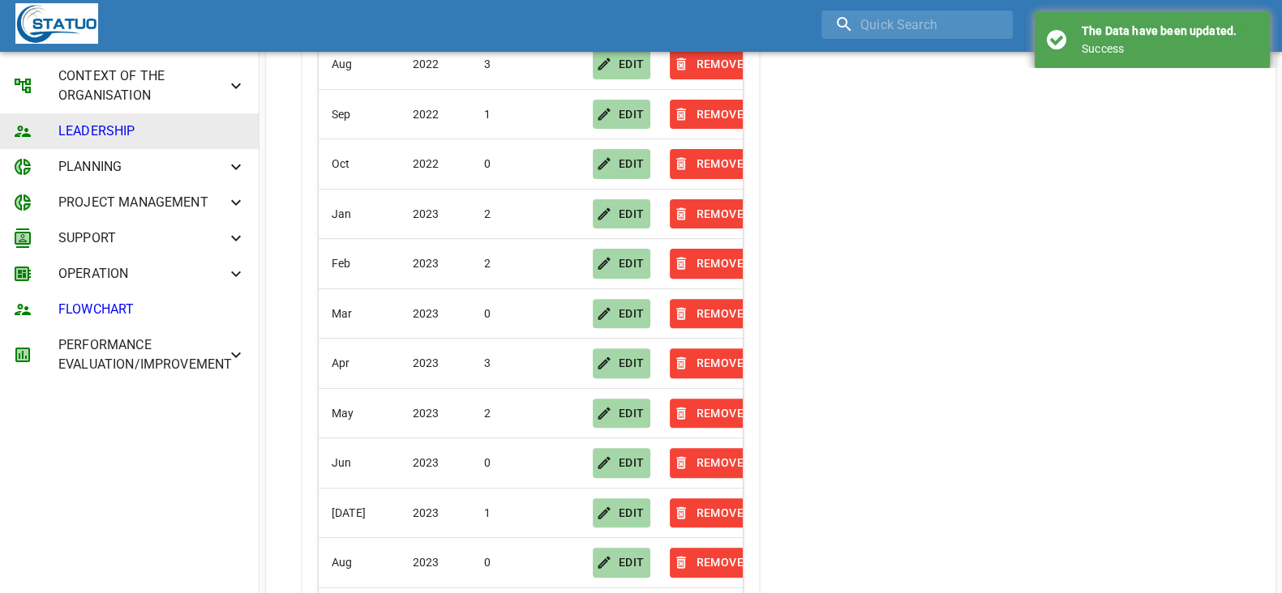
scroll to position [608, 0]
